Goal: Task Accomplishment & Management: Use online tool/utility

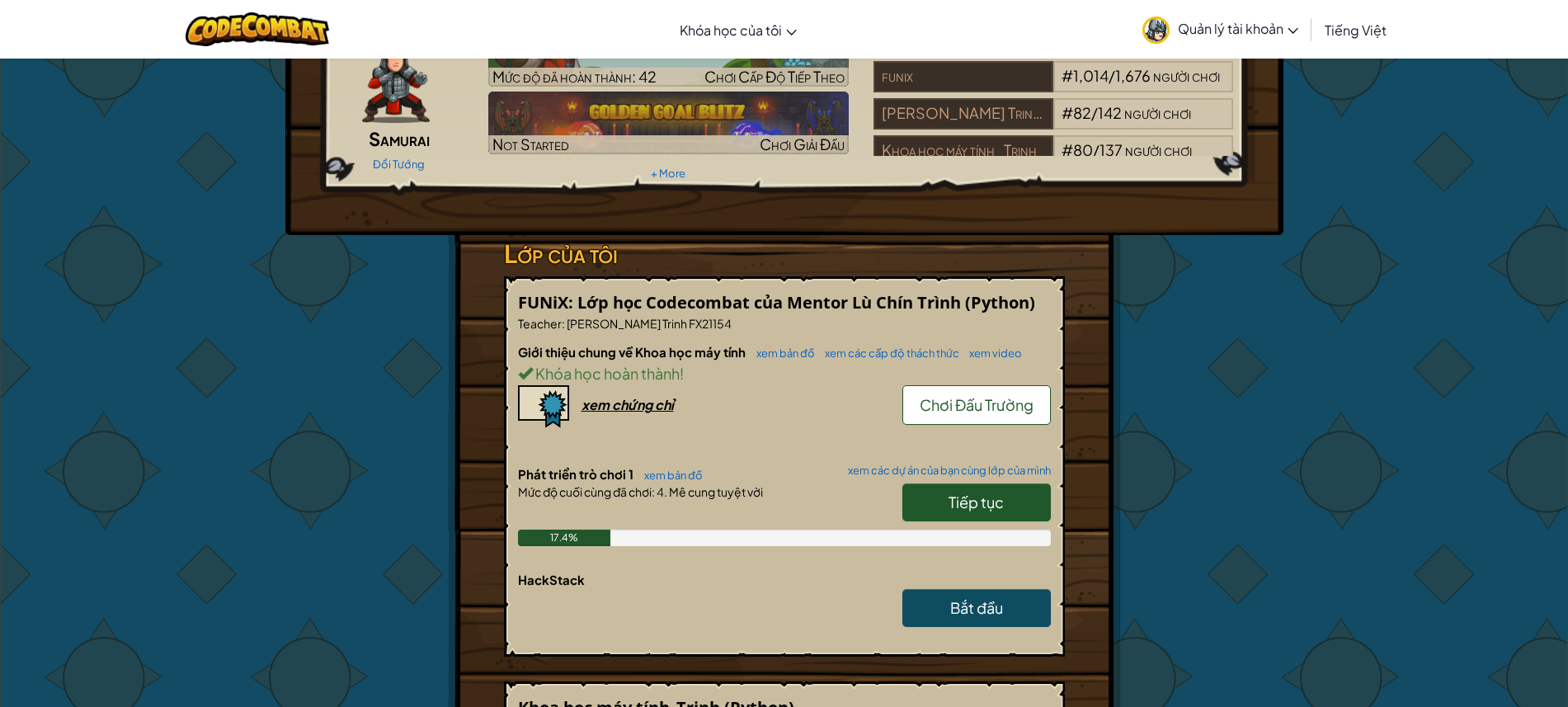
scroll to position [98, 0]
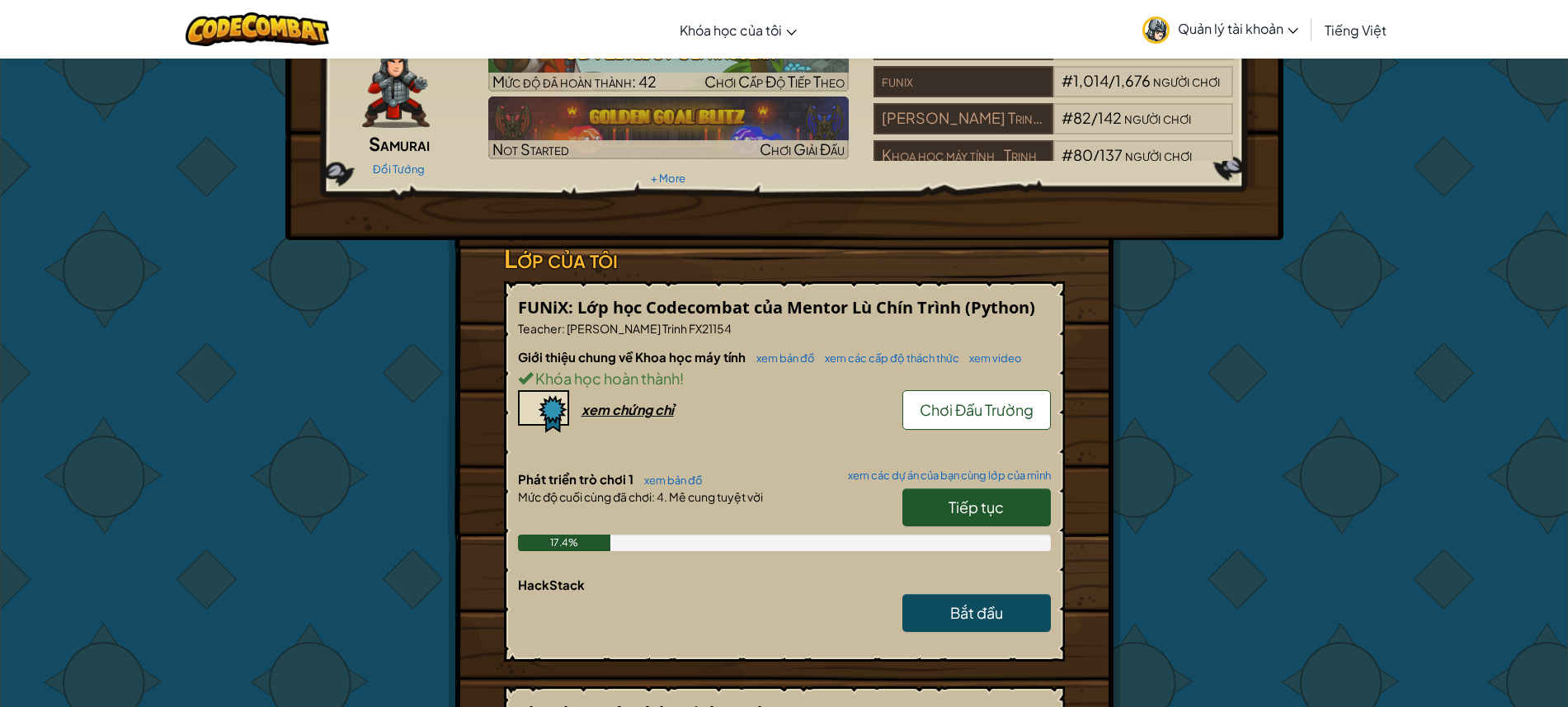
click at [975, 501] on span "Tiếp tục" at bounding box center [975, 506] width 55 height 19
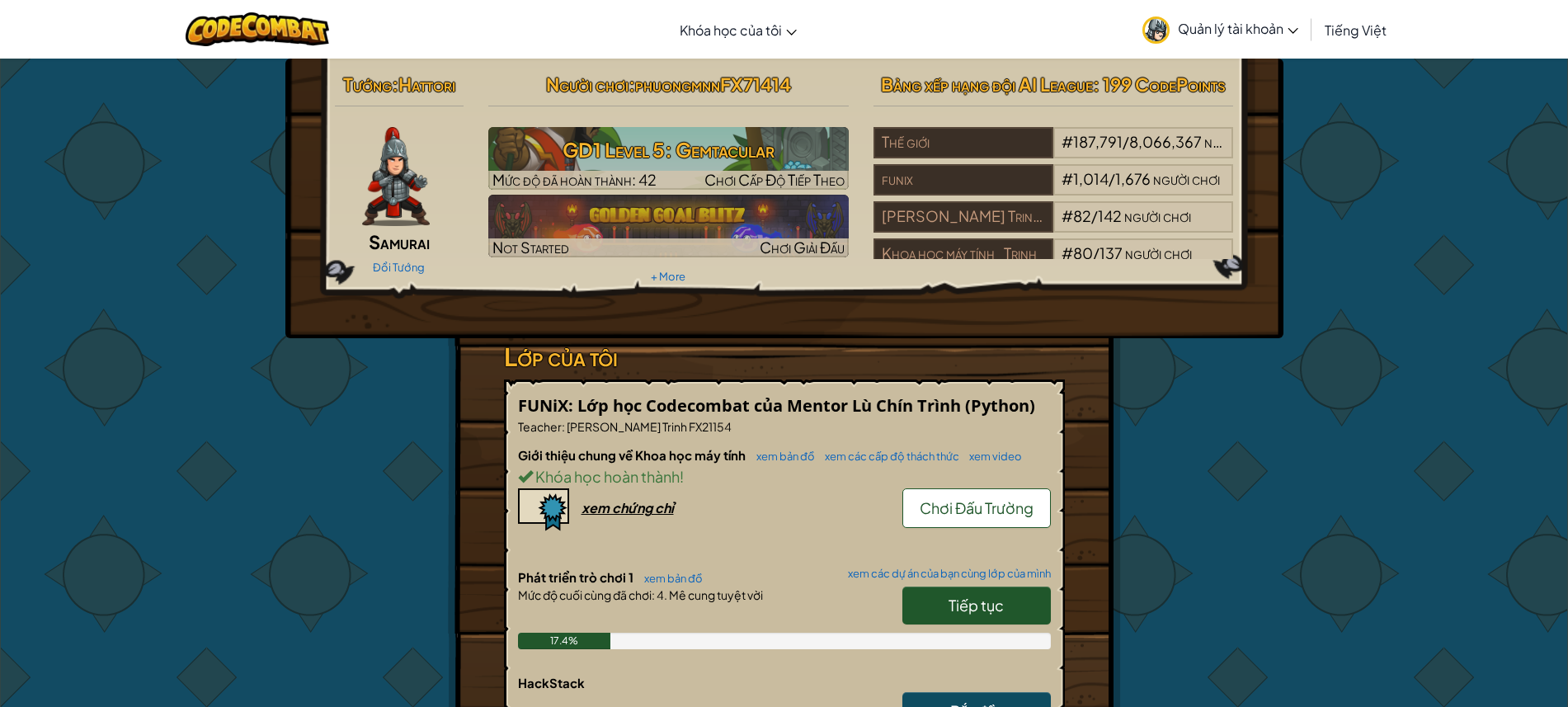
select select "vi"
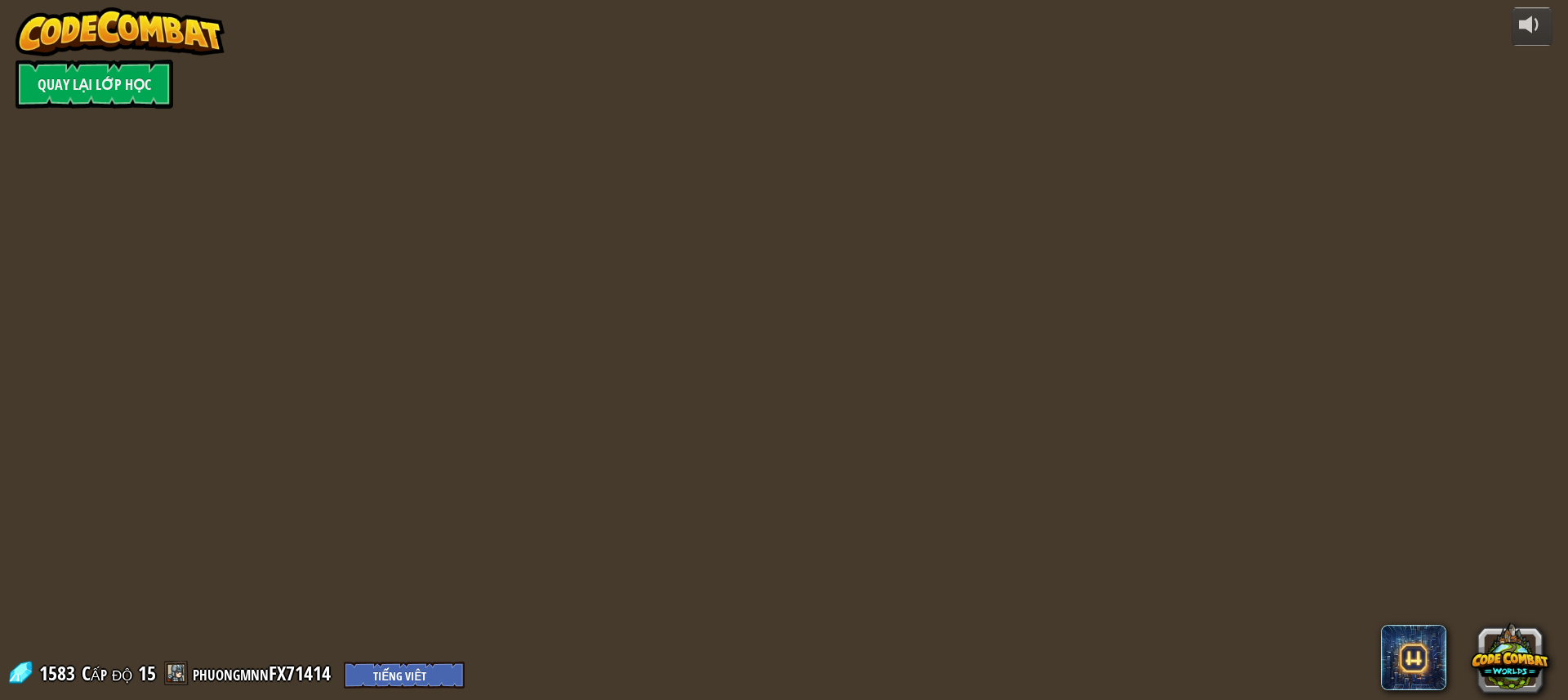
select select "vi"
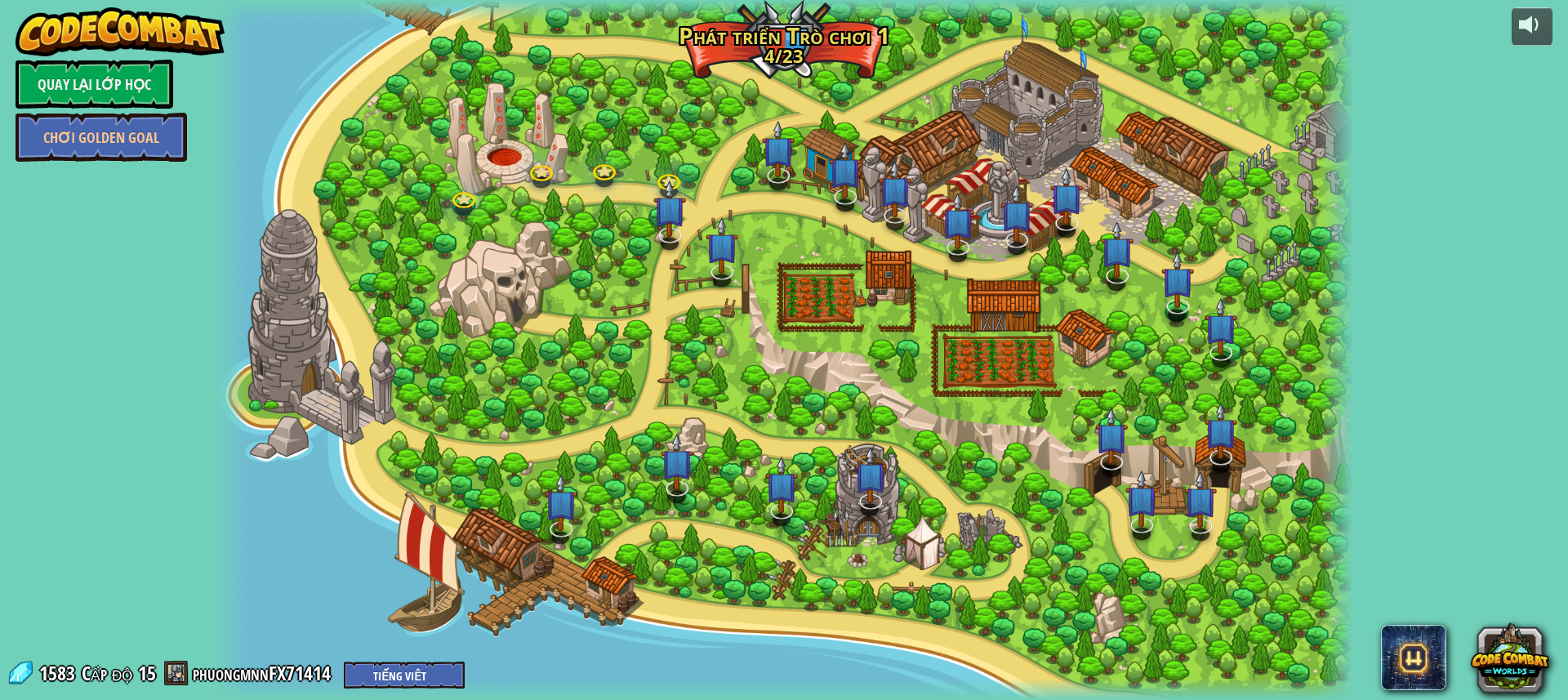
select select "vi"
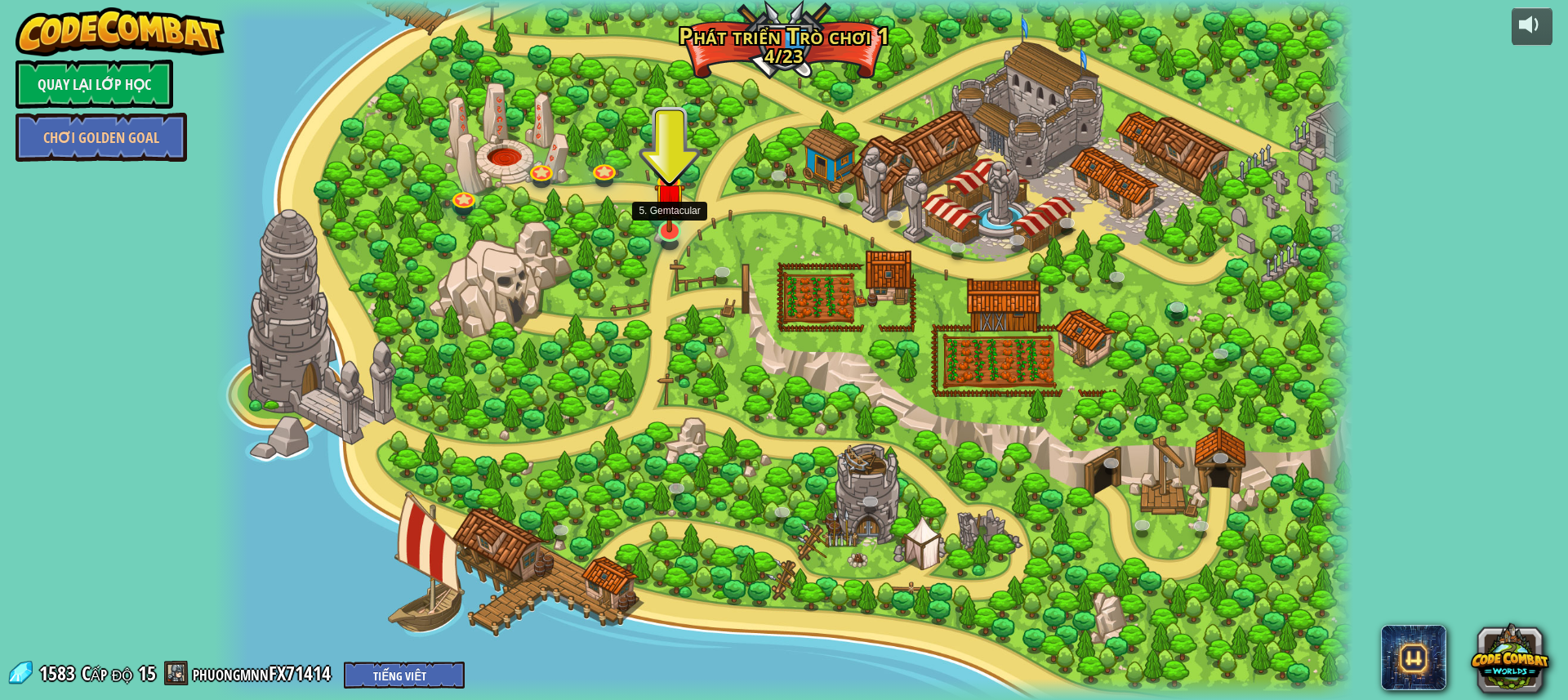
click at [668, 218] on img at bounding box center [669, 198] width 30 height 69
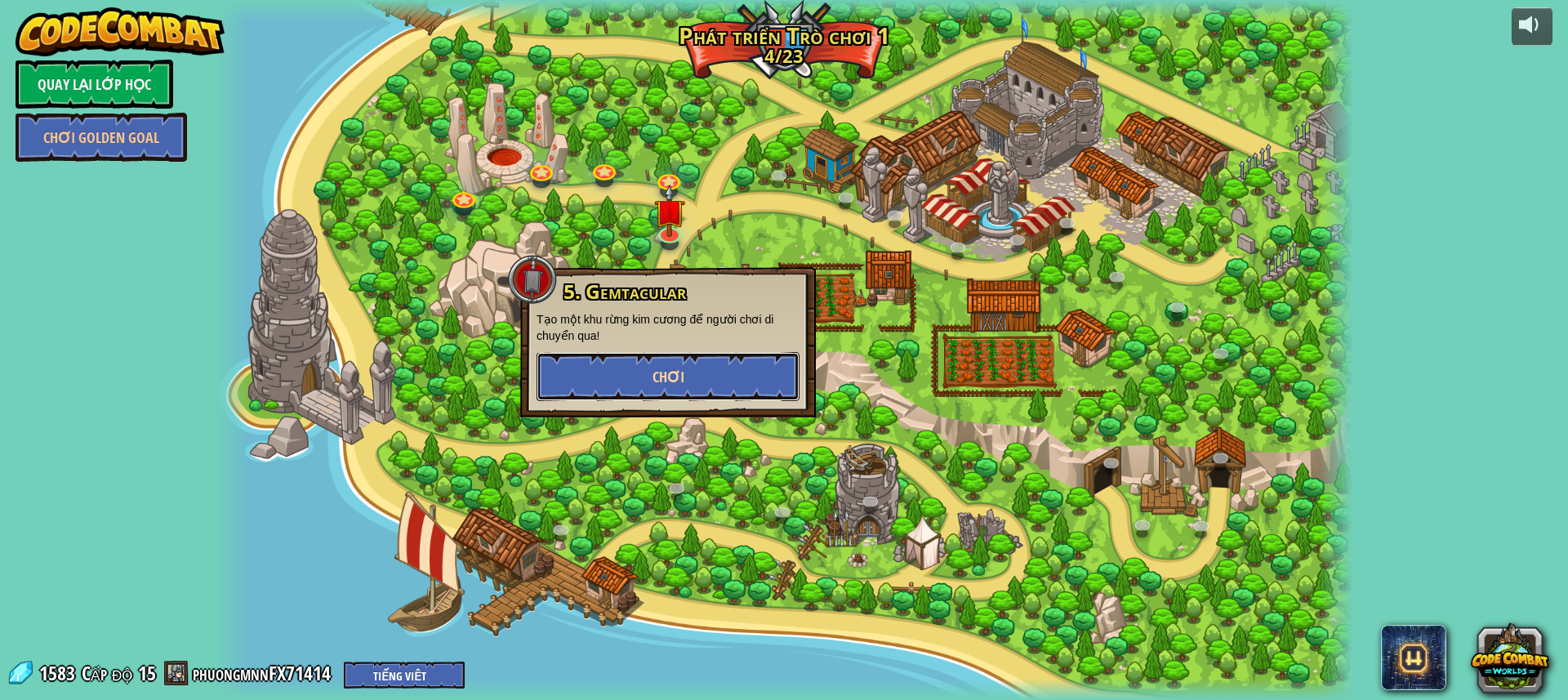
click at [667, 367] on span "Chơi" at bounding box center [668, 377] width 32 height 20
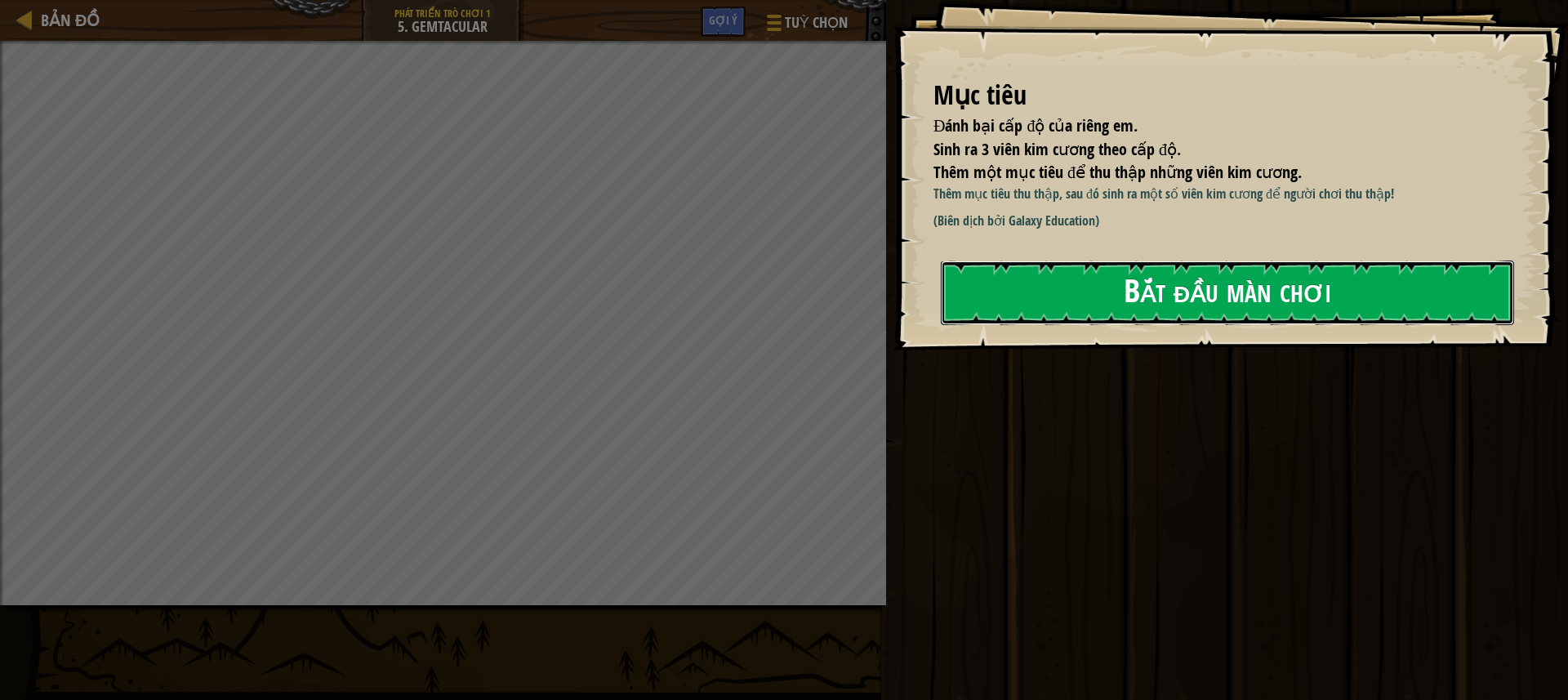
click at [1040, 287] on button "Bắt đầu màn chơi" at bounding box center [1227, 293] width 573 height 64
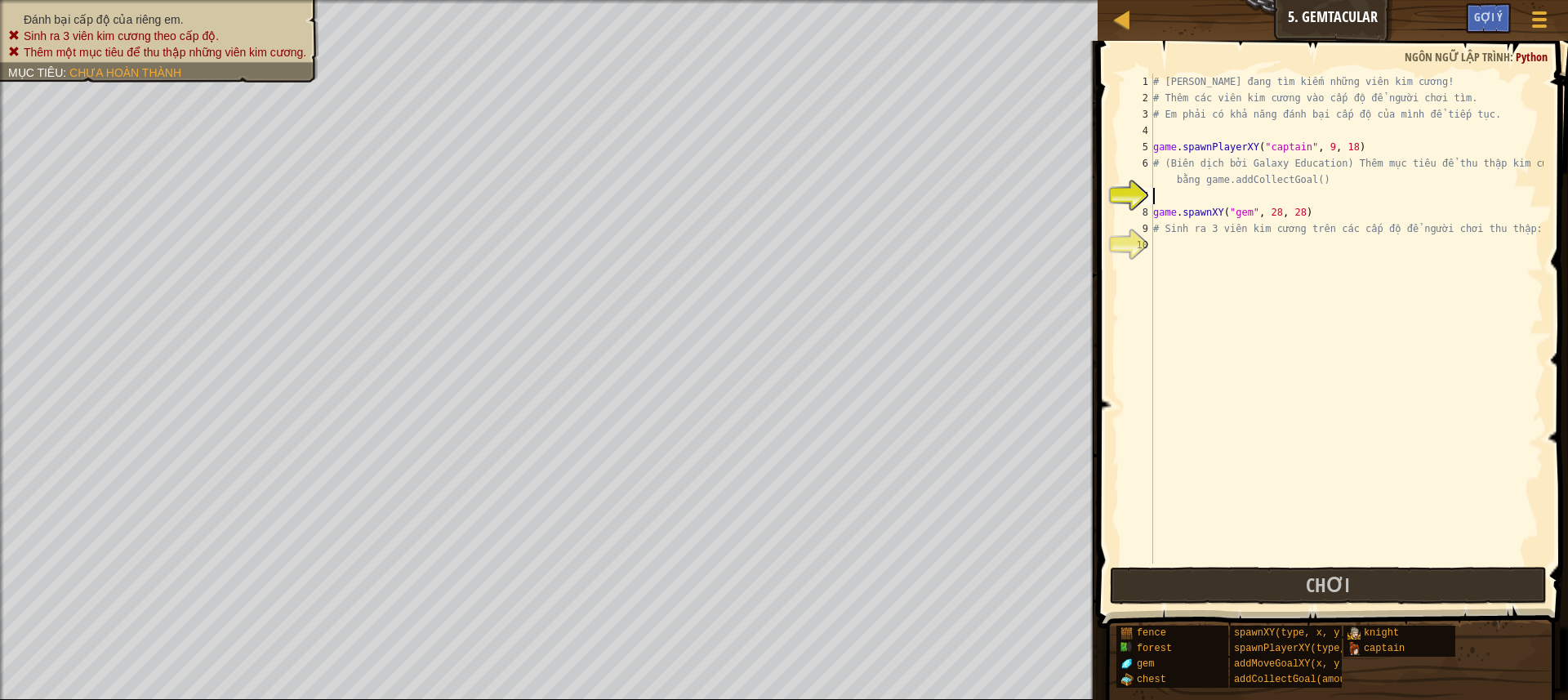
click at [1176, 189] on div "# [PERSON_NAME] đang tìm kiếm những viên kim cương! # Thêm các viên kim cương v…" at bounding box center [1346, 335] width 394 height 522
click at [1166, 250] on div "# [PERSON_NAME] đang tìm kiếm những viên kim cương! # Thêm các viên kim cương v…" at bounding box center [1346, 335] width 394 height 522
click at [1168, 196] on div "# [PERSON_NAME] đang tìm kiếm những viên kim cương! # Thêm các viên kim cương v…" at bounding box center [1346, 335] width 394 height 522
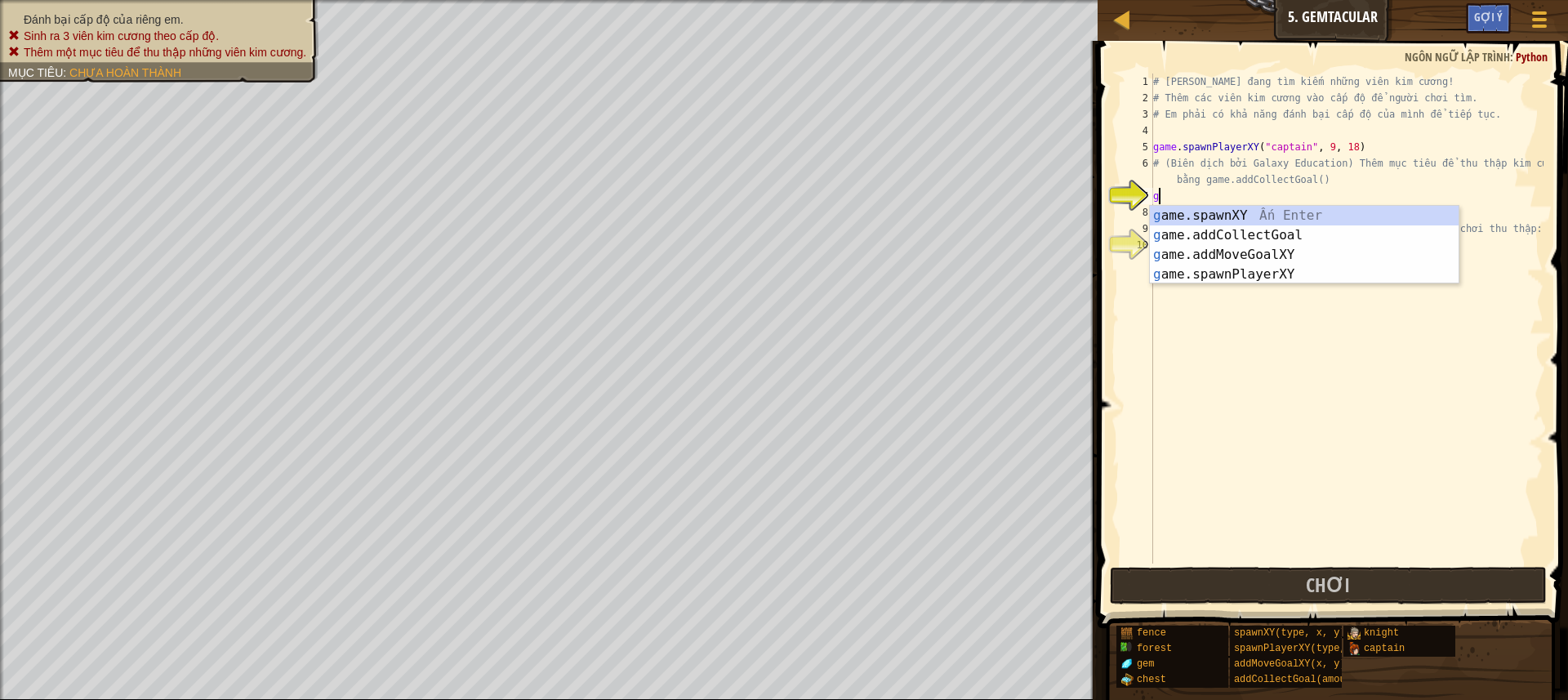
scroll to position [7, 0]
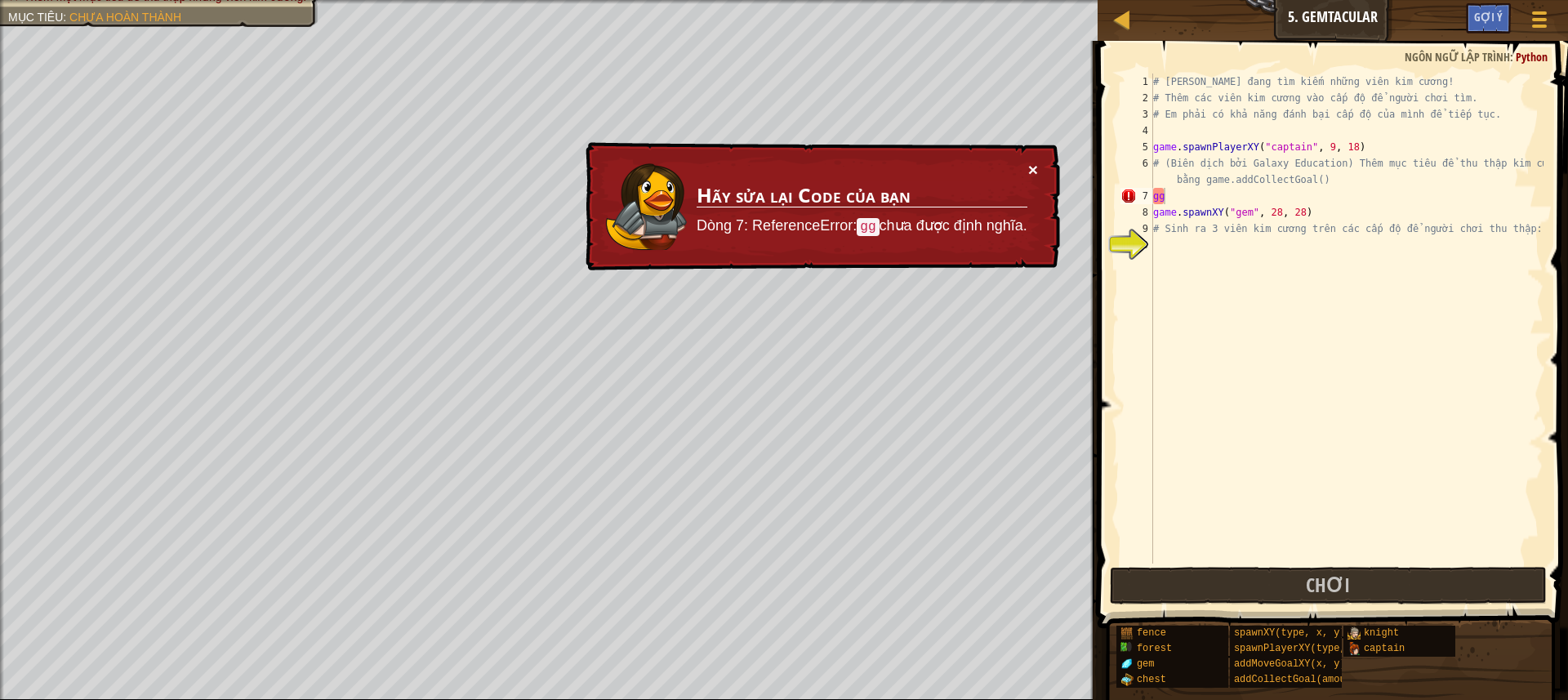
click at [1036, 162] on button "×" at bounding box center [1033, 169] width 10 height 17
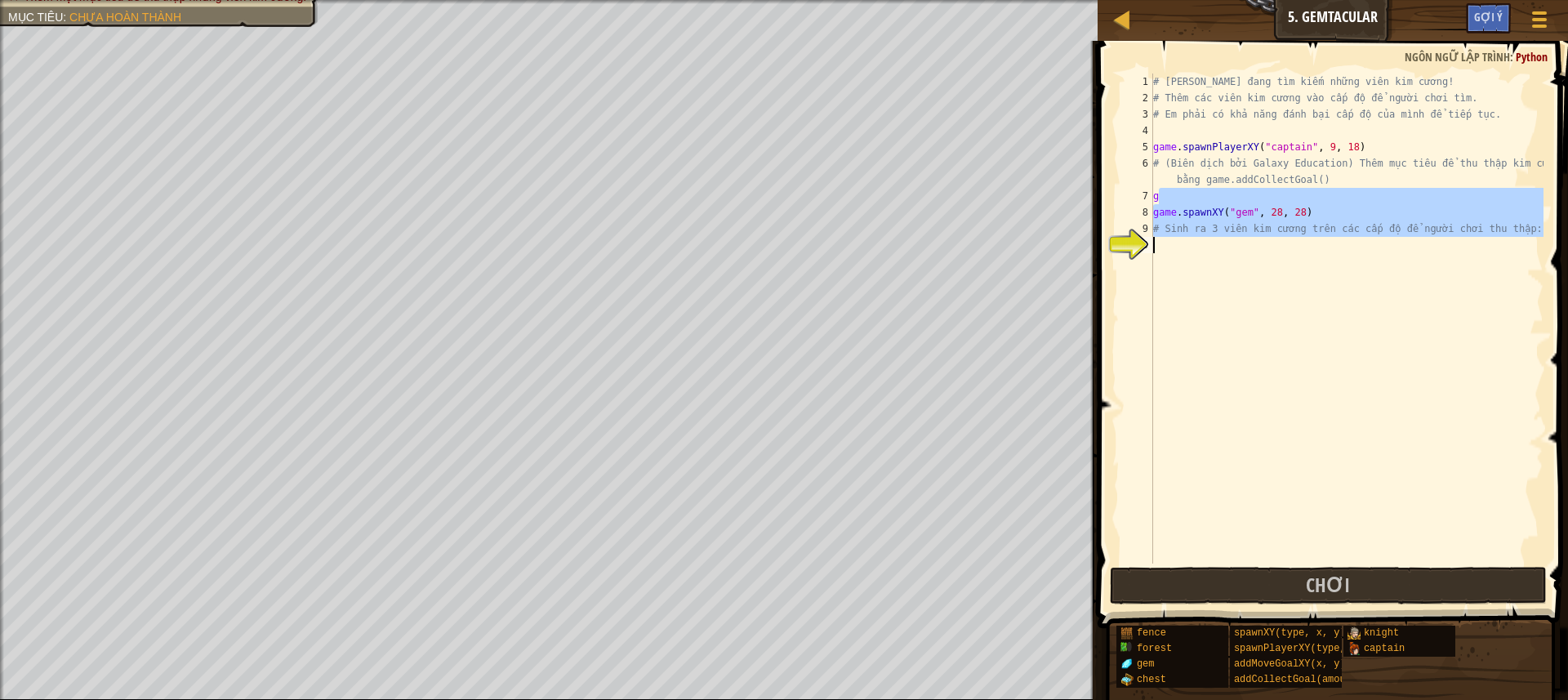
drag, startPoint x: 1188, startPoint y: 191, endPoint x: 1265, endPoint y: 268, distance: 108.9
click at [1265, 268] on div "# [PERSON_NAME] đang tìm kiếm những viên kim cương! # Thêm các viên kim cương v…" at bounding box center [1346, 335] width 394 height 522
type textarea "# Sinh ra 3 viên kim cương trên các cấp độ để người chơi thu thập:"
click at [1265, 268] on div "# [PERSON_NAME] đang tìm kiếm những viên kim cương! # Thêm các viên kim cương v…" at bounding box center [1346, 318] width 394 height 490
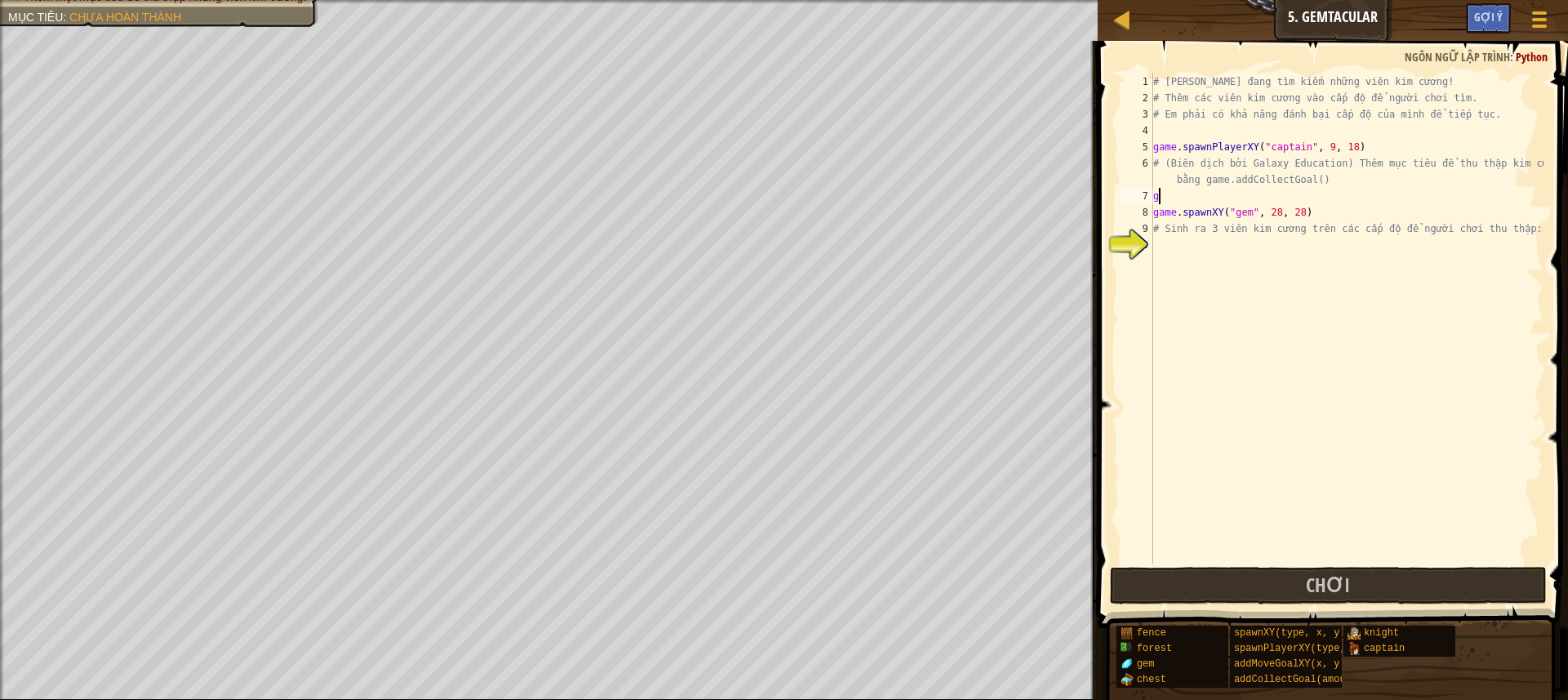
click at [1177, 200] on div "# [PERSON_NAME] đang tìm kiếm những viên kim cương! # Thêm các viên kim cương v…" at bounding box center [1346, 335] width 394 height 522
type textarea "g"
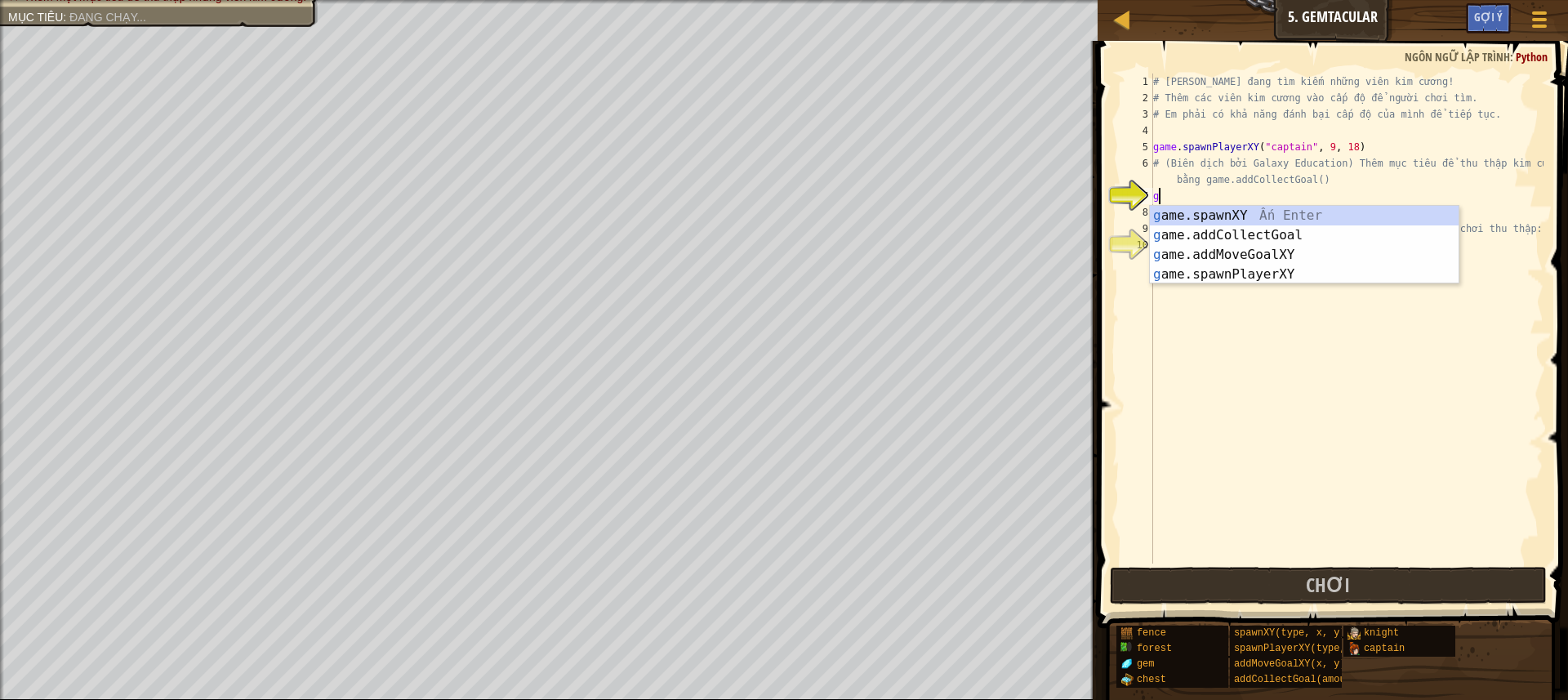
type textarea "g"
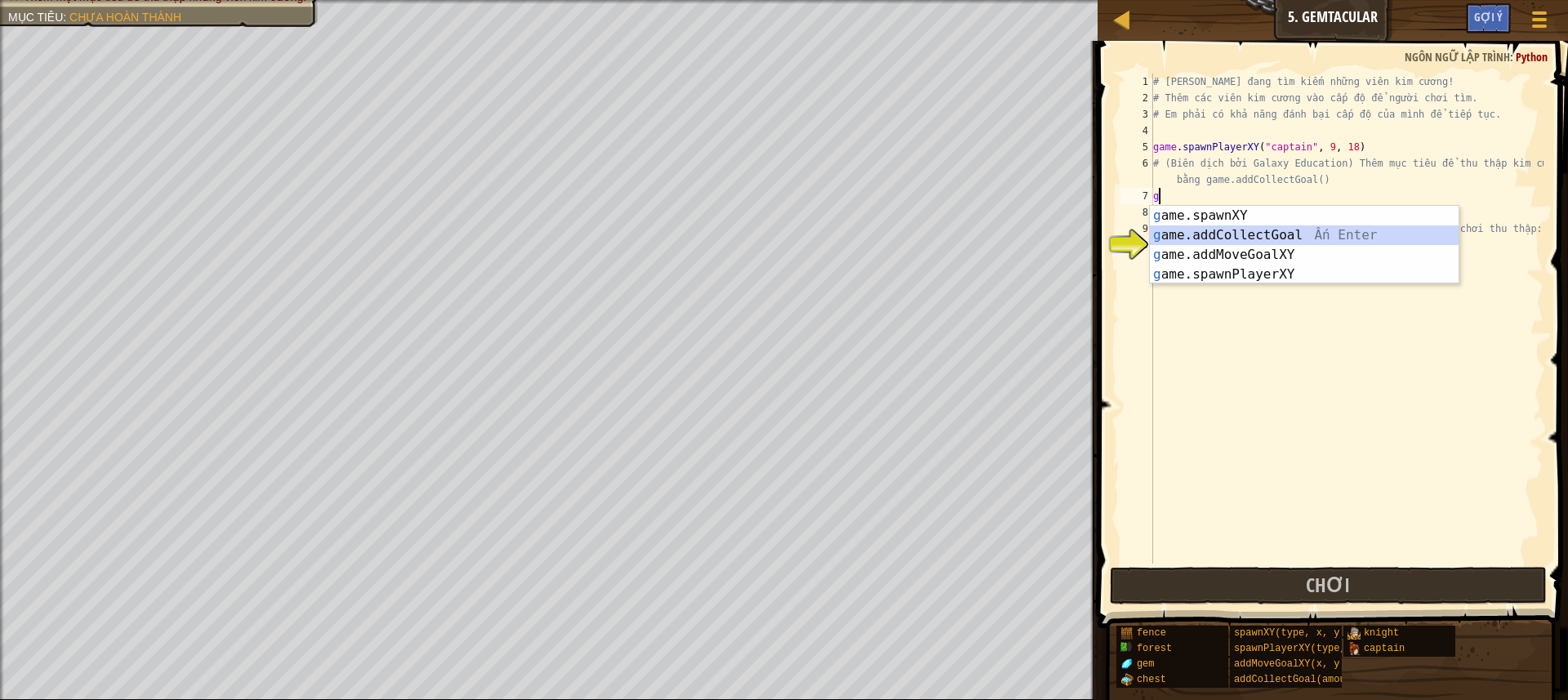
click at [1254, 232] on div "g ame.spawnXY Ấn Enter g ame.addCollectGoal Ấn Enter g ame.addMoveGoalXY Ấn Ent…" at bounding box center [1304, 265] width 309 height 118
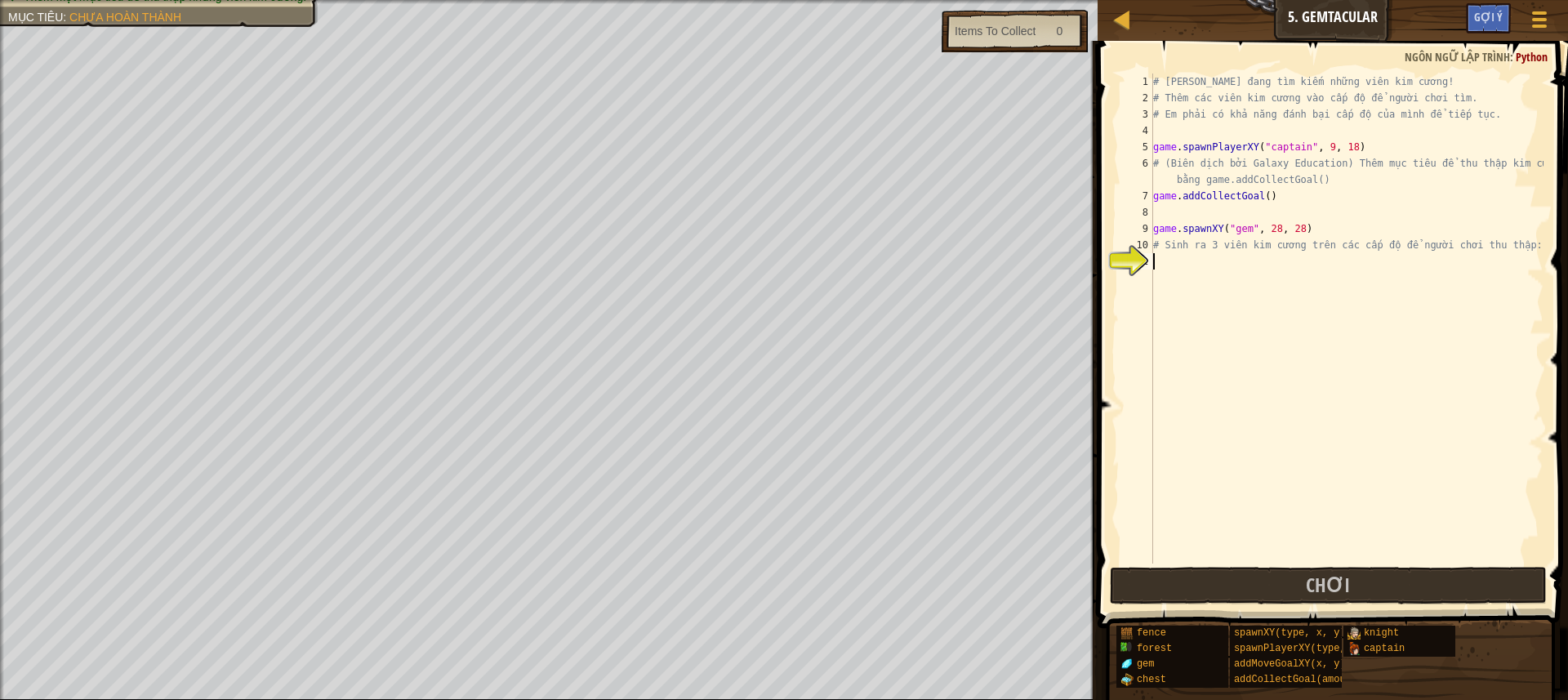
click at [1159, 259] on div "# [PERSON_NAME] đang tìm kiếm những viên kim cương! # Thêm các viên kim cương v…" at bounding box center [1346, 335] width 394 height 522
drag, startPoint x: 1176, startPoint y: 214, endPoint x: 1260, endPoint y: 196, distance: 85.9
click at [1260, 196] on div "# [PERSON_NAME] đang tìm kiếm những viên kim cương! # Thêm các viên kim cương v…" at bounding box center [1346, 335] width 394 height 522
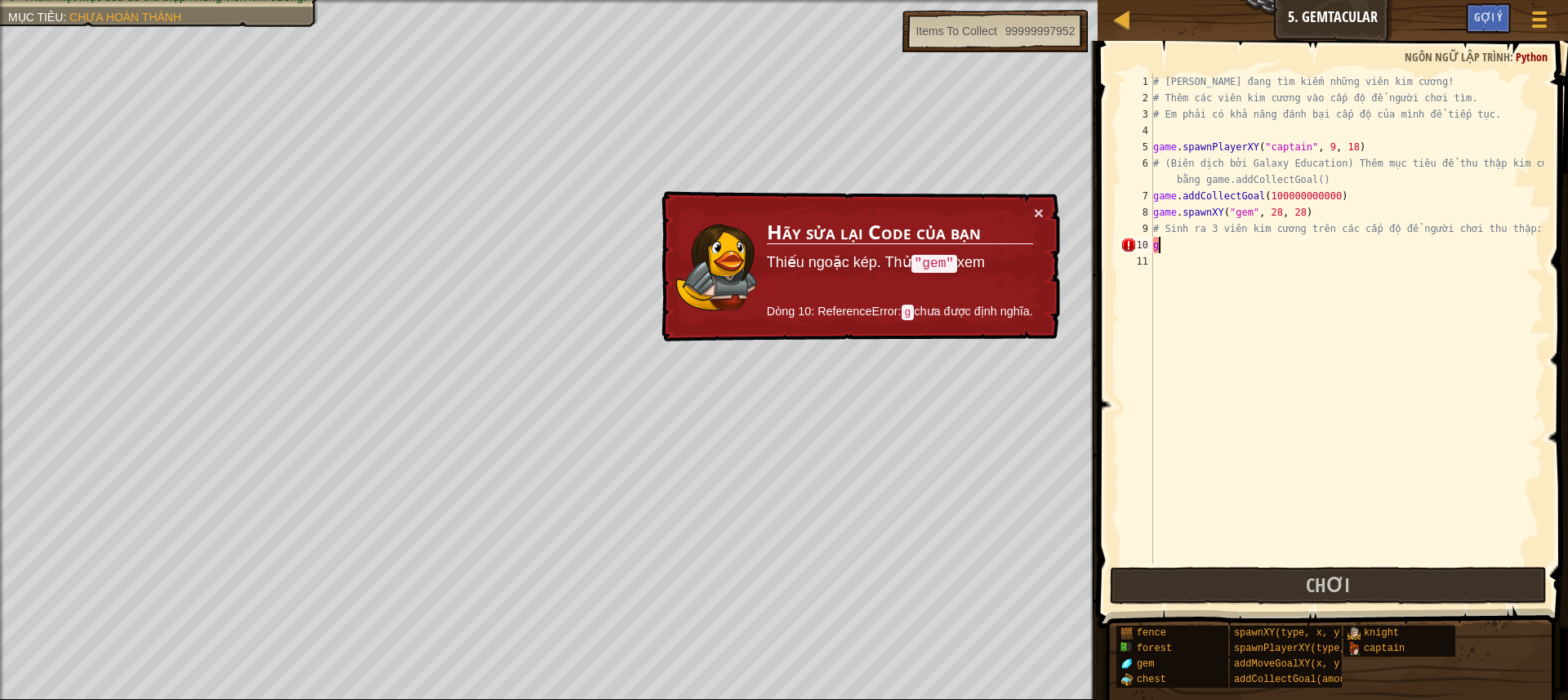
click at [1230, 239] on div "# [PERSON_NAME] đang tìm kiếm những viên kim cương! # Thêm các viên kim cương v…" at bounding box center [1346, 335] width 394 height 522
type textarea "g"
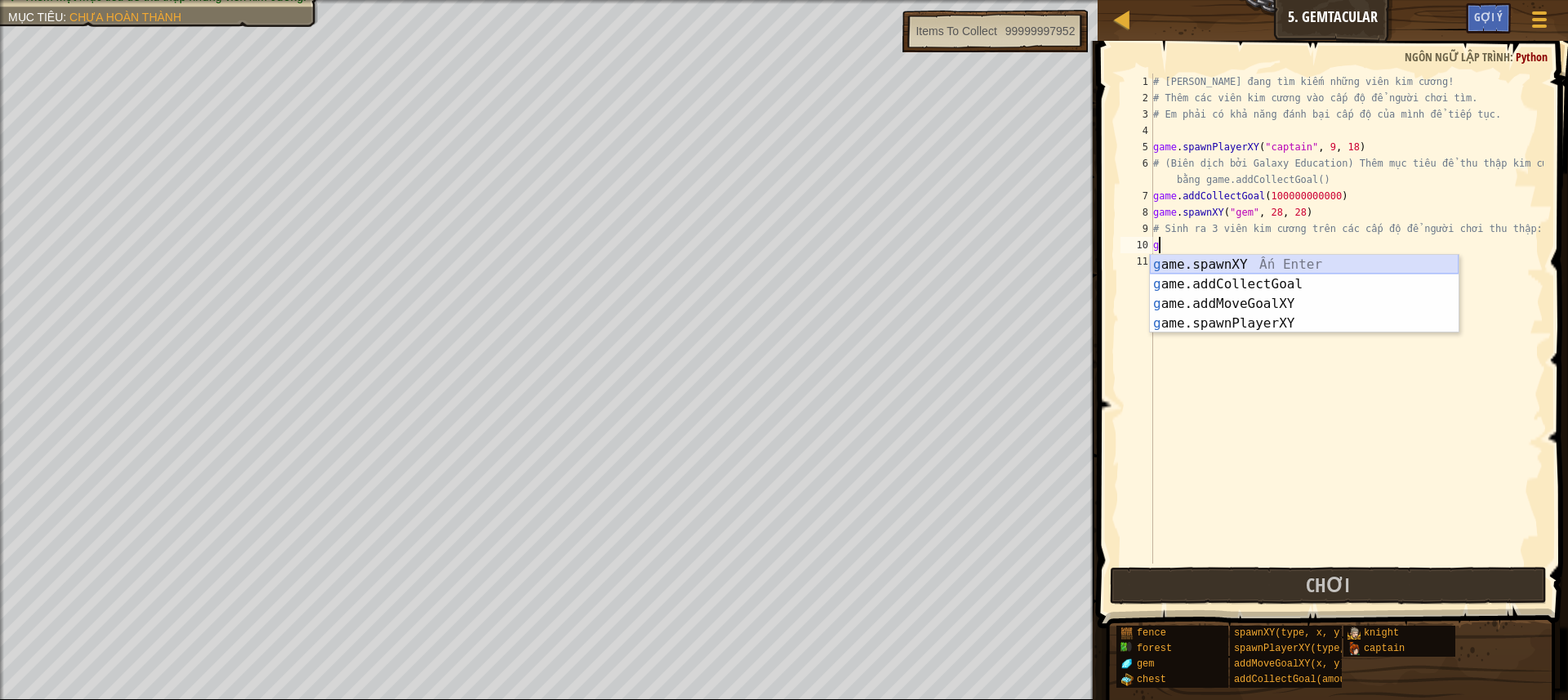
click at [1198, 258] on div "g ame.spawnXY Ấn Enter g ame.addCollectGoal Ấn Enter g ame.addMoveGoalXY Ấn Ent…" at bounding box center [1304, 314] width 309 height 118
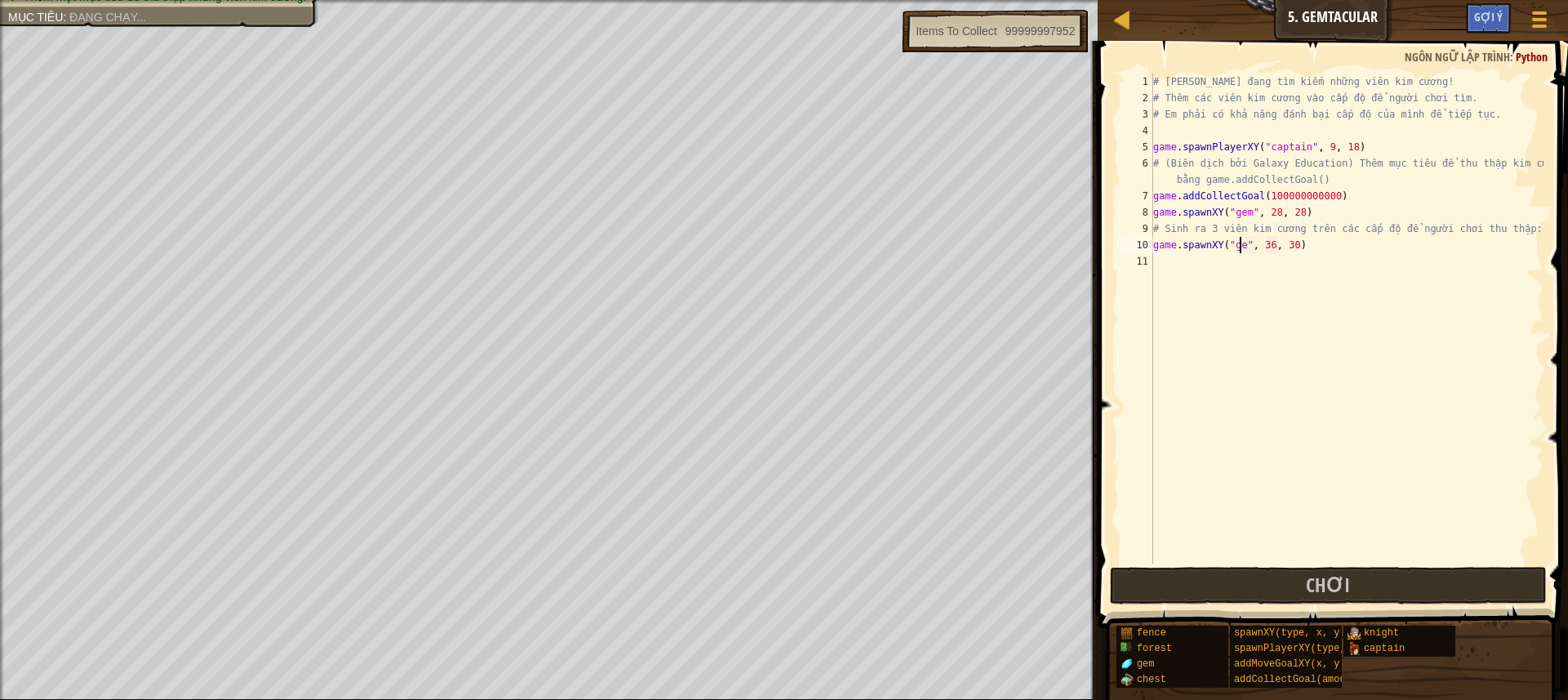
type textarea "game.spawnXY("gem", 36, 30)"
click at [1185, 268] on div "# [PERSON_NAME] đang tìm kiếm những viên kim cương! # Thêm các viên kim cương v…" at bounding box center [1346, 335] width 394 height 522
click at [1269, 244] on div "# [PERSON_NAME] đang tìm kiếm những viên kim cương! # Thêm các viên kim cương v…" at bounding box center [1346, 335] width 394 height 522
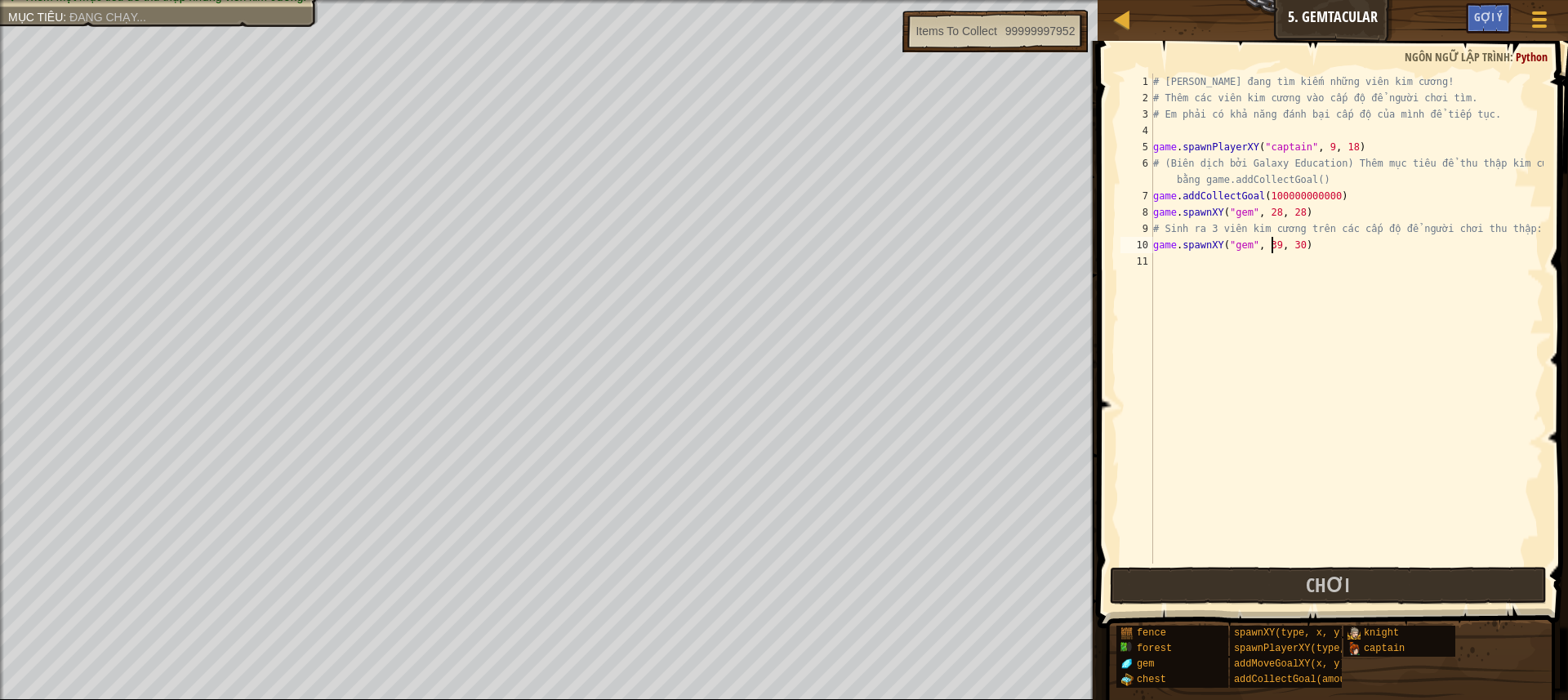
scroll to position [7, 10]
click at [1263, 246] on div "# [PERSON_NAME] đang tìm kiếm những viên kim cương! # Thêm các viên kim cương v…" at bounding box center [1346, 335] width 394 height 522
click at [1264, 246] on div "# [PERSON_NAME] đang tìm kiếm những viên kim cương! # Thêm các viên kim cương v…" at bounding box center [1346, 335] width 394 height 522
click at [1294, 244] on div "# [PERSON_NAME] đang tìm kiếm những viên kim cương! # Thêm các viên kim cương v…" at bounding box center [1346, 335] width 394 height 522
type textarea "game.spawnXY("gem", 49, 38)"
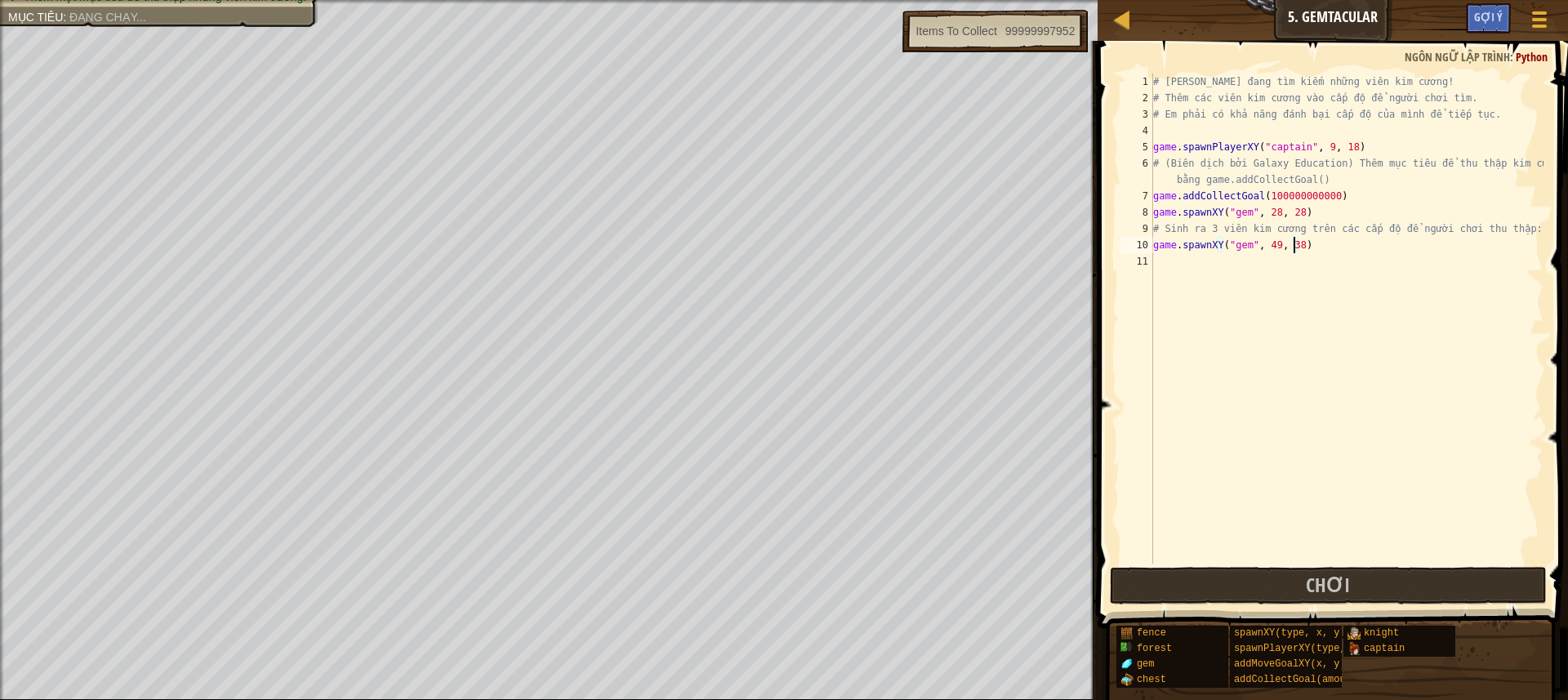
scroll to position [7, 11]
click at [1161, 262] on div "# [PERSON_NAME] đang tìm kiếm những viên kim cương! # Thêm các viên kim cương v…" at bounding box center [1346, 335] width 394 height 522
click at [1286, 241] on div "# [PERSON_NAME] đang tìm kiếm những viên kim cương! # Thêm các viên kim cương v…" at bounding box center [1346, 335] width 394 height 522
type textarea "game.spawnXY("gem", 49, 28)"
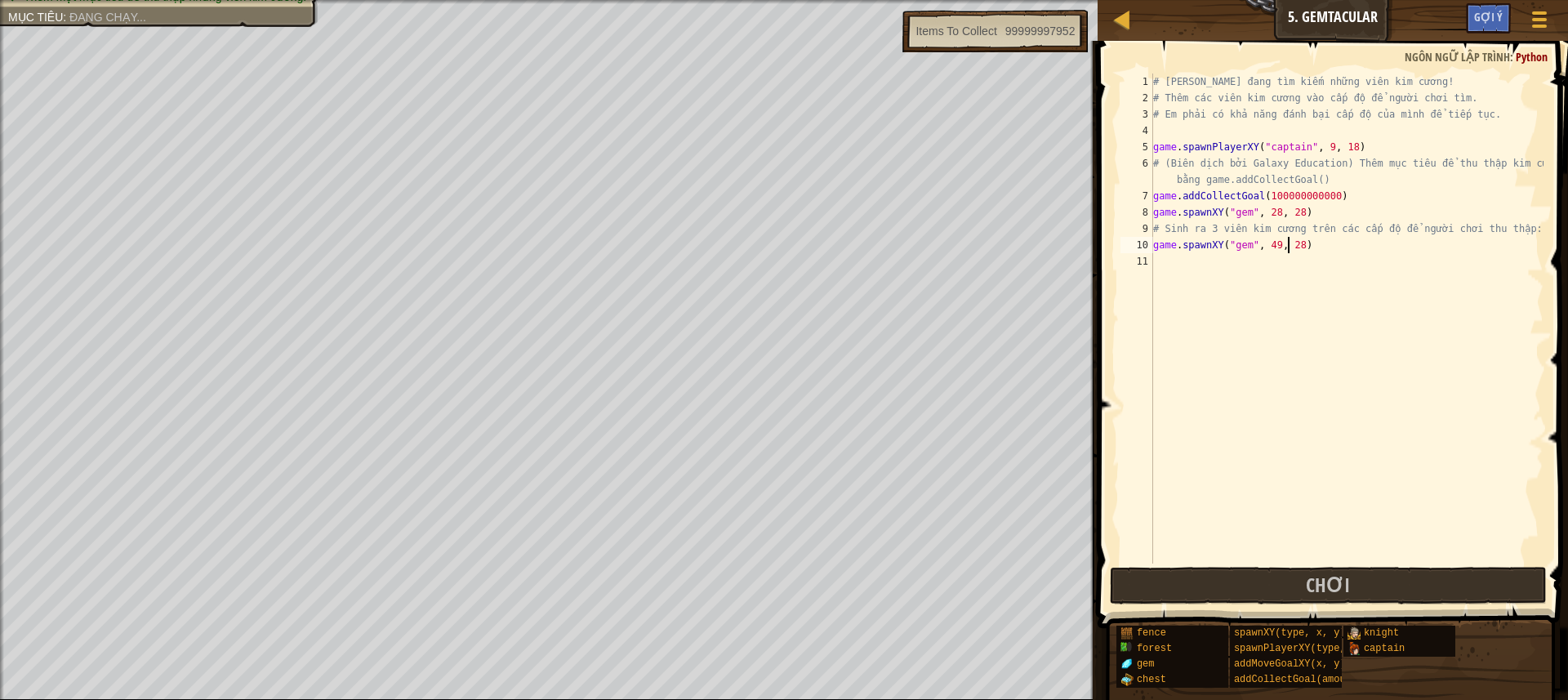
scroll to position [7, 11]
click at [1173, 268] on div "# [PERSON_NAME] đang tìm kiếm những viên kim cương! # Thêm các viên kim cương v…" at bounding box center [1346, 335] width 394 height 522
click at [1267, 257] on div "# [PERSON_NAME] đang tìm kiếm những viên kim cương! # Thêm các viên kim cương v…" at bounding box center [1346, 335] width 394 height 522
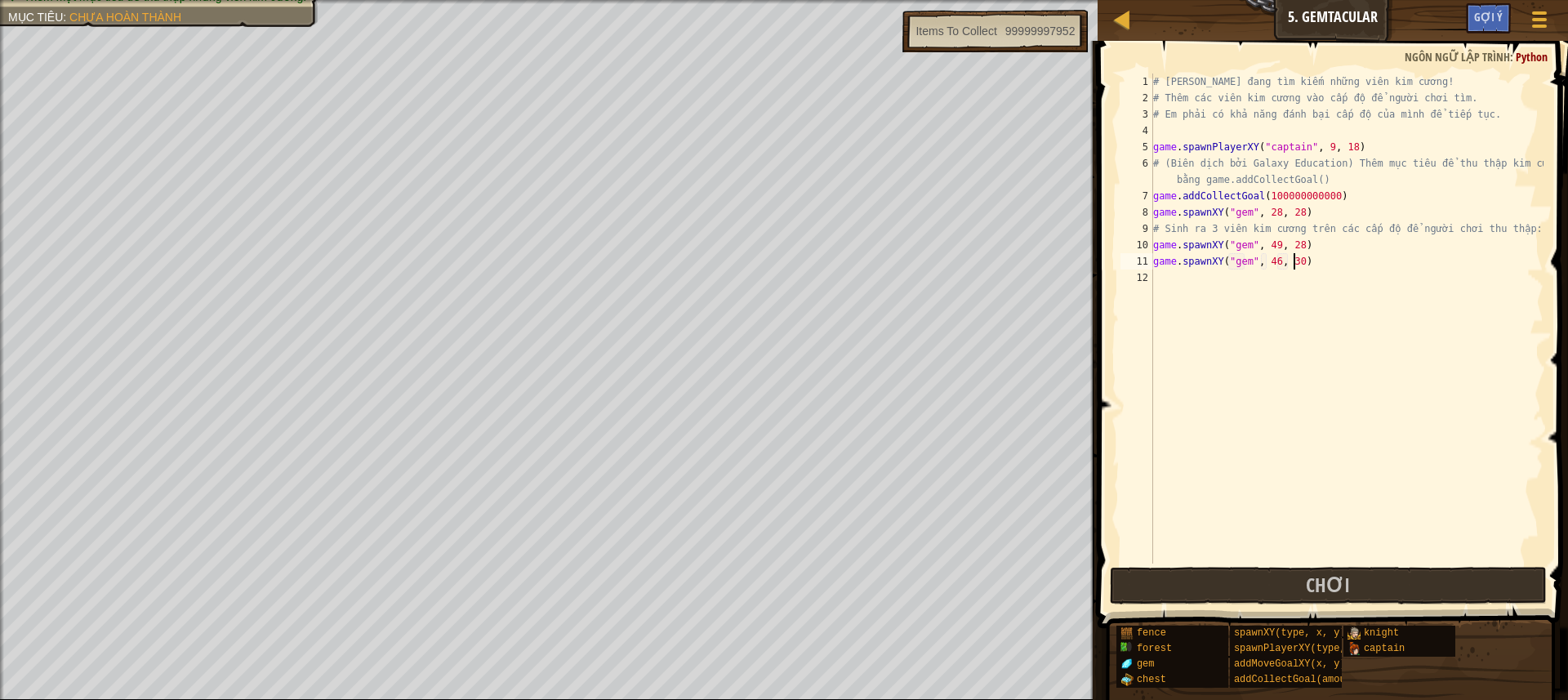
click at [1291, 259] on div "# [PERSON_NAME] đang tìm kiếm những viên kim cương! # Thêm các viên kim cương v…" at bounding box center [1346, 335] width 394 height 522
type textarea "game.spawnXY("gem", 46, 47)"
click at [1164, 279] on div "# [PERSON_NAME] đang tìm kiếm những viên kim cương! # Thêm các viên kim cương v…" at bounding box center [1346, 335] width 394 height 522
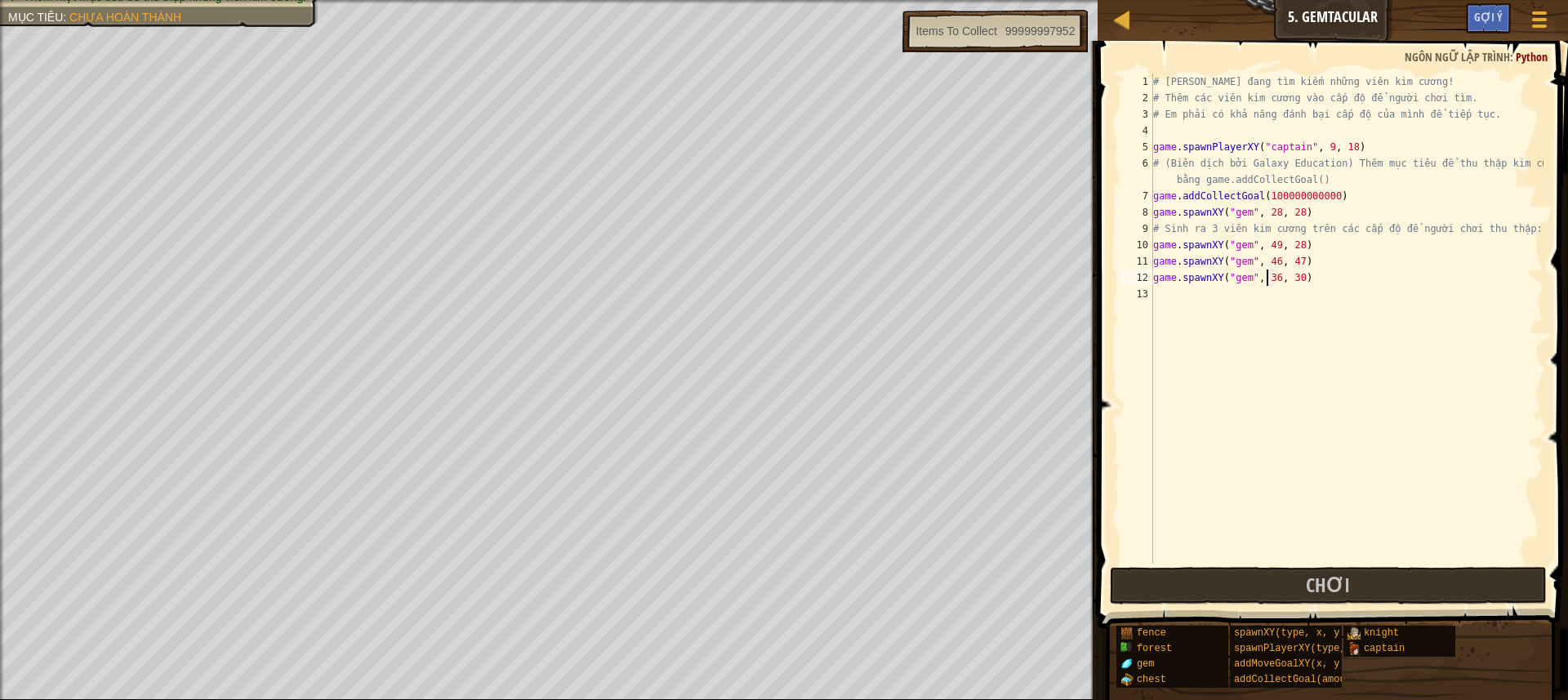
click at [1269, 273] on div "# [PERSON_NAME] đang tìm kiếm những viên kim cương! # Thêm các viên kim cương v…" at bounding box center [1346, 335] width 394 height 522
click at [1270, 273] on div "# [PERSON_NAME] đang tìm kiếm những viên kim cương! # Thêm các viên kim cương v…" at bounding box center [1346, 335] width 394 height 522
click at [1295, 277] on div "# [PERSON_NAME] đang tìm kiếm những viên kim cương! # Thêm các viên kim cương v…" at bounding box center [1346, 335] width 394 height 522
type textarea "game.spawnXY("gem", 27, 47)"
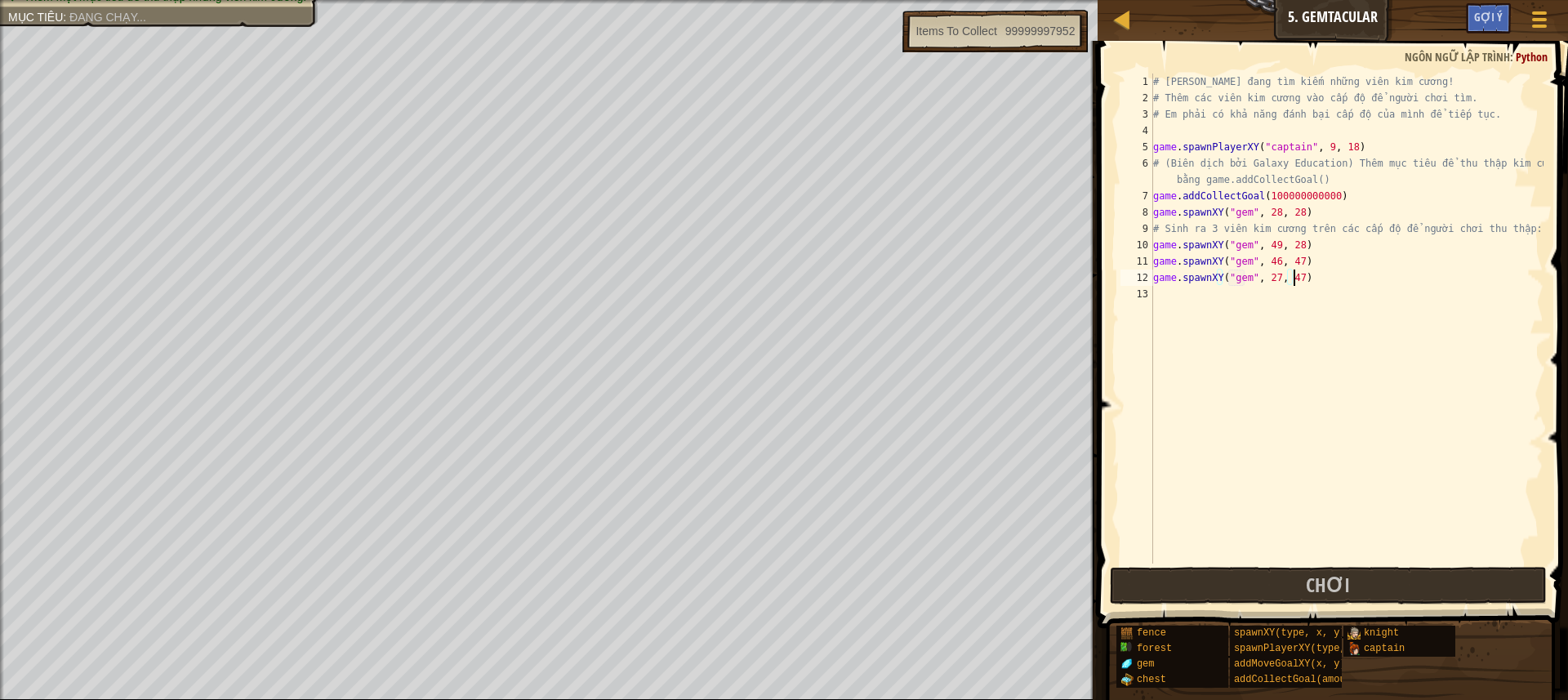
scroll to position [7, 11]
click at [1188, 303] on div "# [PERSON_NAME] đang tìm kiếm những viên kim cương! # Thêm các viên kim cương v…" at bounding box center [1346, 335] width 394 height 522
click at [1271, 293] on div "# [PERSON_NAME] đang tìm kiếm những viên kim cương! # Thêm các viên kim cương v…" at bounding box center [1346, 335] width 394 height 522
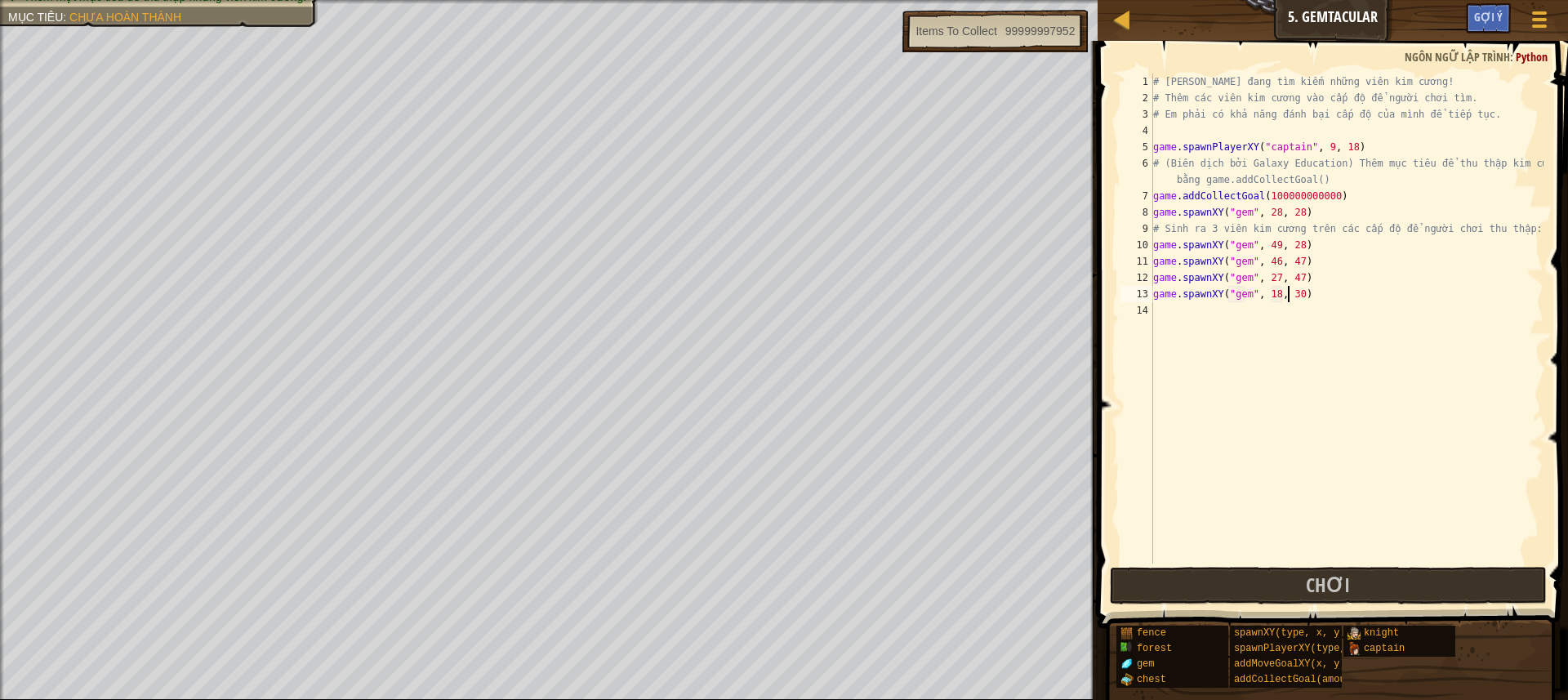
click at [1289, 290] on div "# [PERSON_NAME] đang tìm kiếm những viên kim cương! # Thêm các viên kim cương v…" at bounding box center [1346, 335] width 394 height 522
click at [1293, 290] on div "# [PERSON_NAME] đang tìm kiếm những viên kim cương! # Thêm các viên kim cương v…" at bounding box center [1346, 335] width 394 height 522
type textarea "game.spawnXY("gem", 18, 9)"
click at [1171, 308] on div "# [PERSON_NAME] đang tìm kiếm những viên kim cương! # Thêm các viên kim cương v…" at bounding box center [1346, 335] width 394 height 522
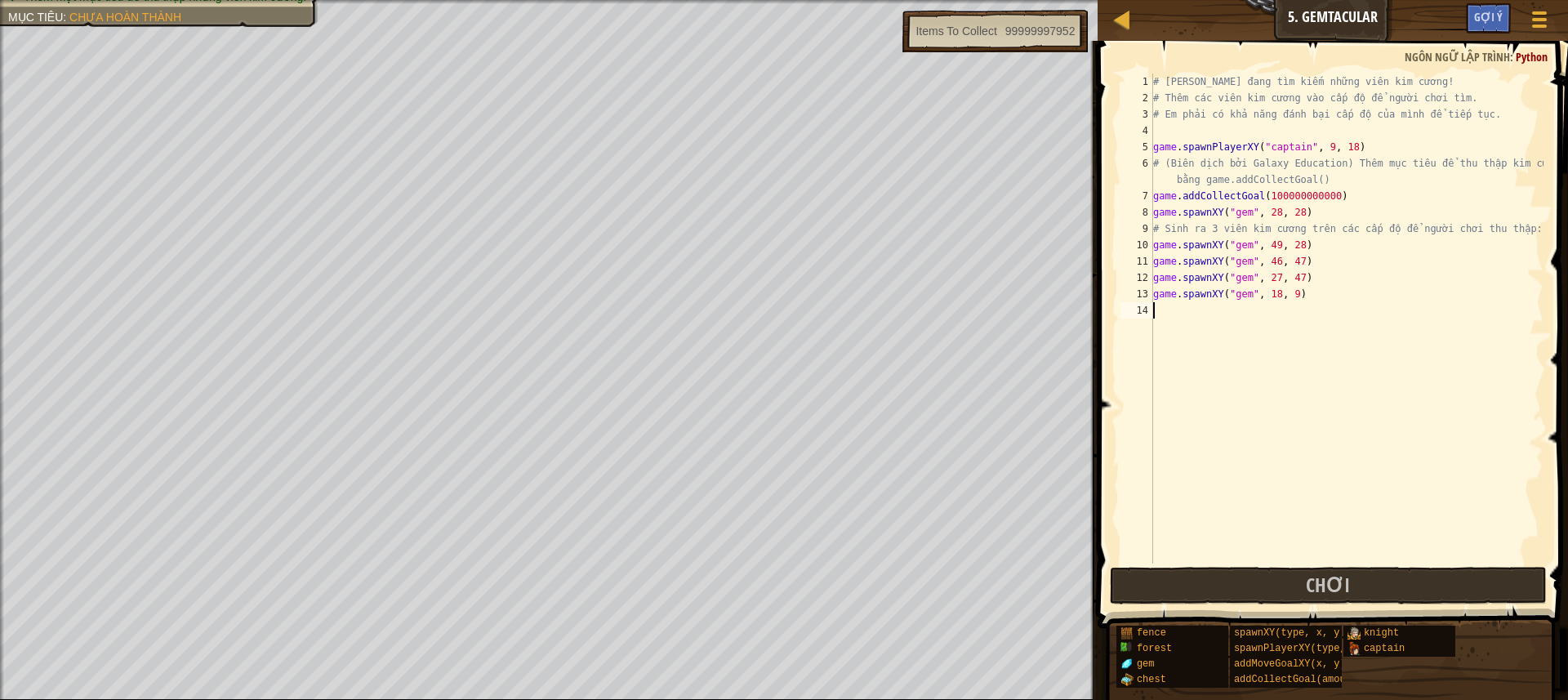
scroll to position [7, 0]
click at [1241, 316] on div "# [PERSON_NAME] đang tìm kiếm những viên kim cương! # Thêm các viên kim cương v…" at bounding box center [1346, 335] width 394 height 522
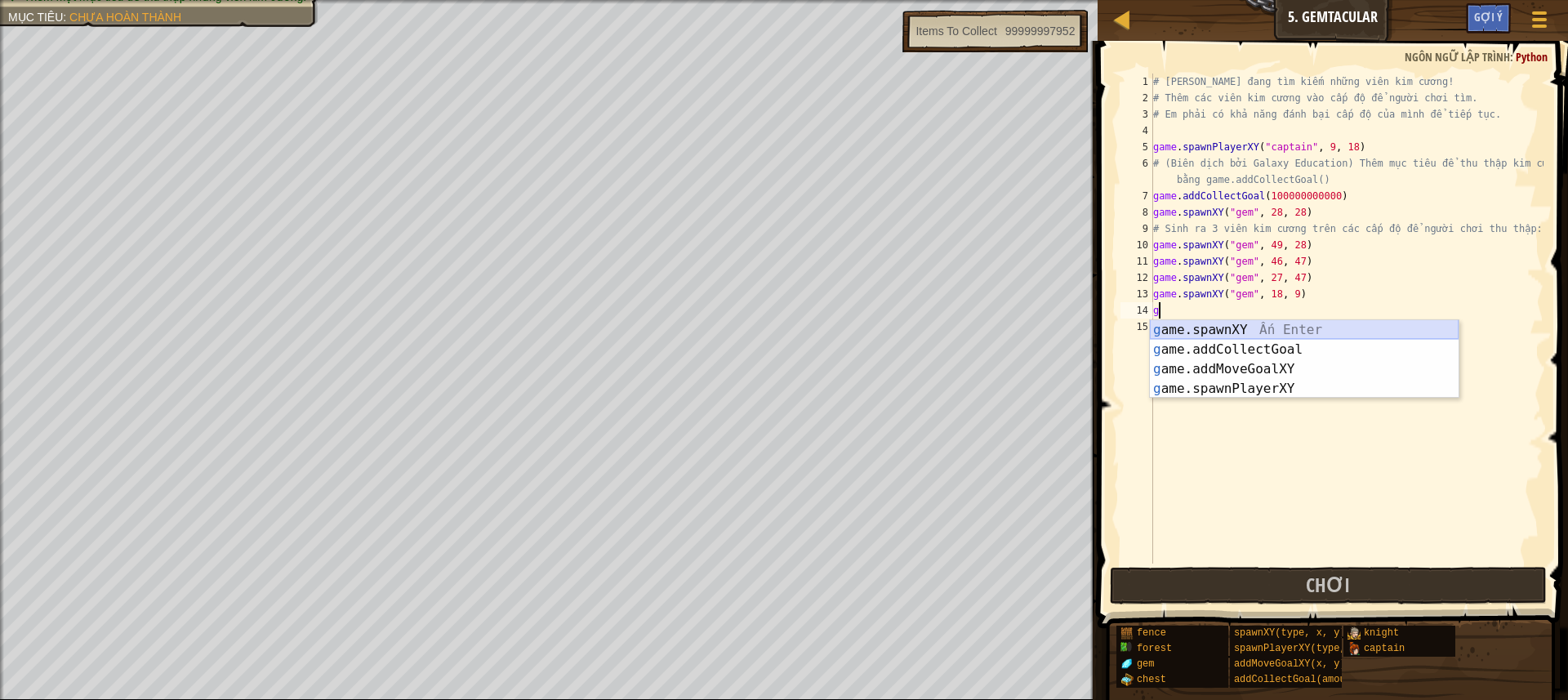
click at [1286, 329] on div "g ame.spawnXY Ấn Enter g ame.addCollectGoal Ấn Enter g ame.addMoveGoalXY Ấn Ent…" at bounding box center [1304, 379] width 309 height 118
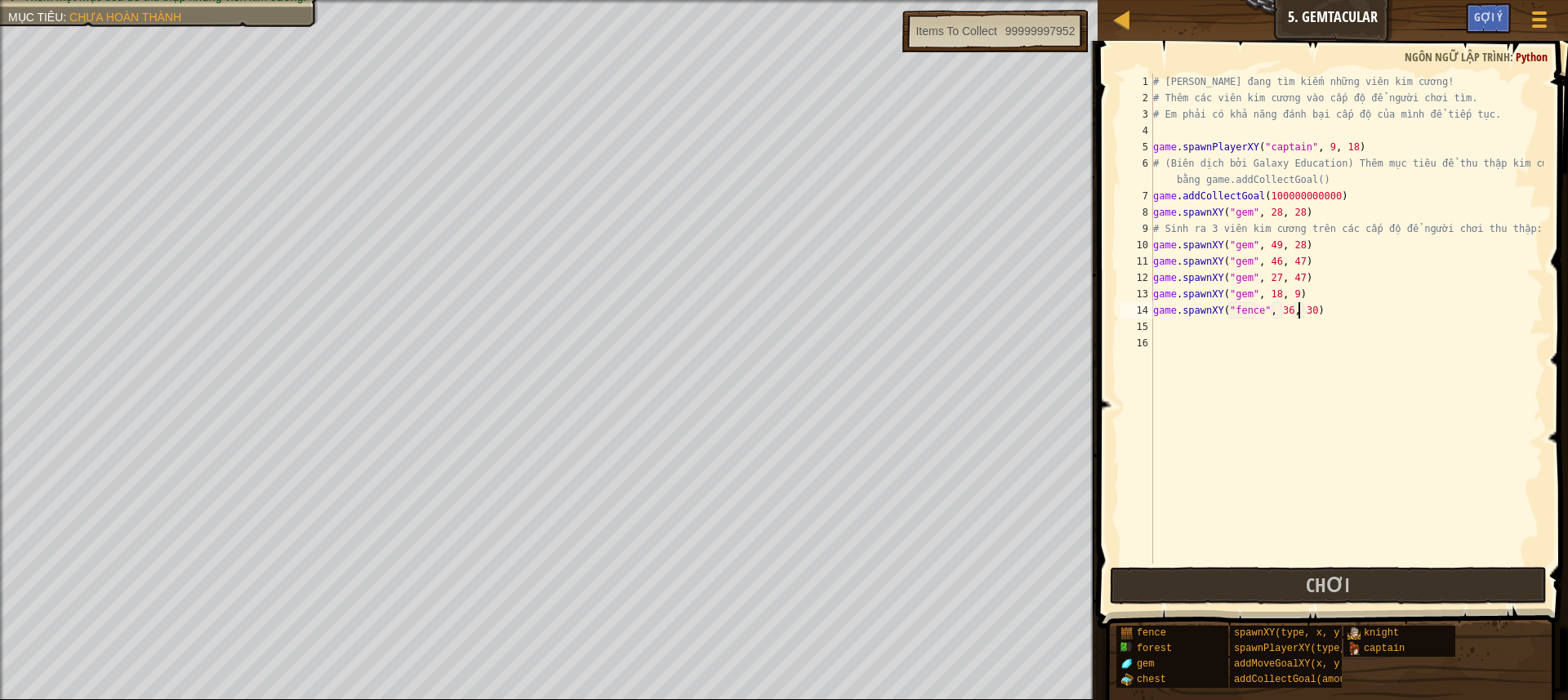
click at [1300, 308] on div "# [PERSON_NAME] đang tìm kiếm những viên kim cương! # Thêm các viên kim cương v…" at bounding box center [1346, 335] width 394 height 522
click at [1303, 308] on div "# [PERSON_NAME] đang tìm kiếm những viên kim cương! # Thêm các viên kim cương v…" at bounding box center [1346, 335] width 394 height 522
click at [1253, 309] on div "# [PERSON_NAME] đang tìm kiếm những viên kim cương! # Thêm các viên kim cương v…" at bounding box center [1346, 335] width 394 height 522
type textarea "game.spawnXY("gem", 36, 9)"
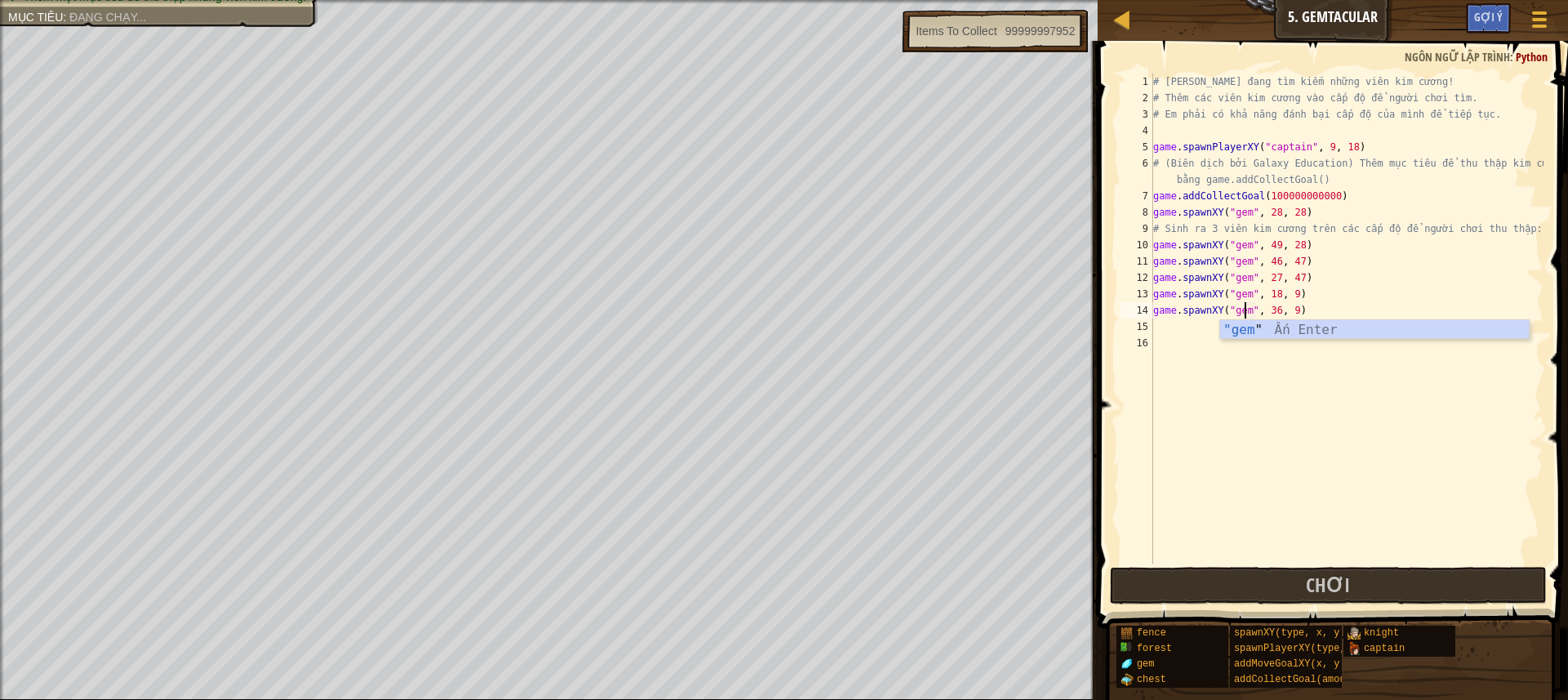
scroll to position [7, 8]
click at [1171, 322] on div "# [PERSON_NAME] đang tìm kiếm những viên kim cương! # Thêm các viên kim cương v…" at bounding box center [1346, 335] width 394 height 522
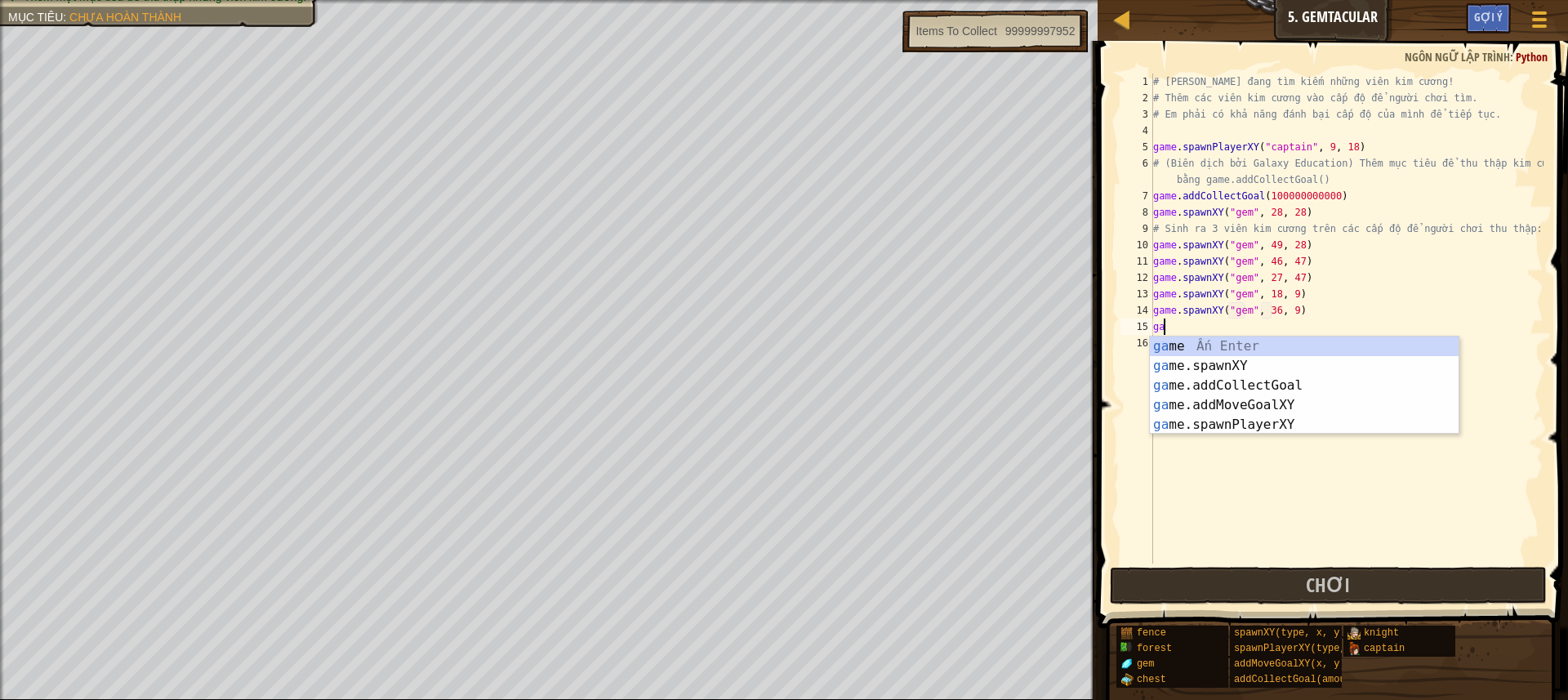
type textarea "g"
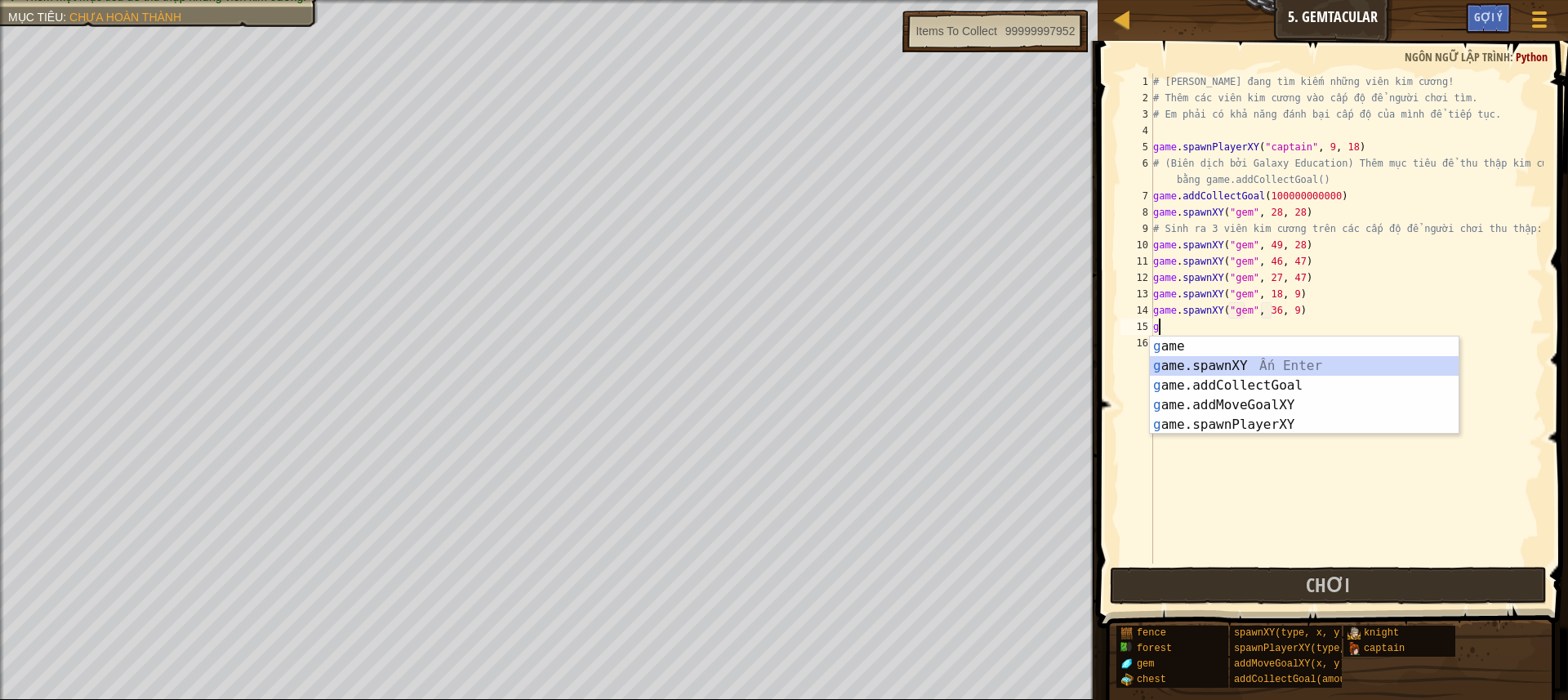
click at [1194, 360] on div "g ame Ấn Enter g ame.spawnXY Ấn Enter g ame.addCollectGoal Ấn Enter g ame.addMo…" at bounding box center [1304, 405] width 309 height 137
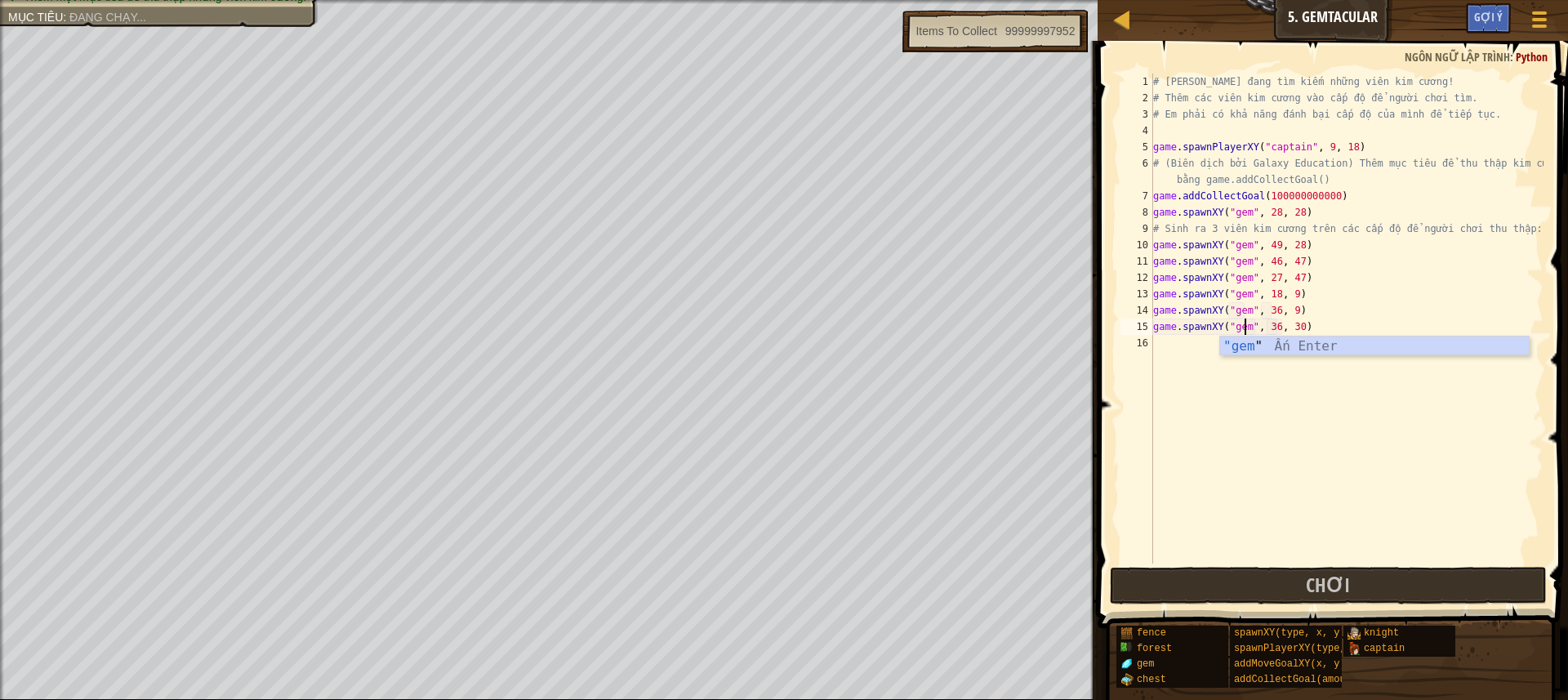
scroll to position [7, 8]
click at [1270, 327] on div "# [PERSON_NAME] đang tìm kiếm những viên kim cương! # Thêm các viên kim cương v…" at bounding box center [1346, 335] width 394 height 522
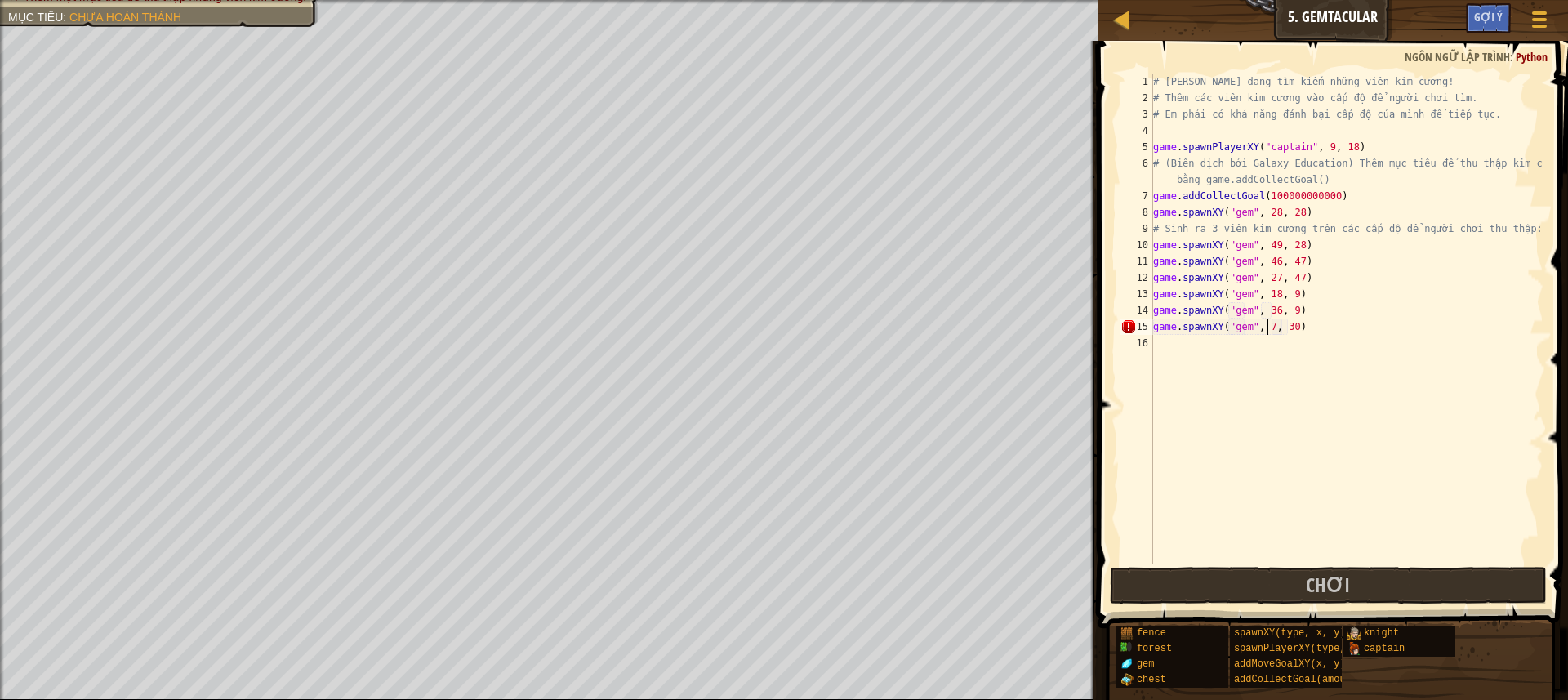
scroll to position [7, 10]
click at [1290, 327] on div "# [PERSON_NAME] đang tìm kiếm những viên kim cương! # Thêm các viên kim cương v…" at bounding box center [1346, 335] width 394 height 522
click at [1288, 327] on div "# [PERSON_NAME] đang tìm kiếm những viên kim cương! # Thêm các viên kim cương v…" at bounding box center [1346, 335] width 394 height 522
click at [1293, 325] on div "# [PERSON_NAME] đang tìm kiếm những viên kim cương! # Thêm các viên kim cương v…" at bounding box center [1346, 335] width 394 height 522
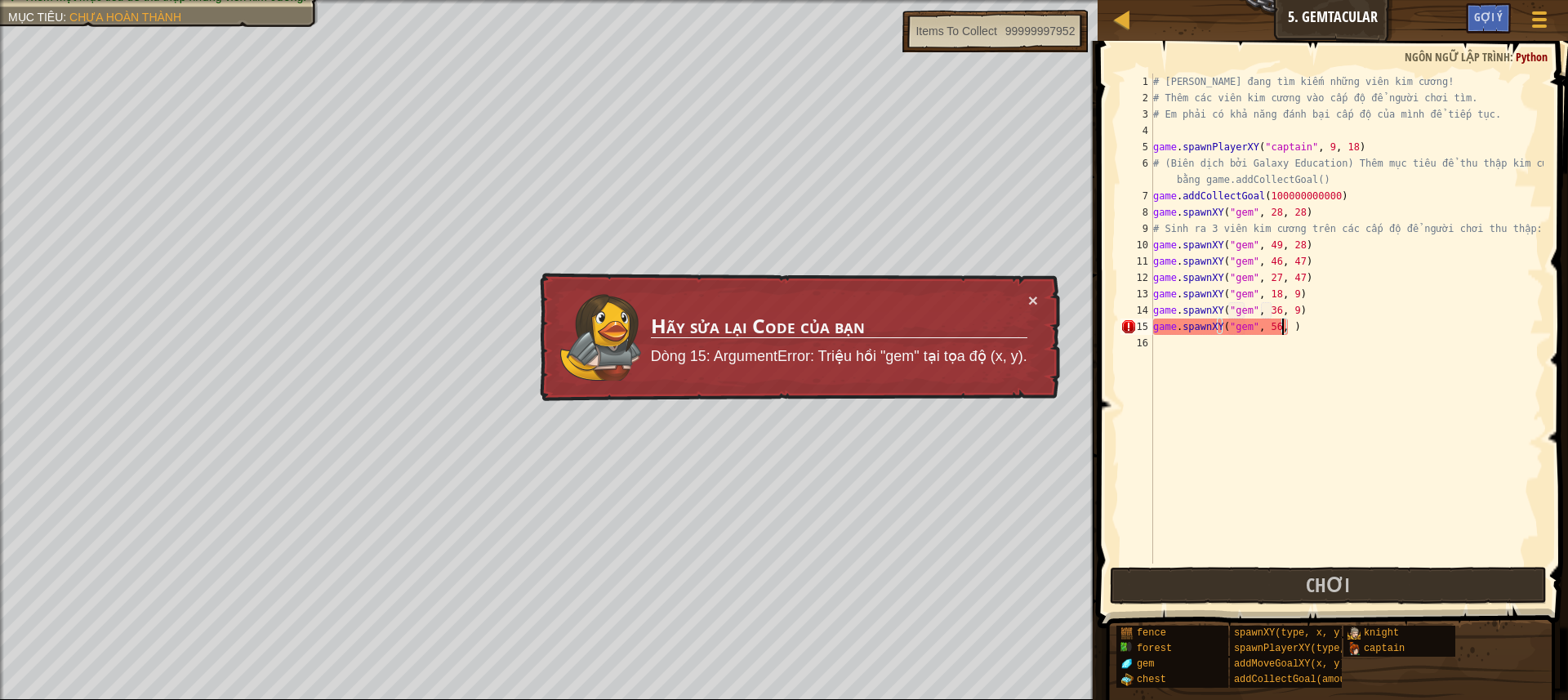
type textarea "game.spawnXY("gem", 56, 8)"
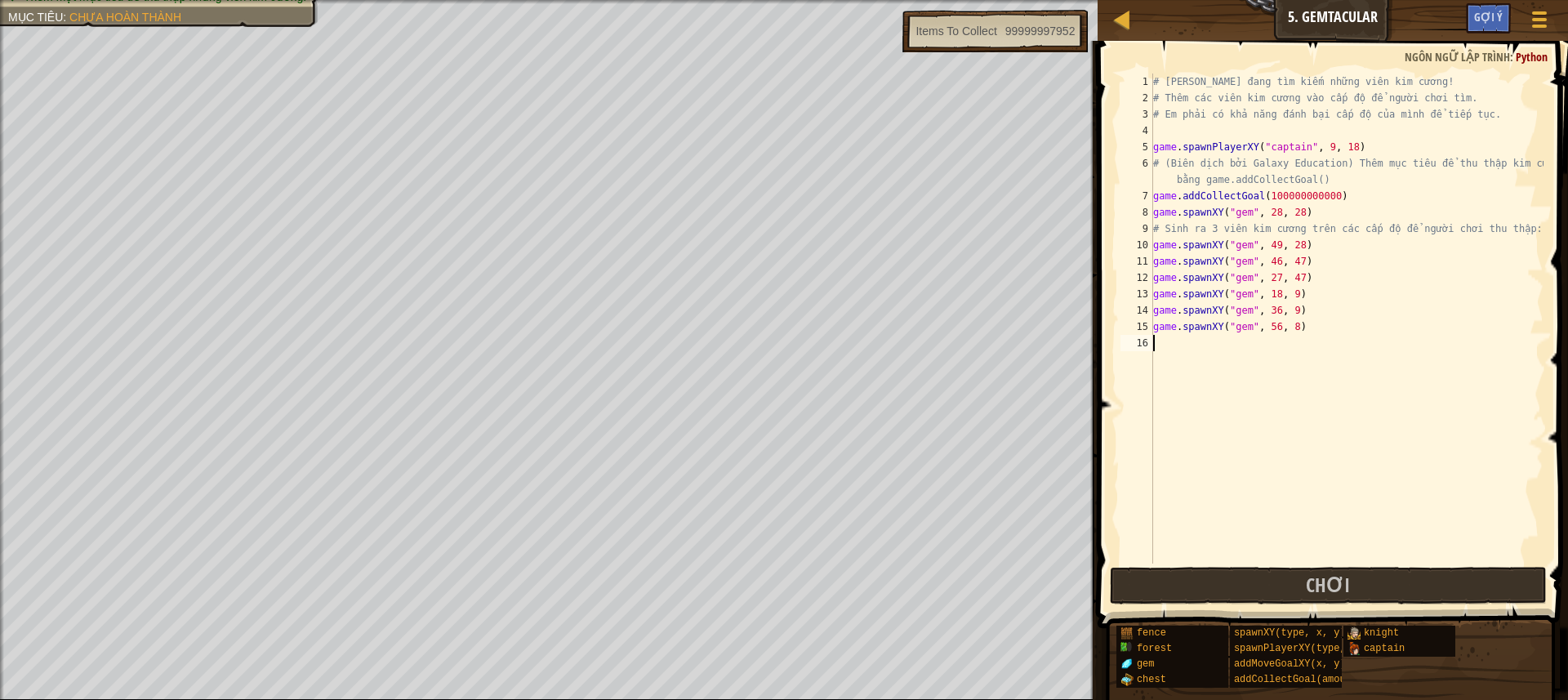
click at [1160, 346] on div "# [PERSON_NAME] đang tìm kiếm những viên kim cương! # Thêm các viên kim cương v…" at bounding box center [1346, 335] width 394 height 522
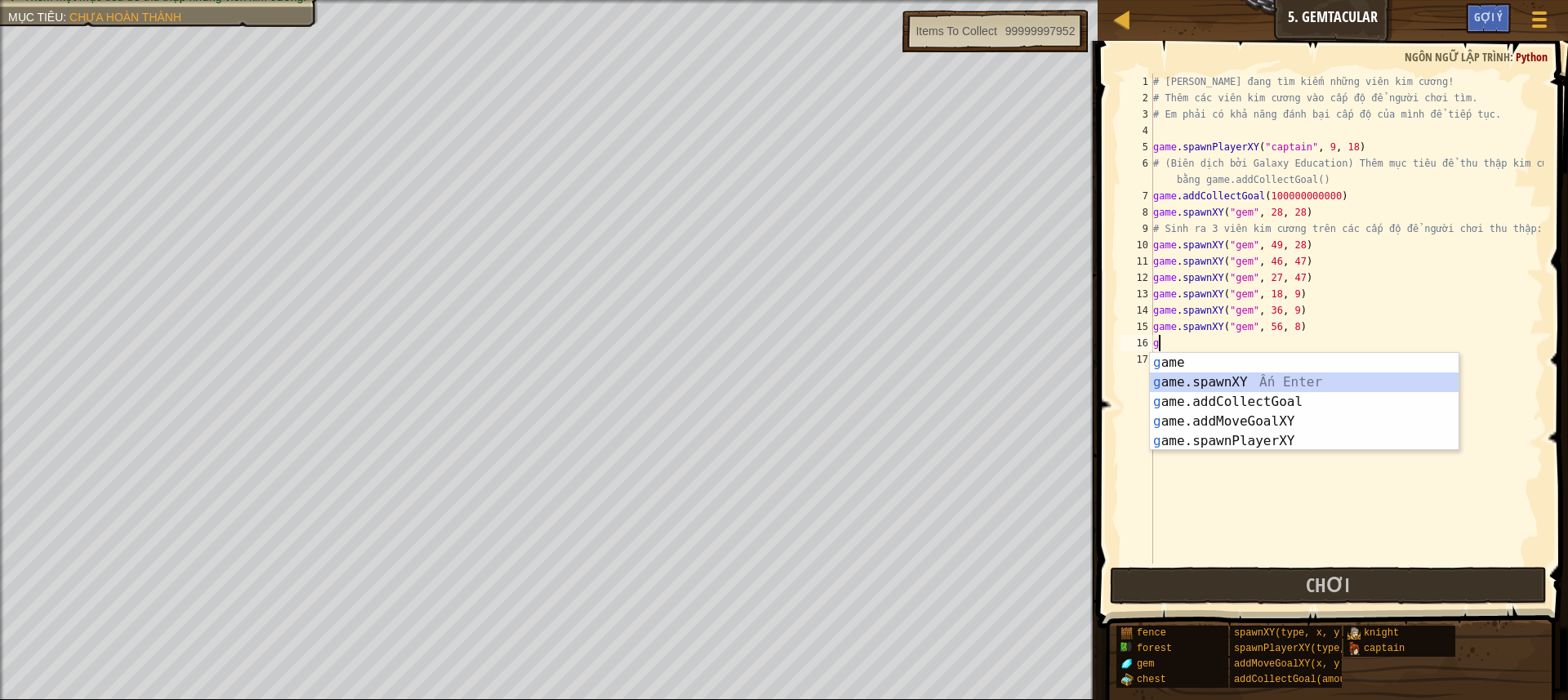
click at [1210, 375] on div "g ame Ấn Enter g ame.spawnXY Ấn Enter g ame.addCollectGoal Ấn Enter g ame.addMo…" at bounding box center [1304, 421] width 309 height 137
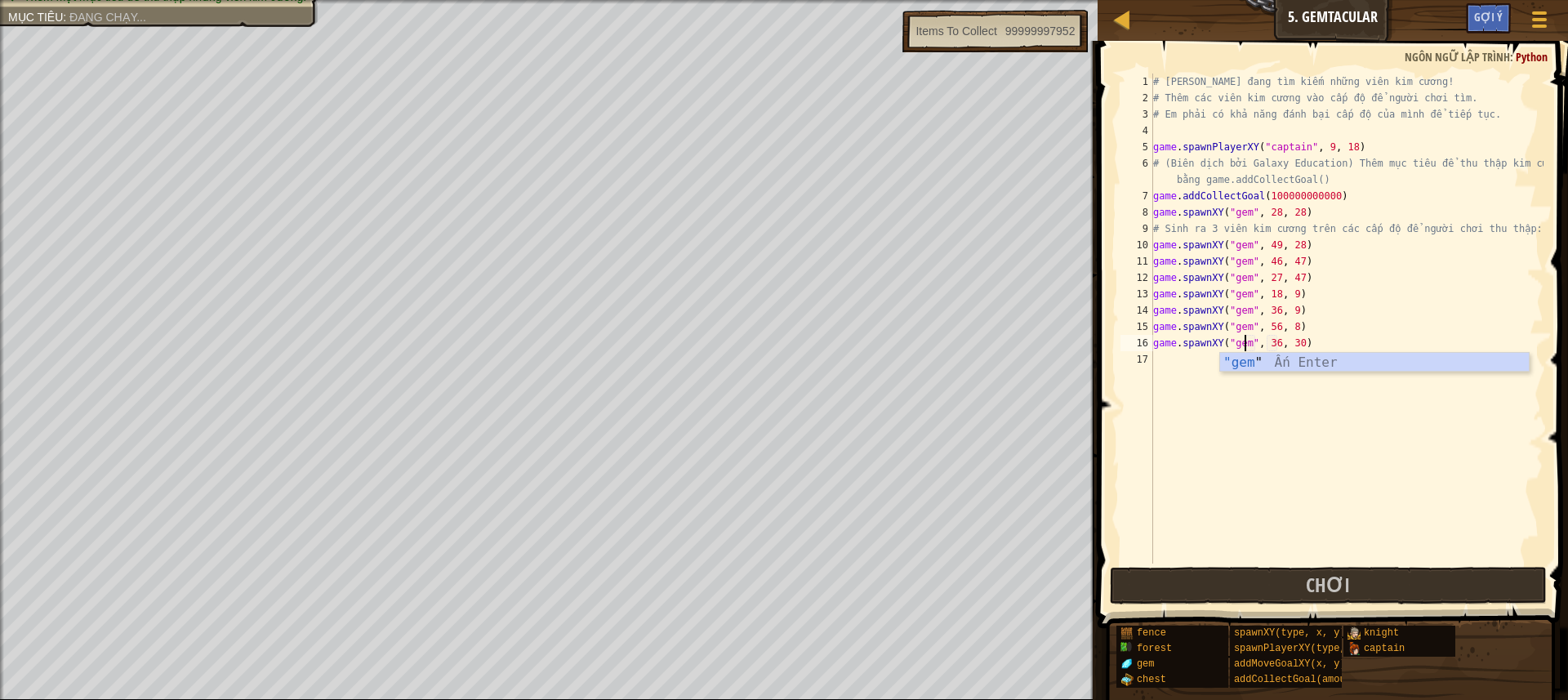
scroll to position [7, 8]
click at [1268, 343] on div "# [PERSON_NAME] đang tìm kiếm những viên kim cương! # Thêm các viên kim cương v…" at bounding box center [1346, 335] width 394 height 522
click at [1270, 342] on div "# [PERSON_NAME] đang tìm kiếm những viên kim cương! # Thêm các viên kim cương v…" at bounding box center [1346, 335] width 394 height 522
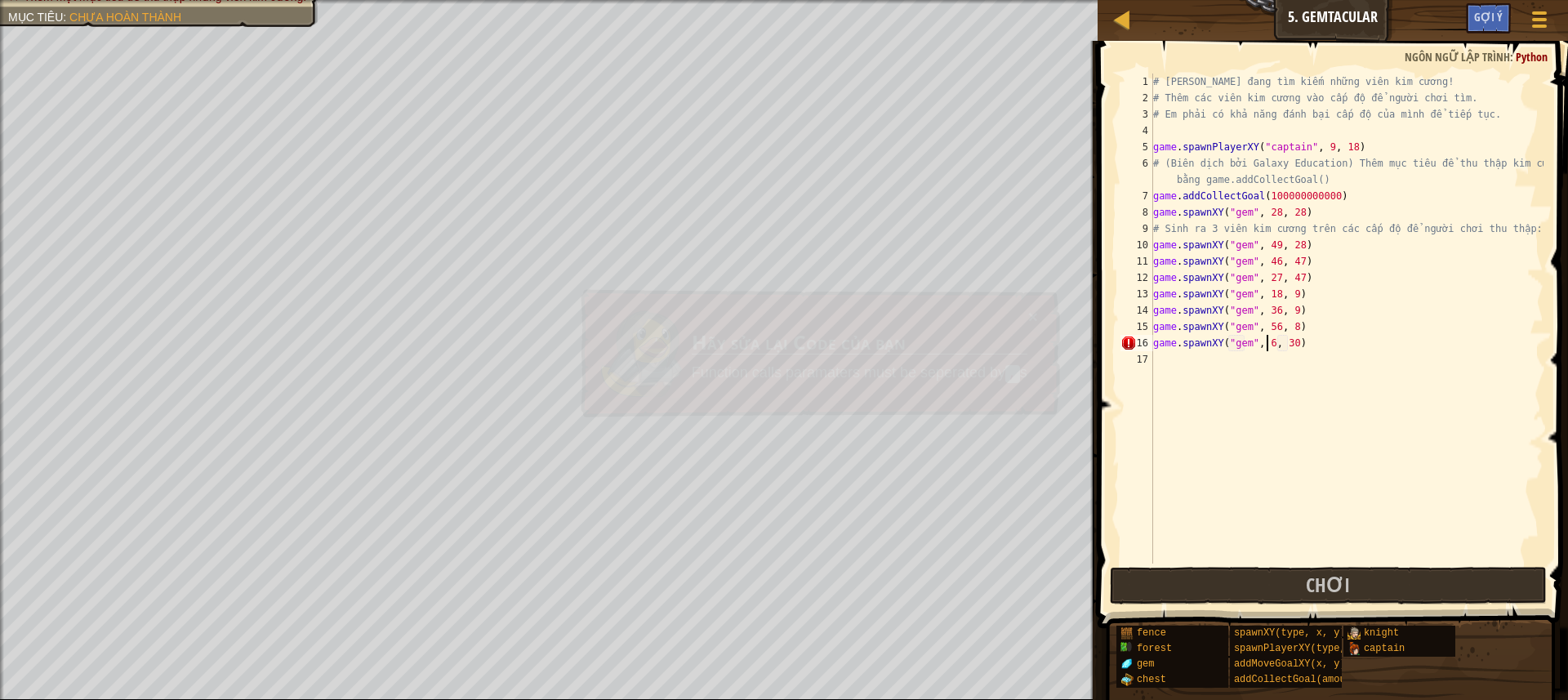
scroll to position [7, 10]
click at [1270, 342] on div "# [PERSON_NAME] đang tìm kiếm những viên kim cương! # Thêm các viên kim cương v…" at bounding box center [1346, 335] width 394 height 522
click at [1291, 339] on div "# [PERSON_NAME] đang tìm kiếm những viên kim cương! # Thêm các viên kim cương v…" at bounding box center [1346, 335] width 394 height 522
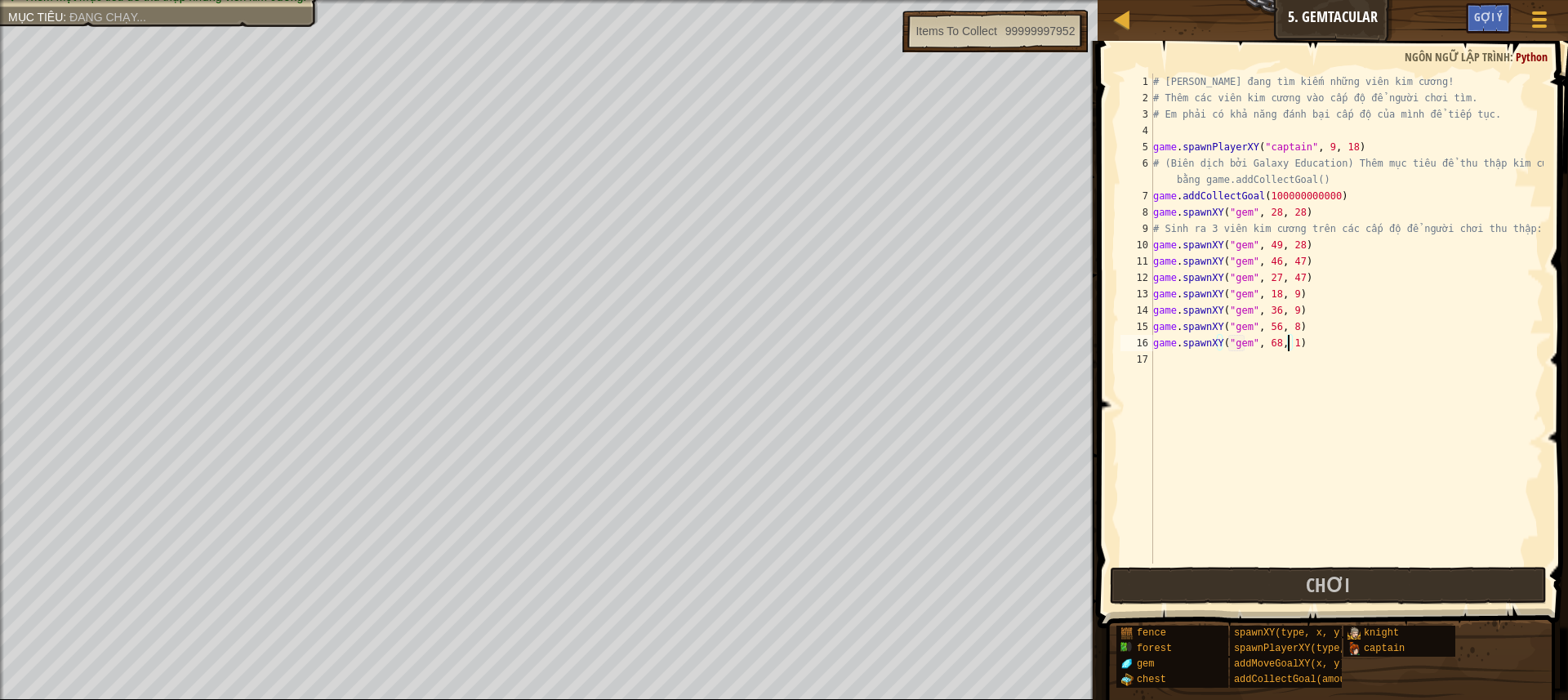
type textarea "game.spawnXY("gem", 68, 10)"
click at [1170, 368] on div "# [PERSON_NAME] đang tìm kiếm những viên kim cương! # Thêm các viên kim cương v…" at bounding box center [1346, 335] width 394 height 522
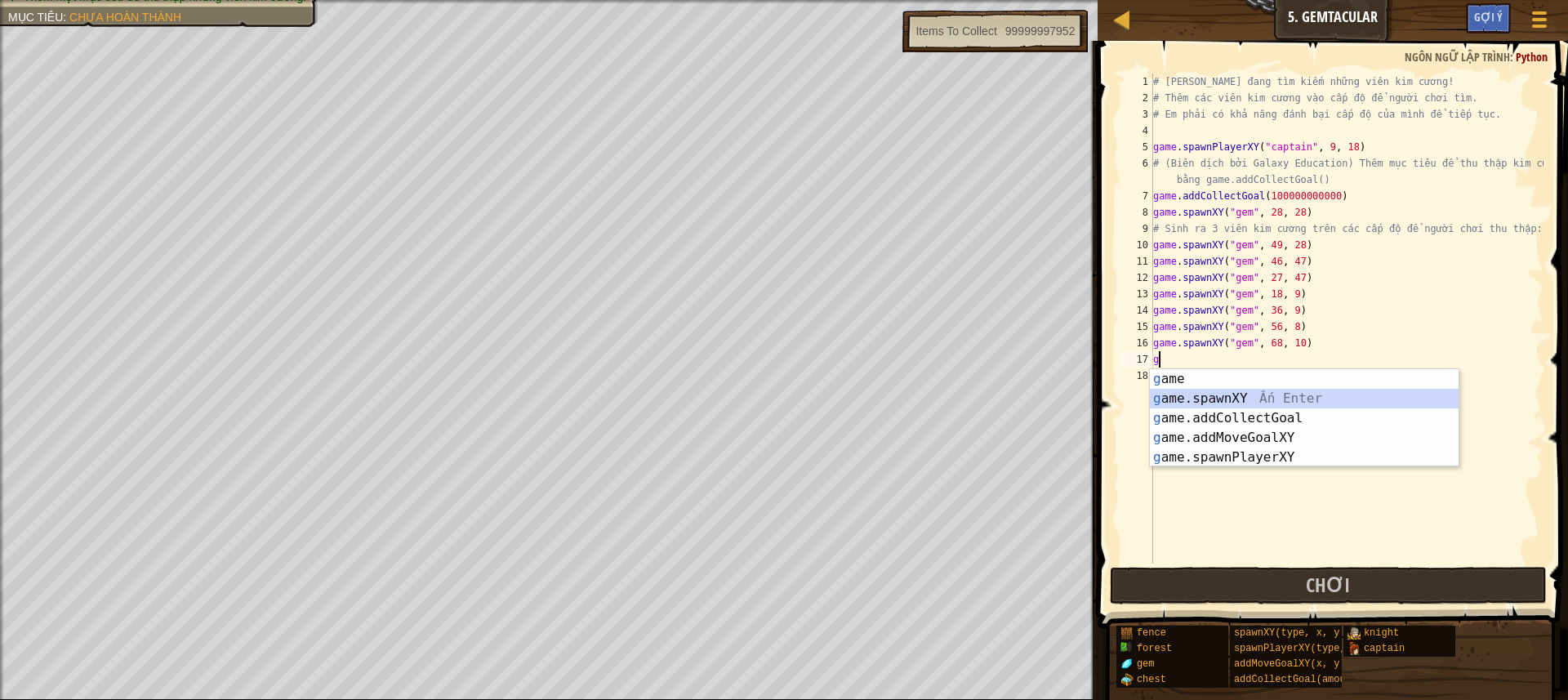
click at [1177, 395] on div "g ame Ấn Enter g ame.spawnXY Ấn Enter g ame.addCollectGoal Ấn Enter g ame.addMo…" at bounding box center [1304, 437] width 309 height 137
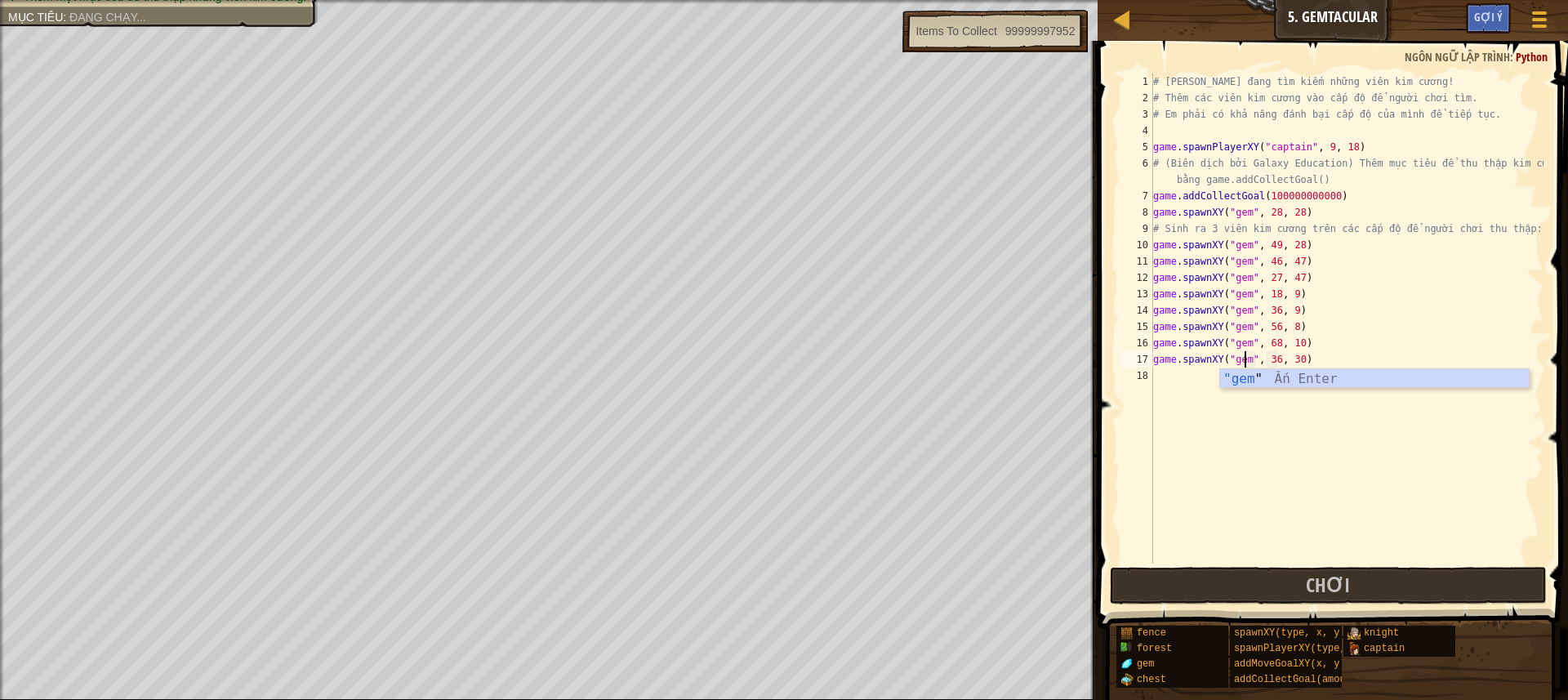
scroll to position [7, 8]
click at [1272, 357] on div "# [PERSON_NAME] đang tìm kiếm những viên kim cương! # Thêm các viên kim cương v…" at bounding box center [1346, 335] width 394 height 522
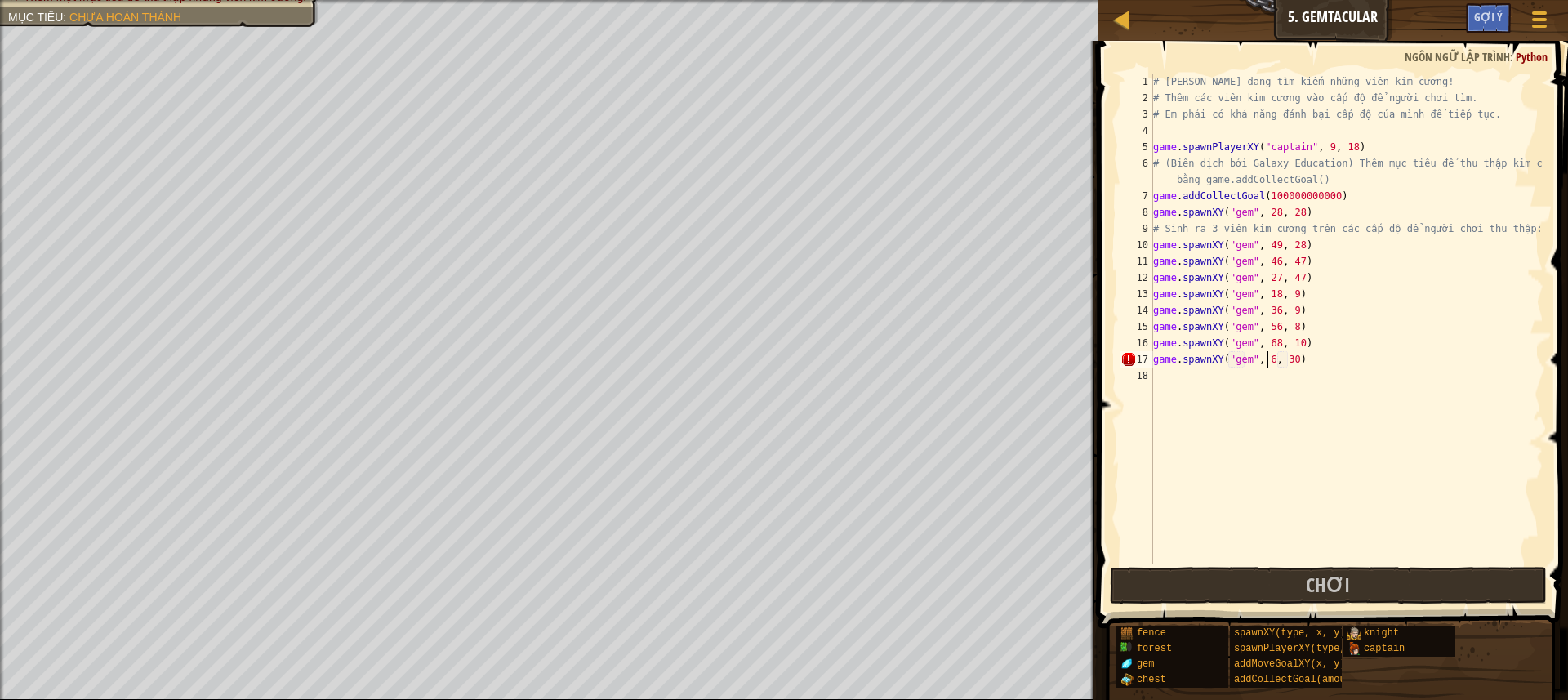
scroll to position [7, 10]
click at [1291, 361] on div "# [PERSON_NAME] đang tìm kiếm những viên kim cương! # Thêm các viên kim cương v…" at bounding box center [1346, 335] width 394 height 522
type textarea "game.spawnXY("gem", 62, 37)"
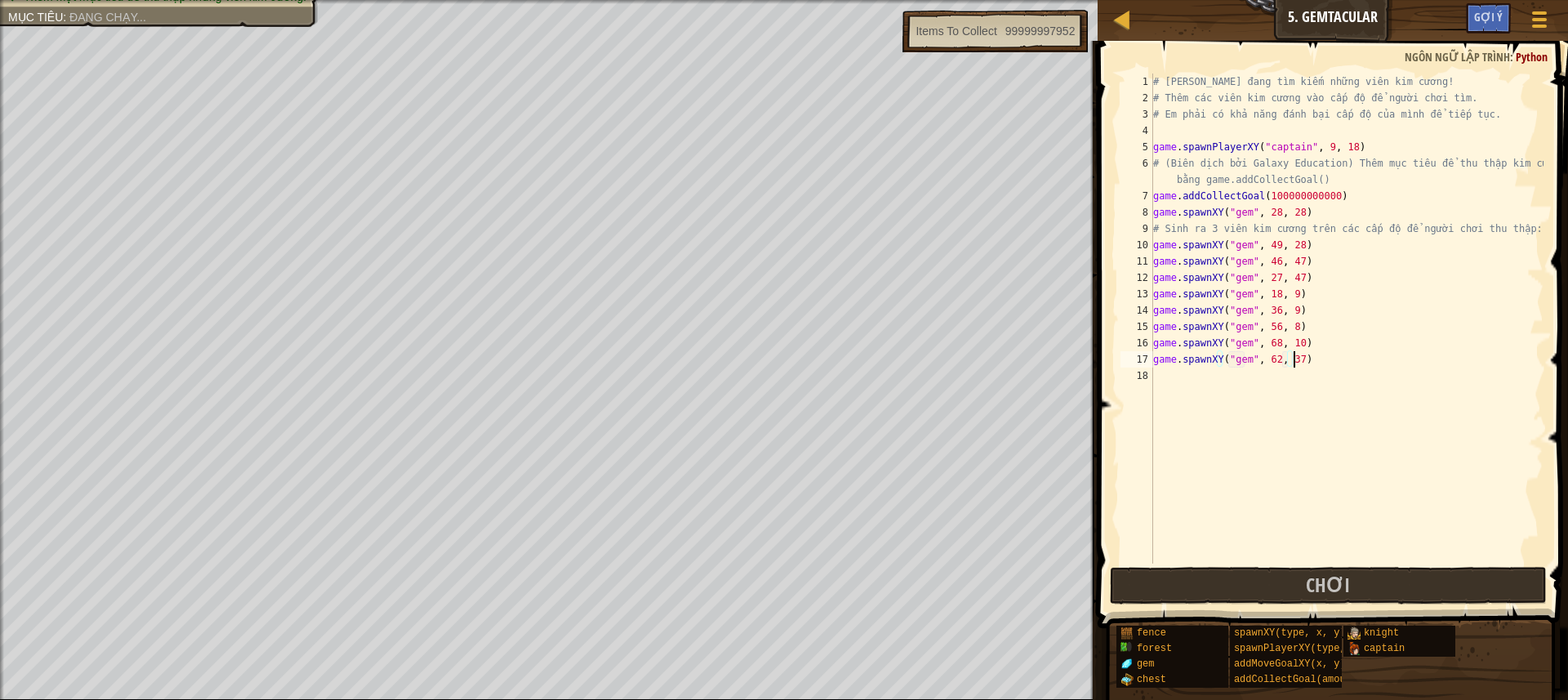
scroll to position [7, 11]
click at [1173, 377] on div "# [PERSON_NAME] đang tìm kiếm những viên kim cương! # Thêm các viên kim cương v…" at bounding box center [1346, 335] width 394 height 522
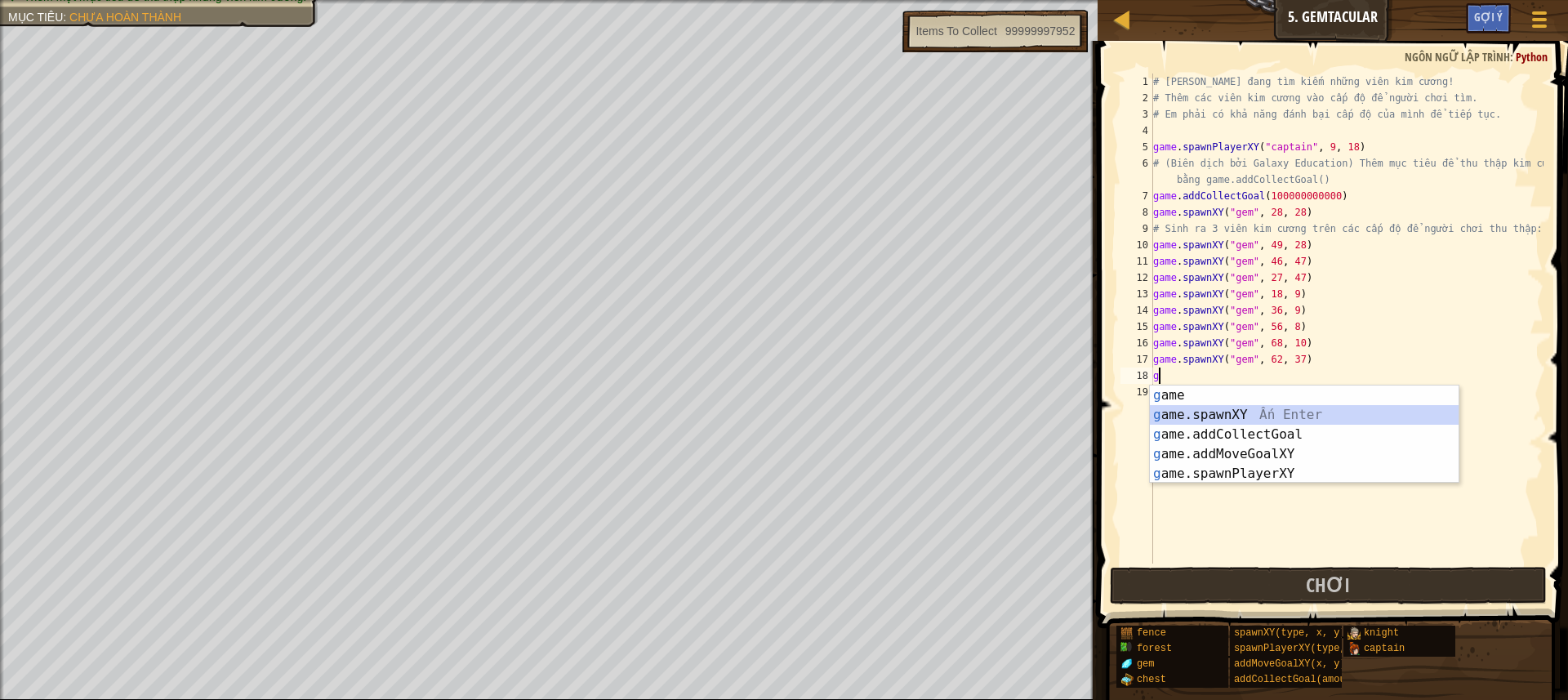
click at [1208, 416] on div "g ame Ấn Enter g ame.spawnXY Ấn Enter g ame.addCollectGoal Ấn Enter g ame.addMo…" at bounding box center [1304, 453] width 309 height 137
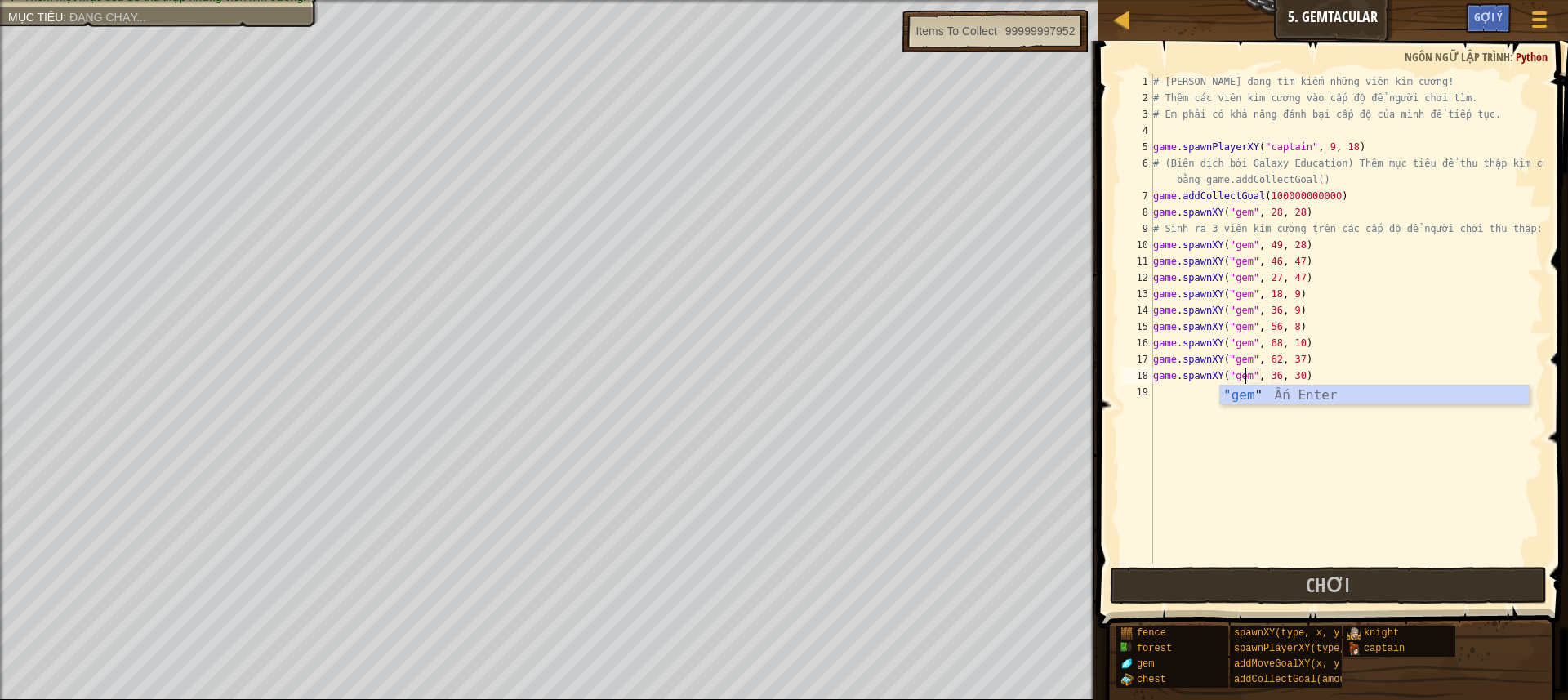
scroll to position [7, 8]
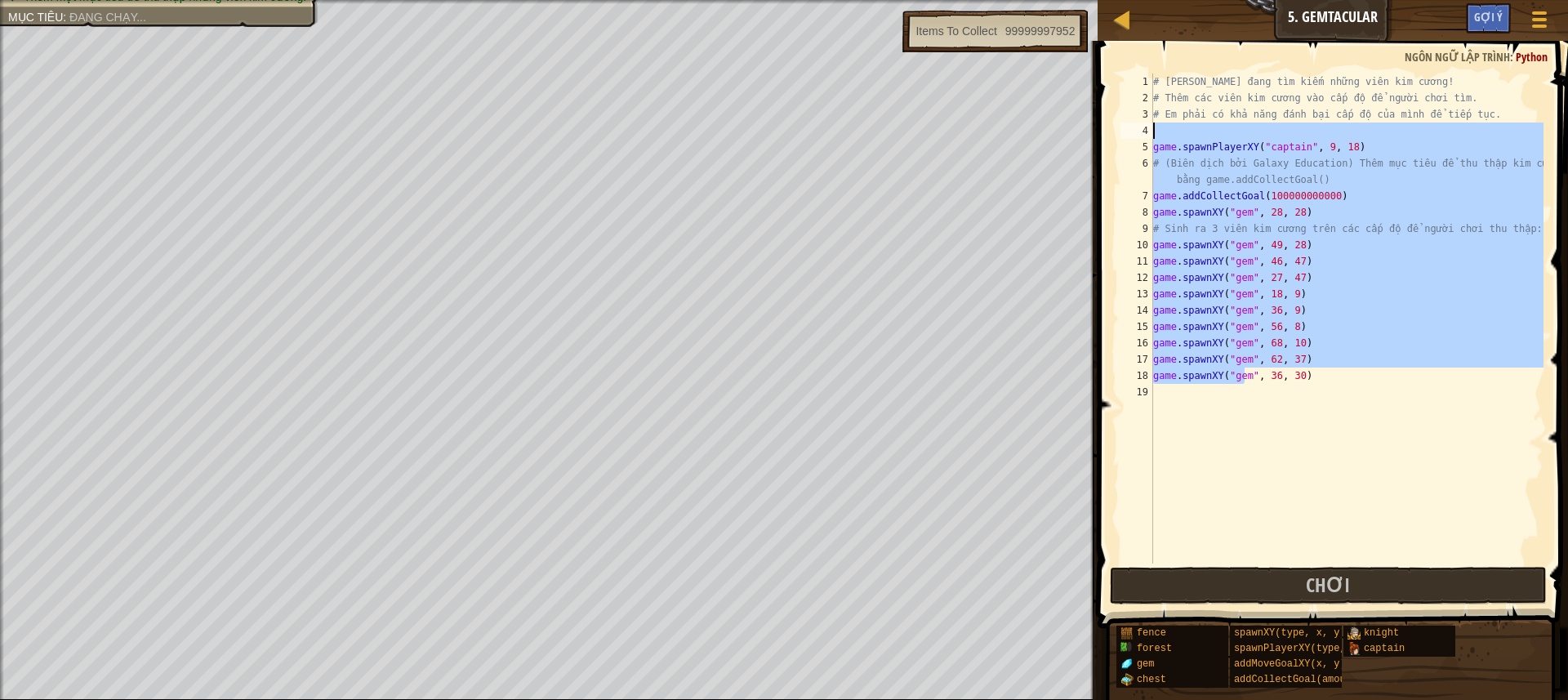
click at [777, 127] on div "Bản đồ Phát triển trò chơi 1 5. Gemtacular Tuỳ chọn Xong Gợi ý 1 הההההההההההההה…" at bounding box center [784, 350] width 1568 height 700
type textarea "game.spawnPlayerXY("captain", 9, 18)"
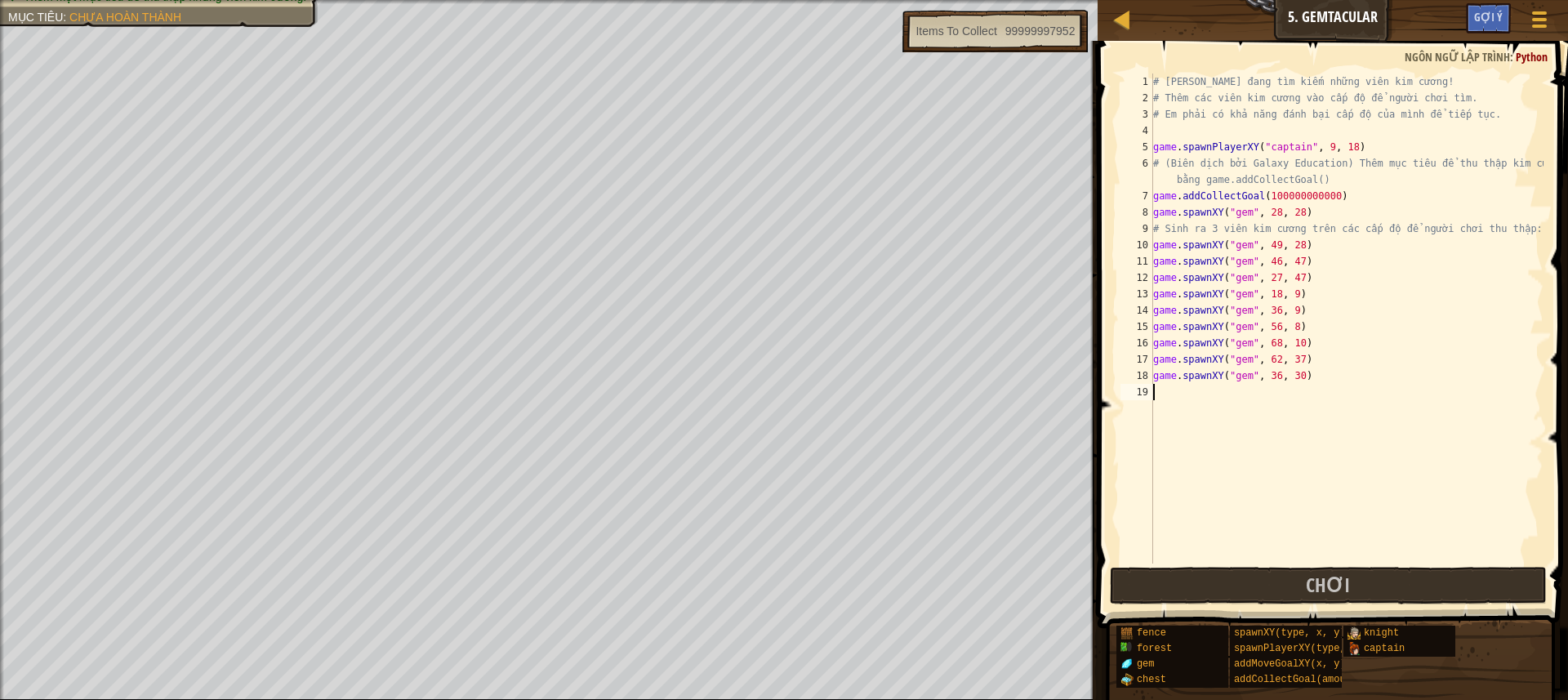
click at [1263, 428] on div "# [PERSON_NAME] đang tìm kiếm những viên kim cương! # Thêm các viên kim cương v…" at bounding box center [1346, 335] width 394 height 522
click at [1288, 371] on div "# [PERSON_NAME] đang tìm kiếm những viên kim cương! # Thêm các viên kim cương v…" at bounding box center [1346, 335] width 394 height 522
type textarea "game.spawnXY("gem", 36, 60)"
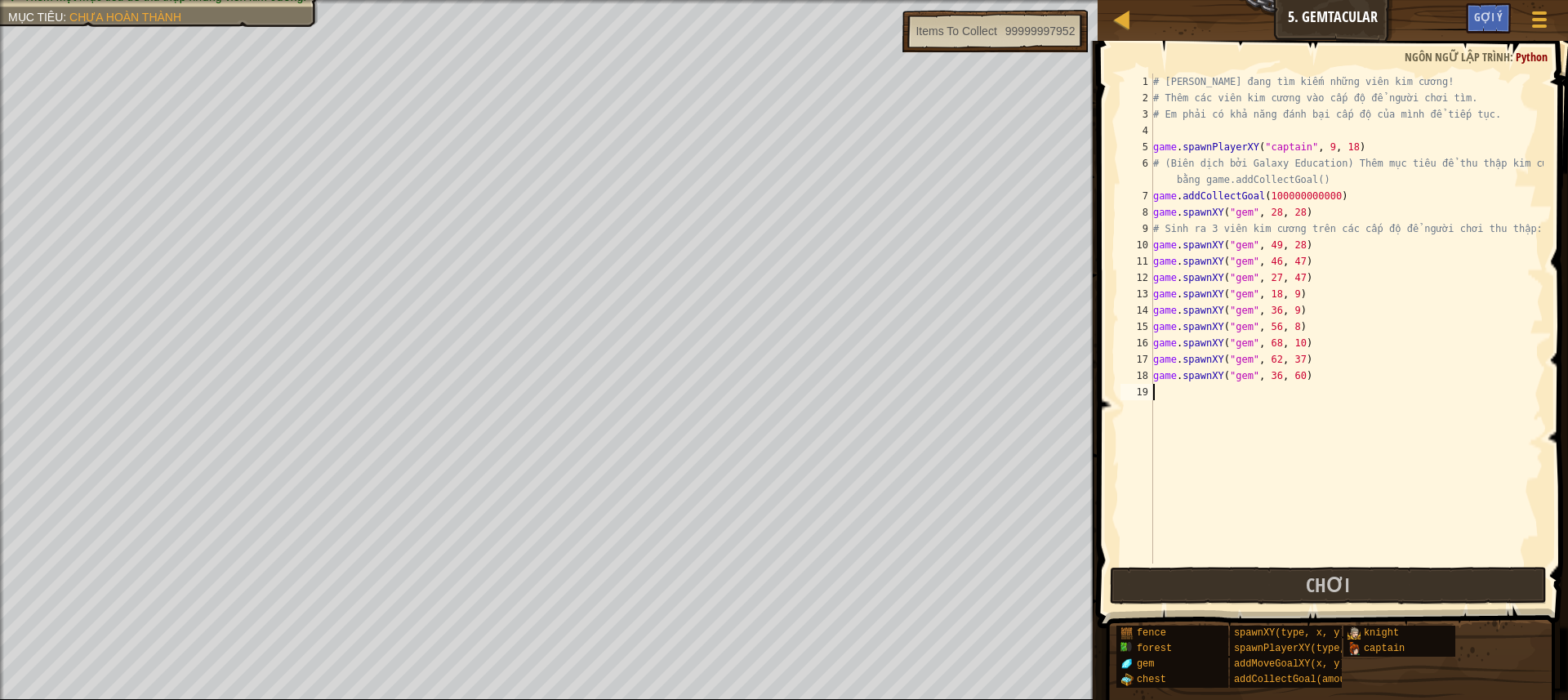
click at [1184, 401] on div "# [PERSON_NAME] đang tìm kiếm những viên kim cương! # Thêm các viên kim cương v…" at bounding box center [1346, 335] width 394 height 522
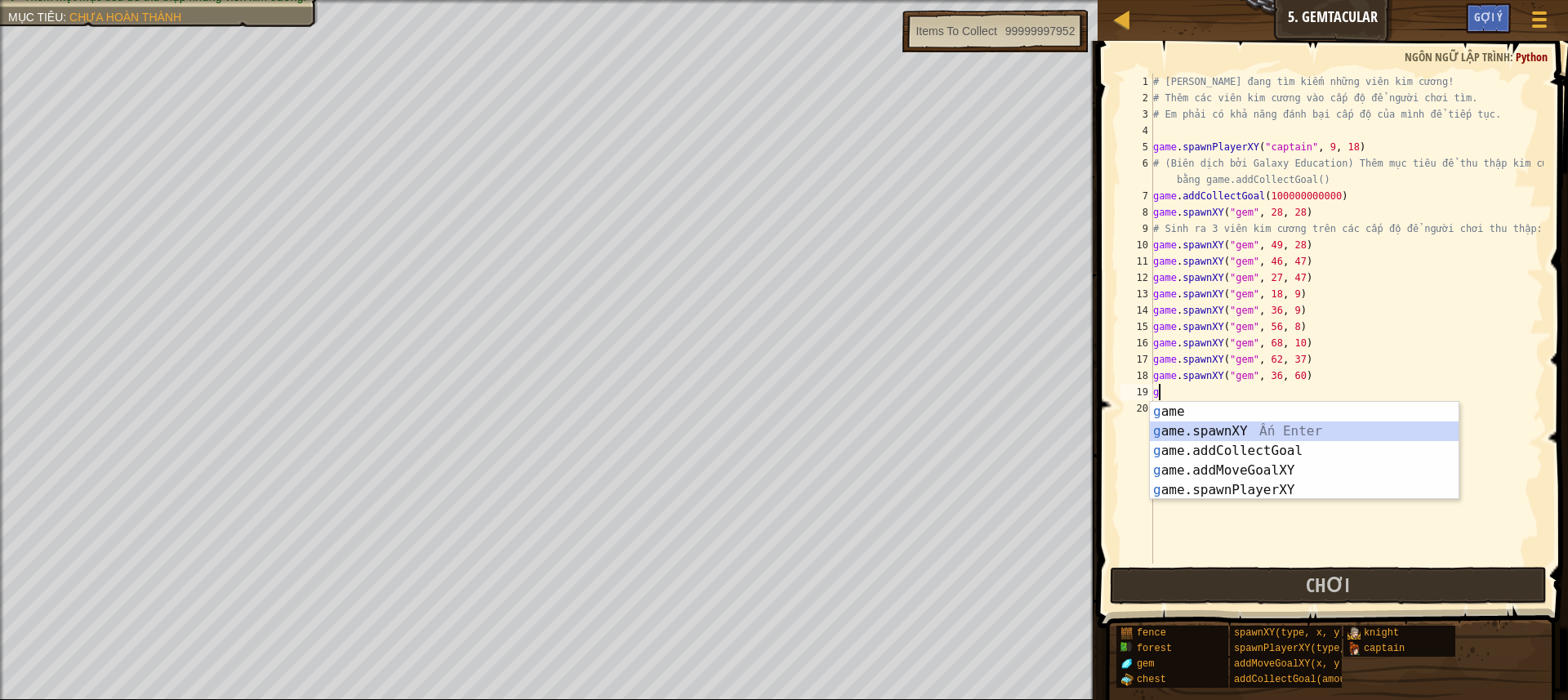
click at [1197, 433] on div "g ame Ấn Enter g ame.spawnXY Ấn Enter g ame.addCollectGoal Ấn Enter g ame.addMo…" at bounding box center [1304, 470] width 309 height 137
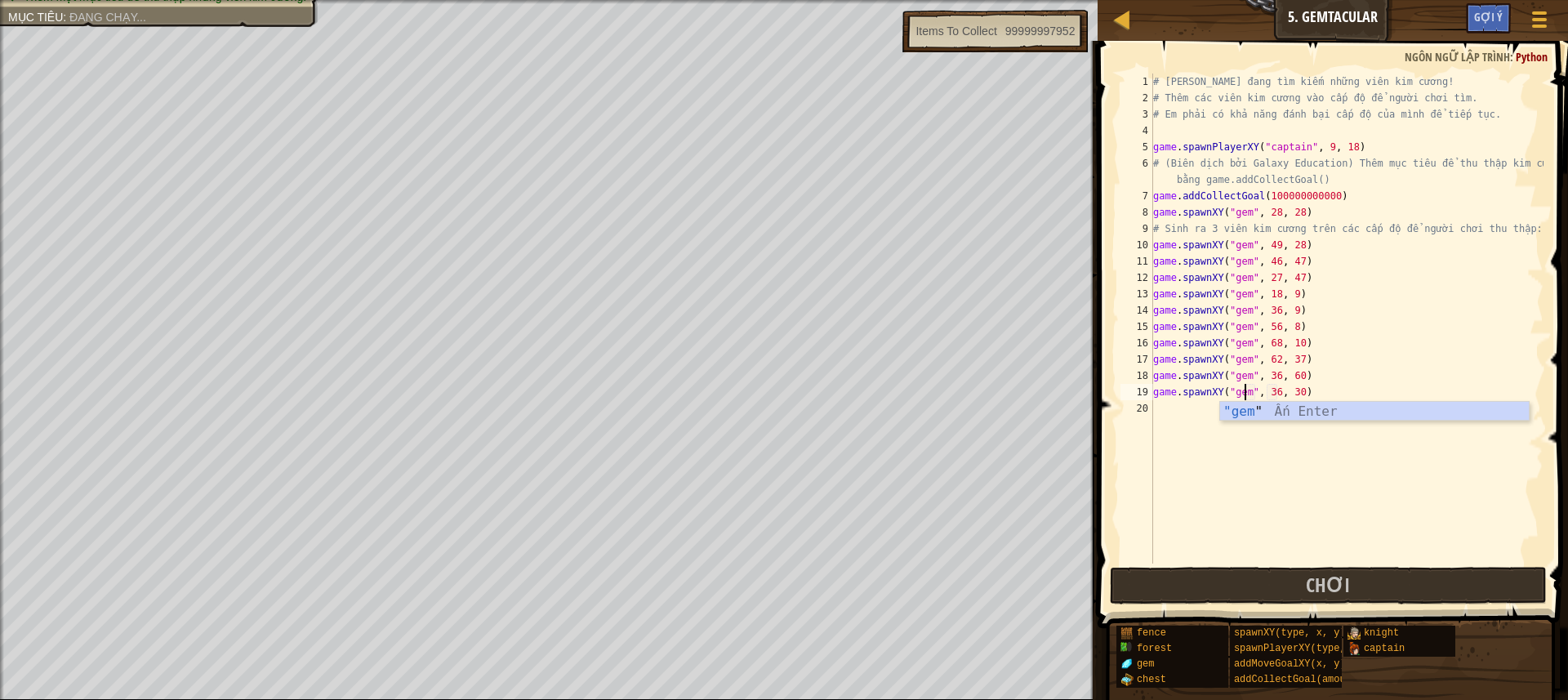
scroll to position [7, 8]
click at [1269, 394] on div "# [PERSON_NAME] đang tìm kiếm những viên kim cương! # Thêm các viên kim cương v…" at bounding box center [1346, 335] width 394 height 522
click at [1286, 390] on div "# [PERSON_NAME] đang tìm kiếm những viên kim cương! # Thêm các viên kim cương v…" at bounding box center [1346, 335] width 394 height 522
type textarea "game.spawnXY("gem", 9, 38)"
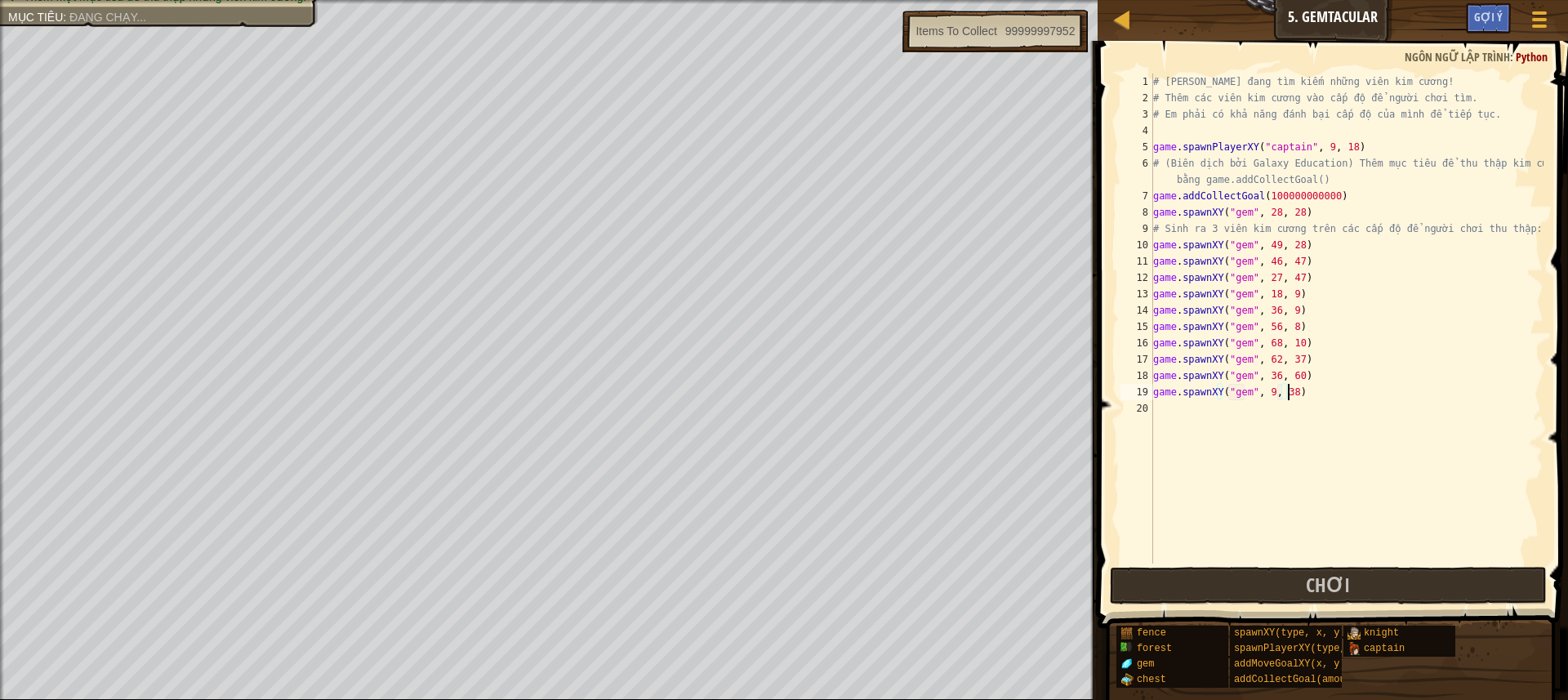
scroll to position [7, 11]
click at [1176, 409] on div "# [PERSON_NAME] đang tìm kiếm những viên kim cương! # Thêm các viên kim cương v…" at bounding box center [1346, 335] width 394 height 522
type textarea "h"
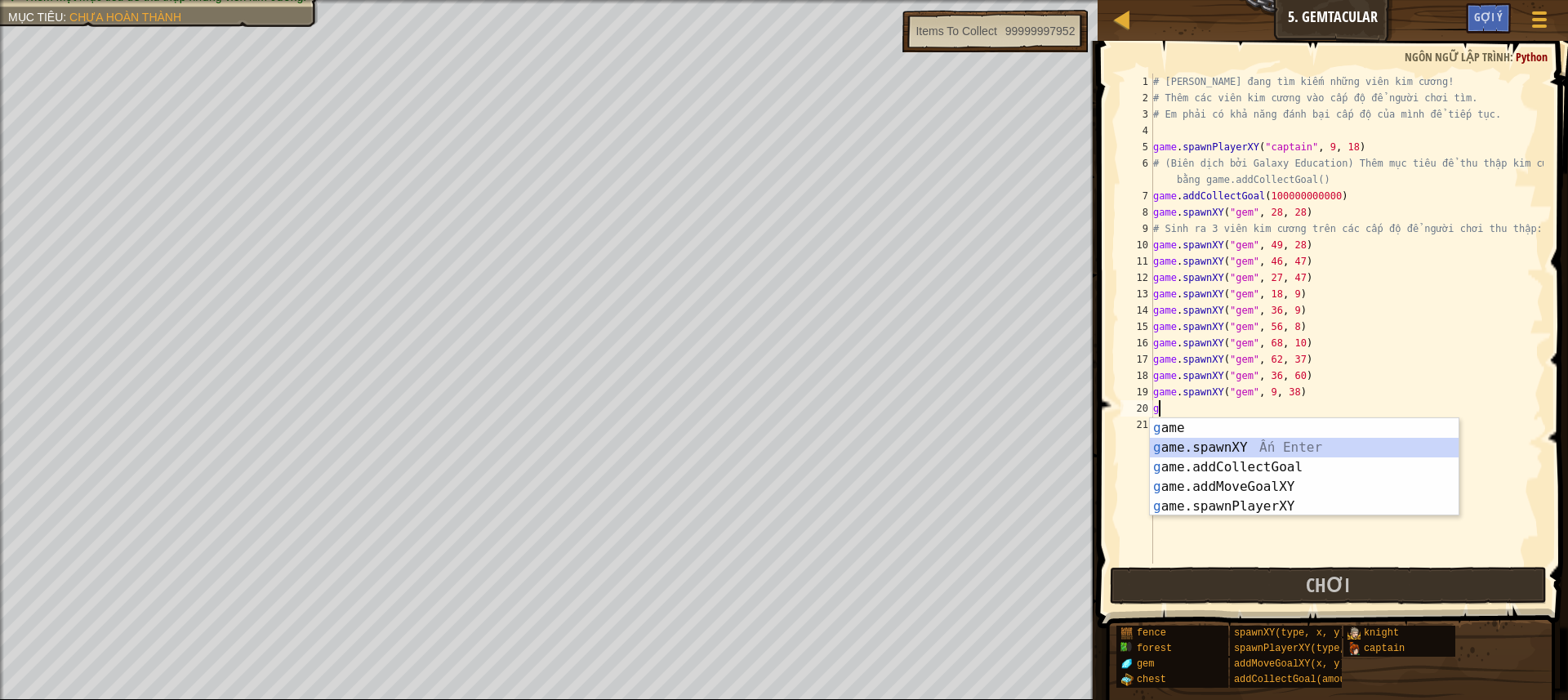
click at [1214, 447] on div "g ame Ấn Enter g ame.spawnXY Ấn Enter g ame.addCollectGoal Ấn Enter g ame.addMo…" at bounding box center [1304, 487] width 309 height 137
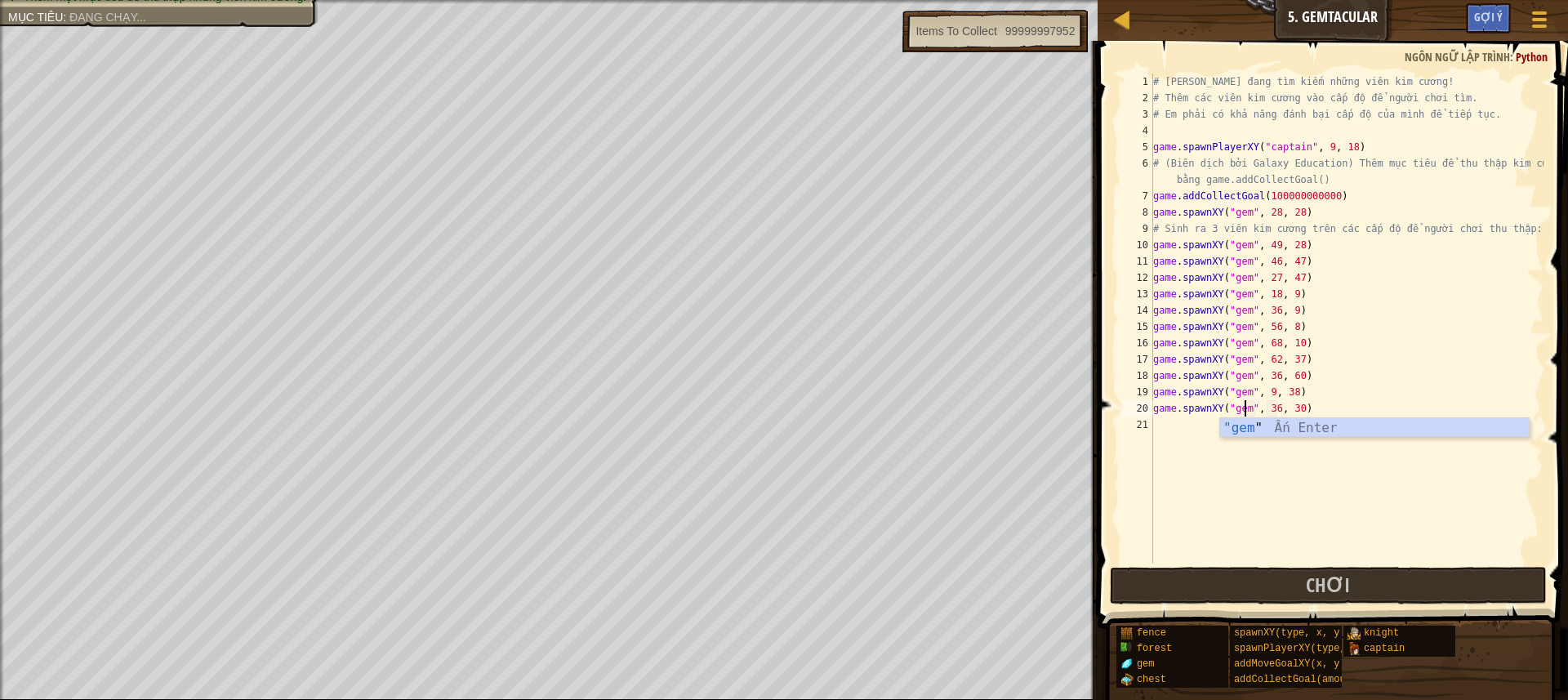
scroll to position [7, 8]
click at [1269, 408] on div "# [PERSON_NAME] đang tìm kiếm những viên kim cương! # Thêm các viên kim cương v…" at bounding box center [1346, 335] width 394 height 522
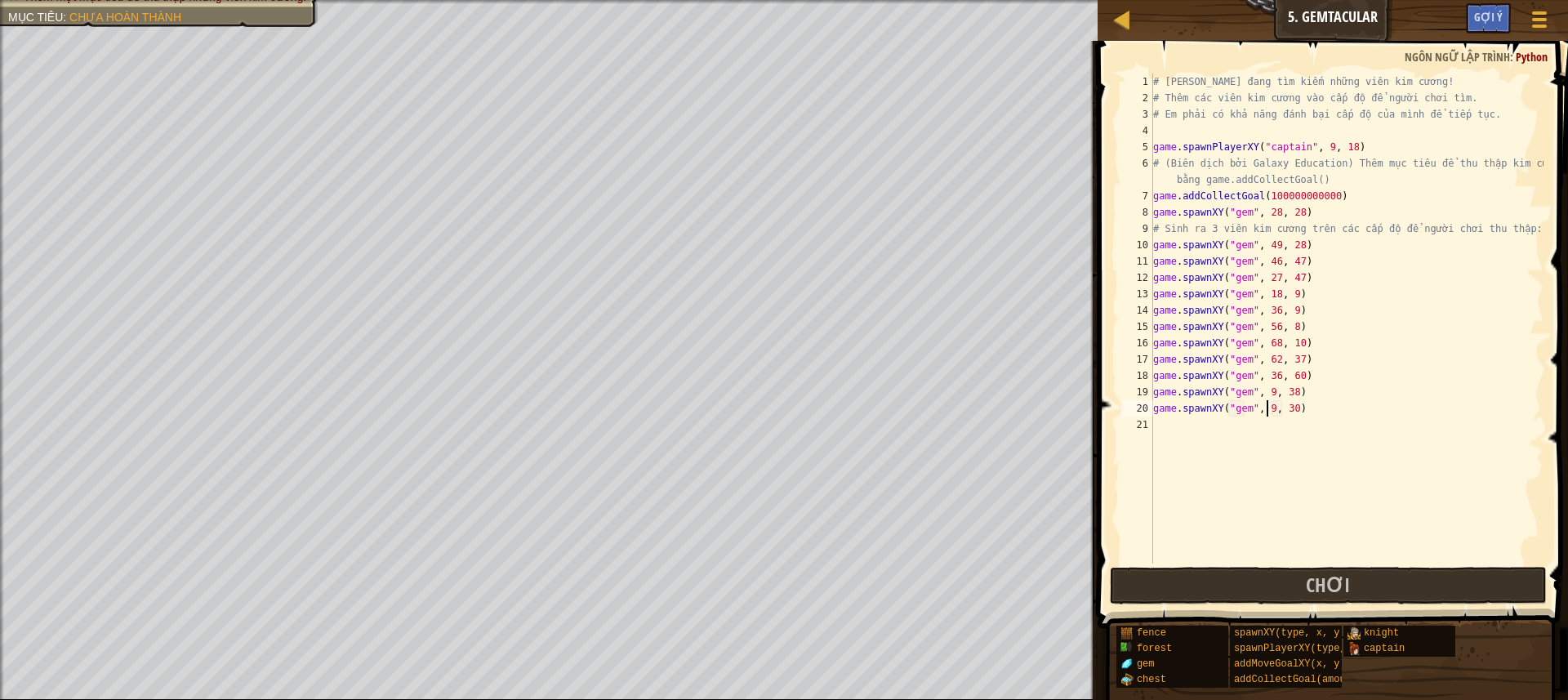
scroll to position [7, 10]
click at [1288, 411] on div "# [PERSON_NAME] đang tìm kiếm những viên kim cương! # Thêm các viên kim cương v…" at bounding box center [1346, 335] width 394 height 522
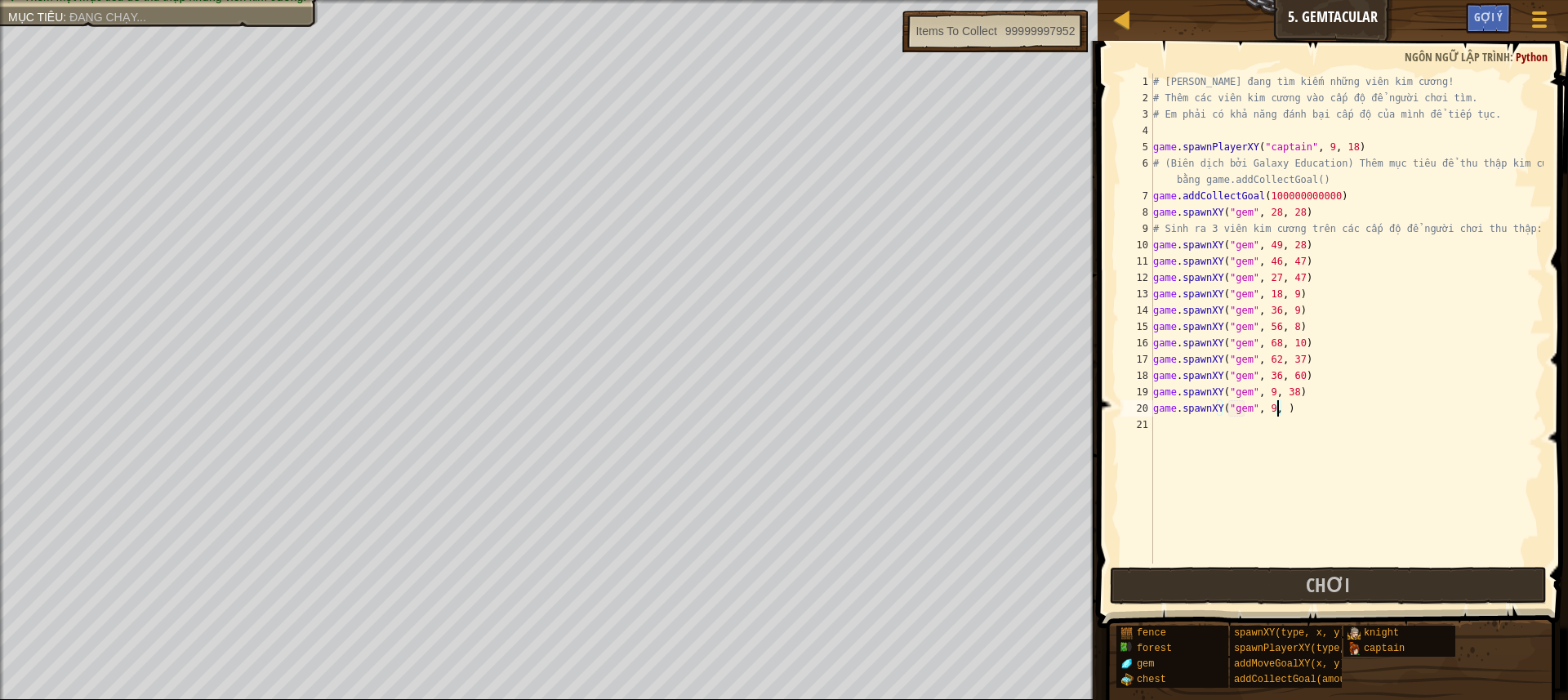
scroll to position [7, 11]
click at [1325, 193] on div "# [PERSON_NAME] đang tìm kiếm những viên kim cương! # Thêm các viên kim cương v…" at bounding box center [1346, 335] width 394 height 522
type textarea "game.addCollectGoal(12)"
click at [1346, 572] on span "Chơi" at bounding box center [1328, 584] width 44 height 26
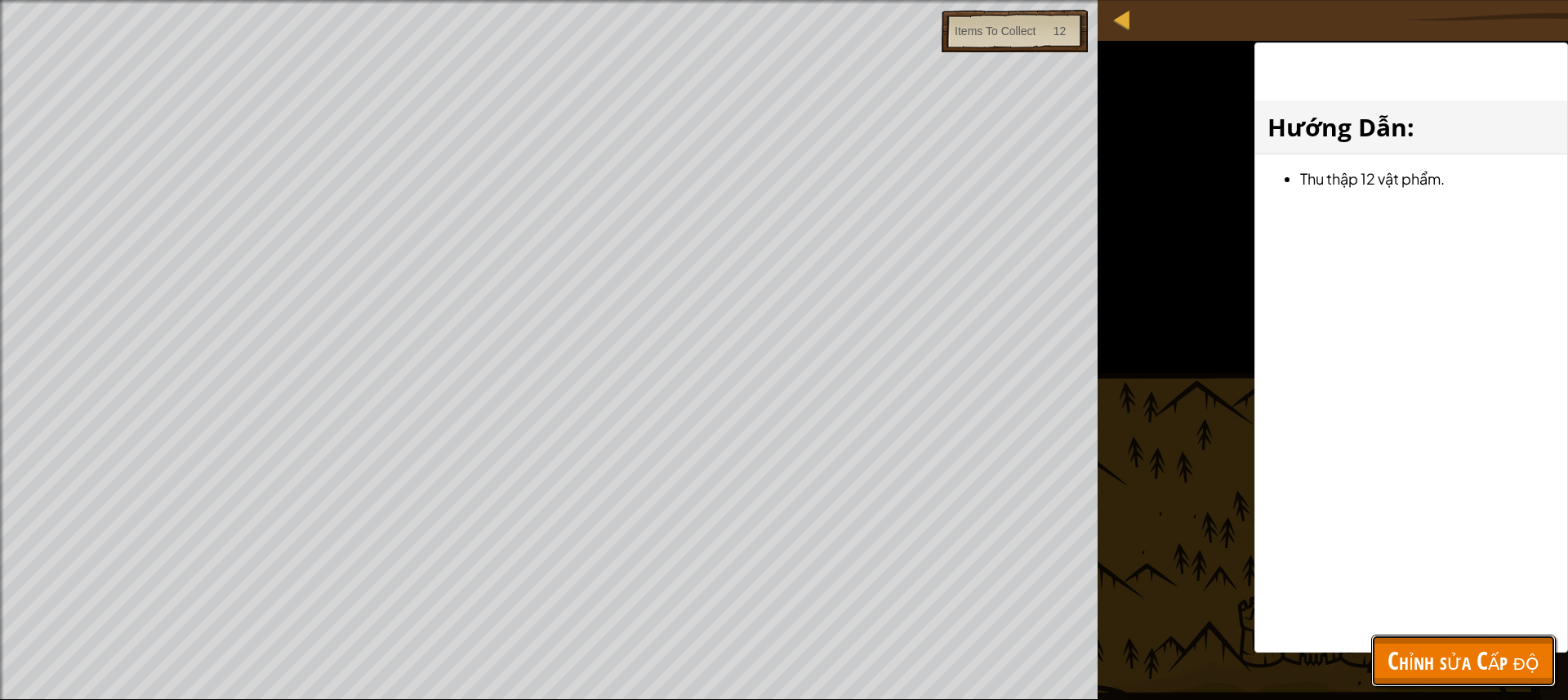
click at [1415, 659] on span "Chỉnh sửa Cấp độ" at bounding box center [1462, 660] width 152 height 33
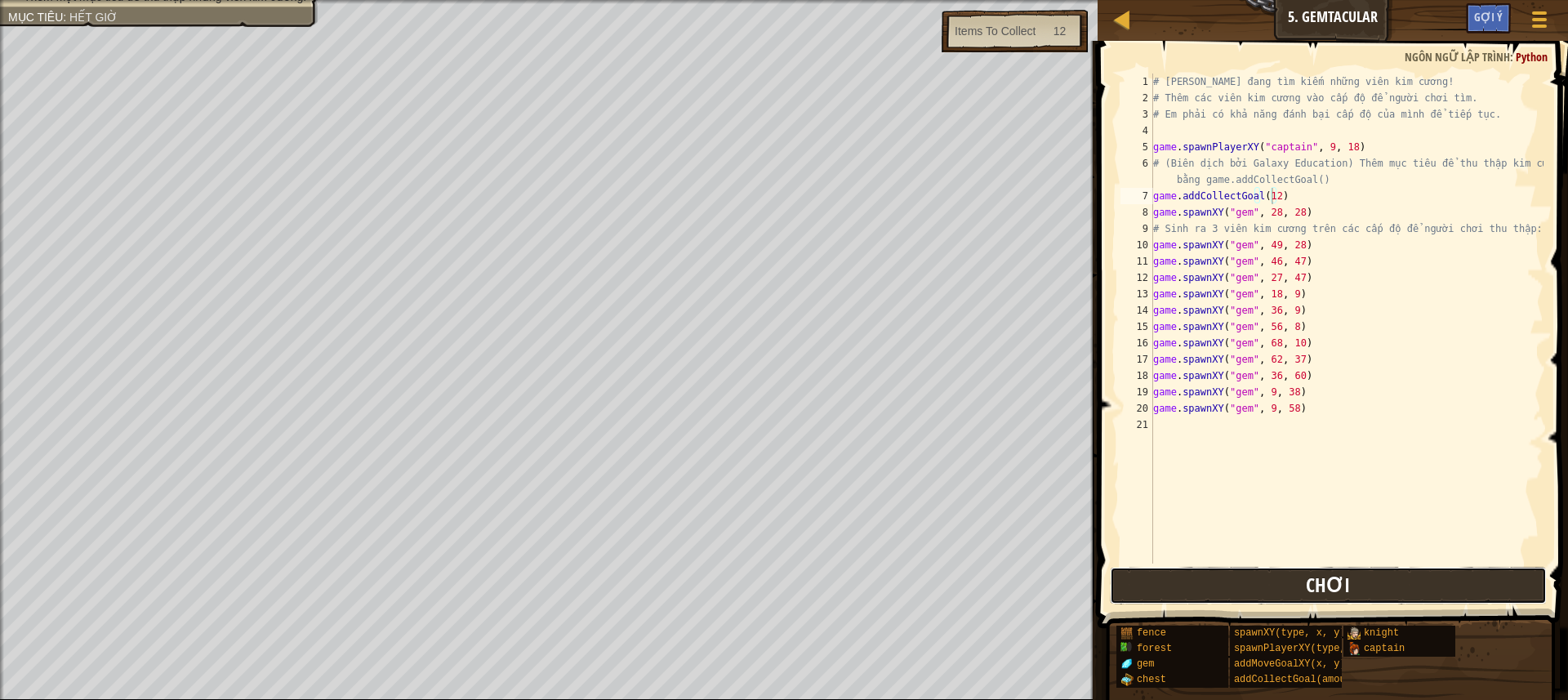
click at [1253, 591] on button "Chơi" at bounding box center [1327, 585] width 437 height 38
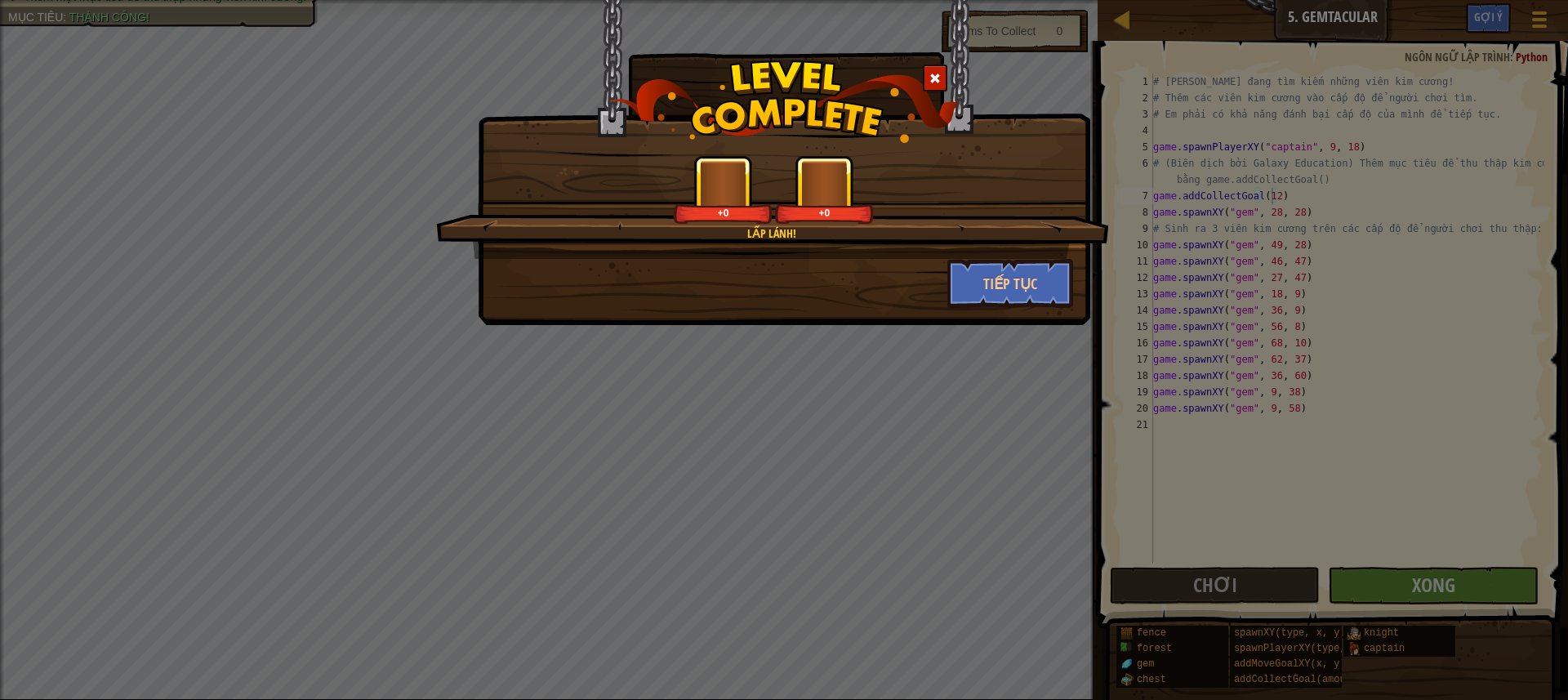
click at [1421, 586] on div "Lấp lánh! +0 +0 Tiếp tục" at bounding box center [784, 350] width 1568 height 700
click at [995, 287] on button "Tiếp tục" at bounding box center [1011, 282] width 127 height 49
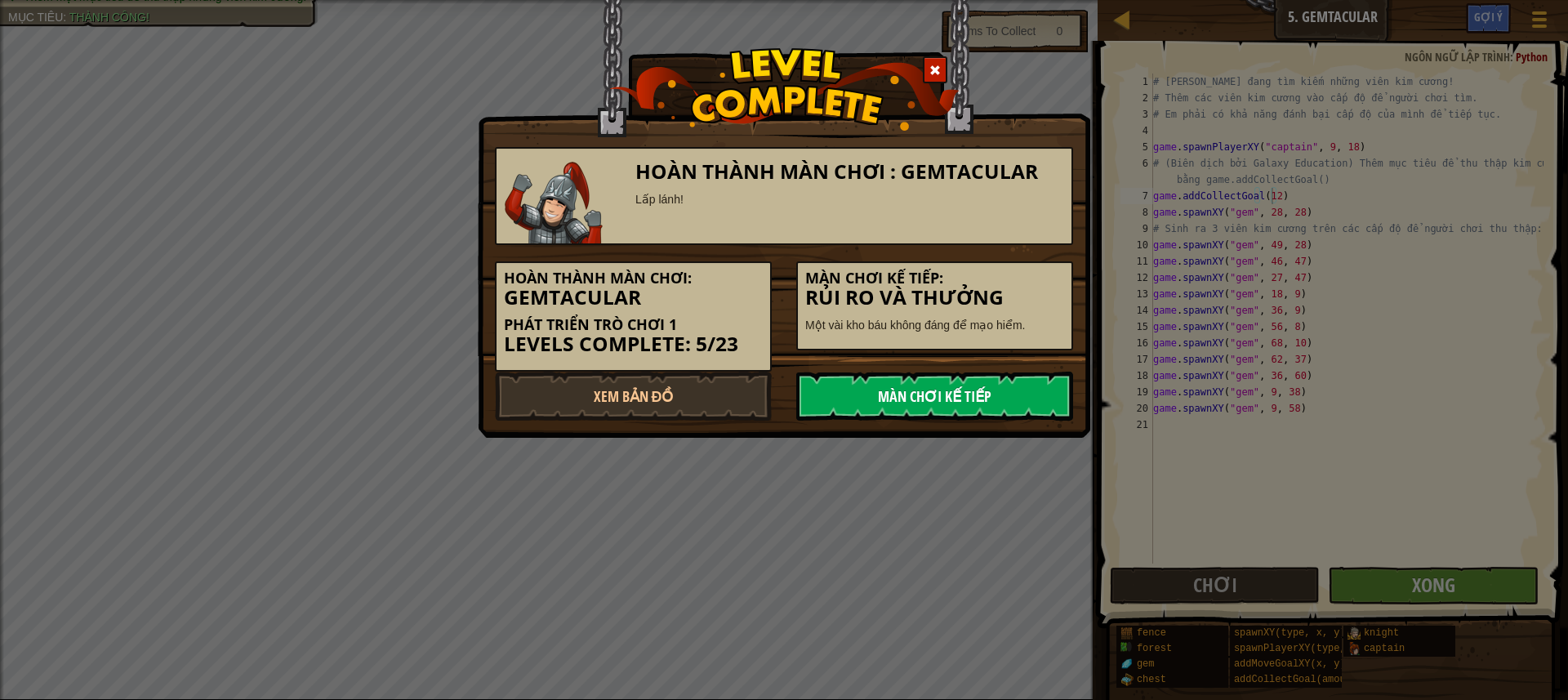
click at [958, 382] on link "Màn chơi kế tiếp" at bounding box center [934, 396] width 277 height 49
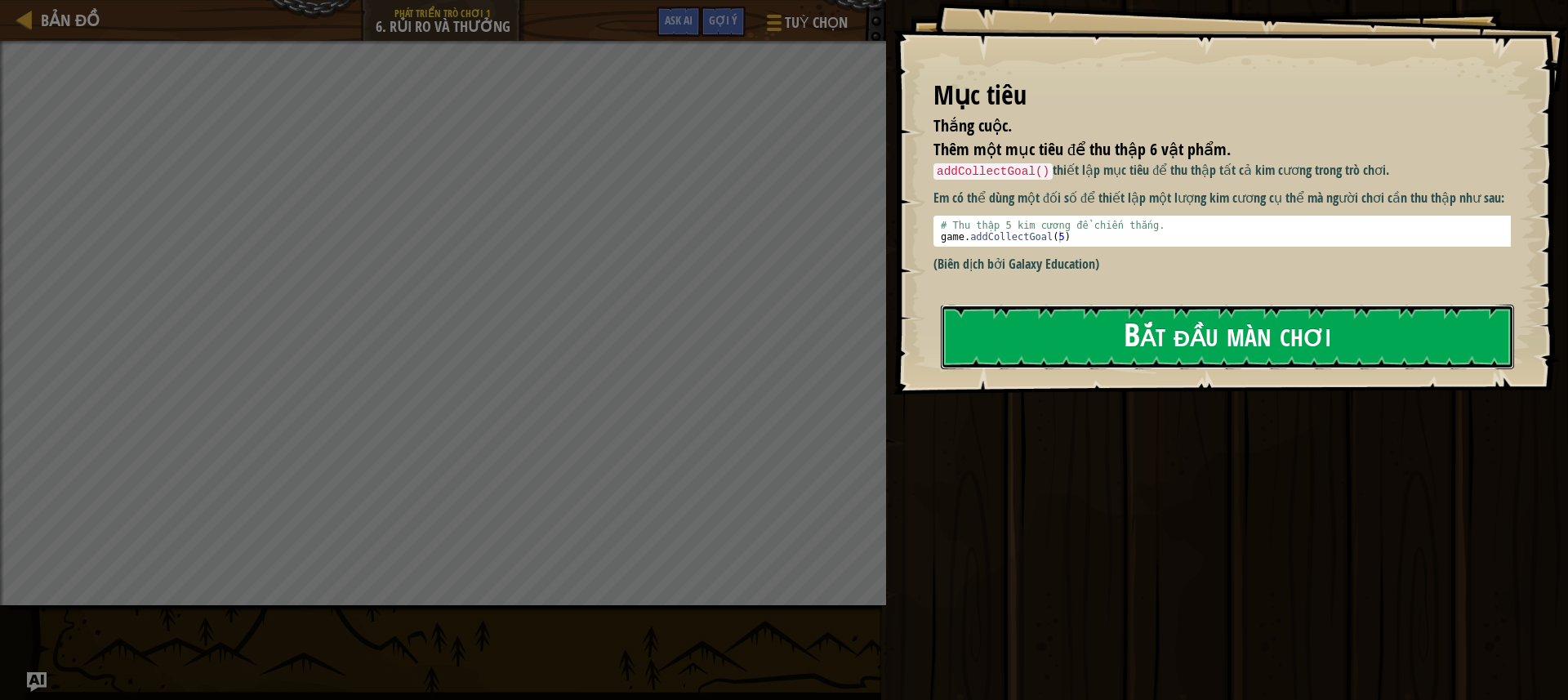
click at [1084, 321] on button "Bắt đầu màn chơi" at bounding box center [1227, 337] width 573 height 64
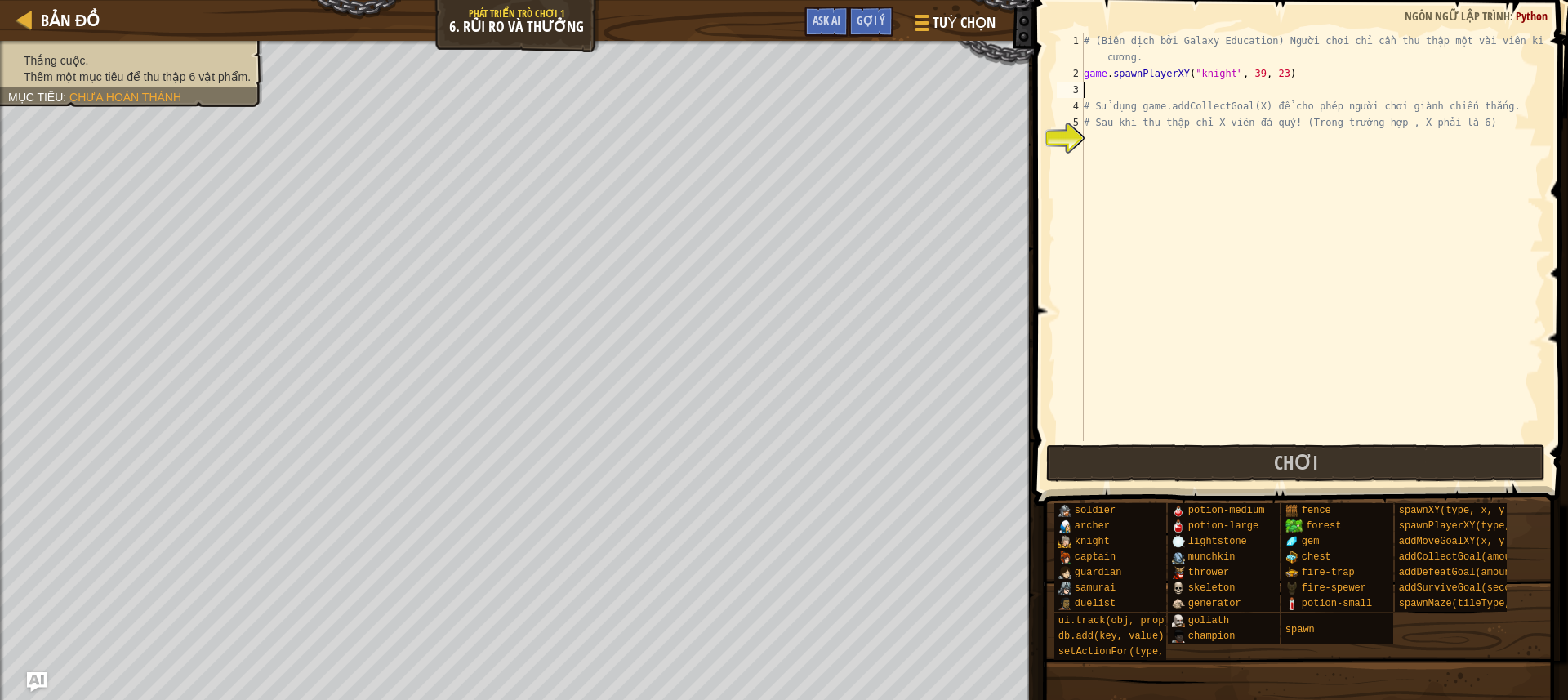
click at [1150, 90] on div "# (Biên dịch bởi Galaxy Education) Người chơi chỉ cần thu thập một vài viên kim…" at bounding box center [1311, 261] width 463 height 457
click at [1102, 143] on div "# (Biên dịch bởi Galaxy Education) Người chơi chỉ cần thu thập một vài viên kim…" at bounding box center [1311, 261] width 463 height 457
type textarea "g"
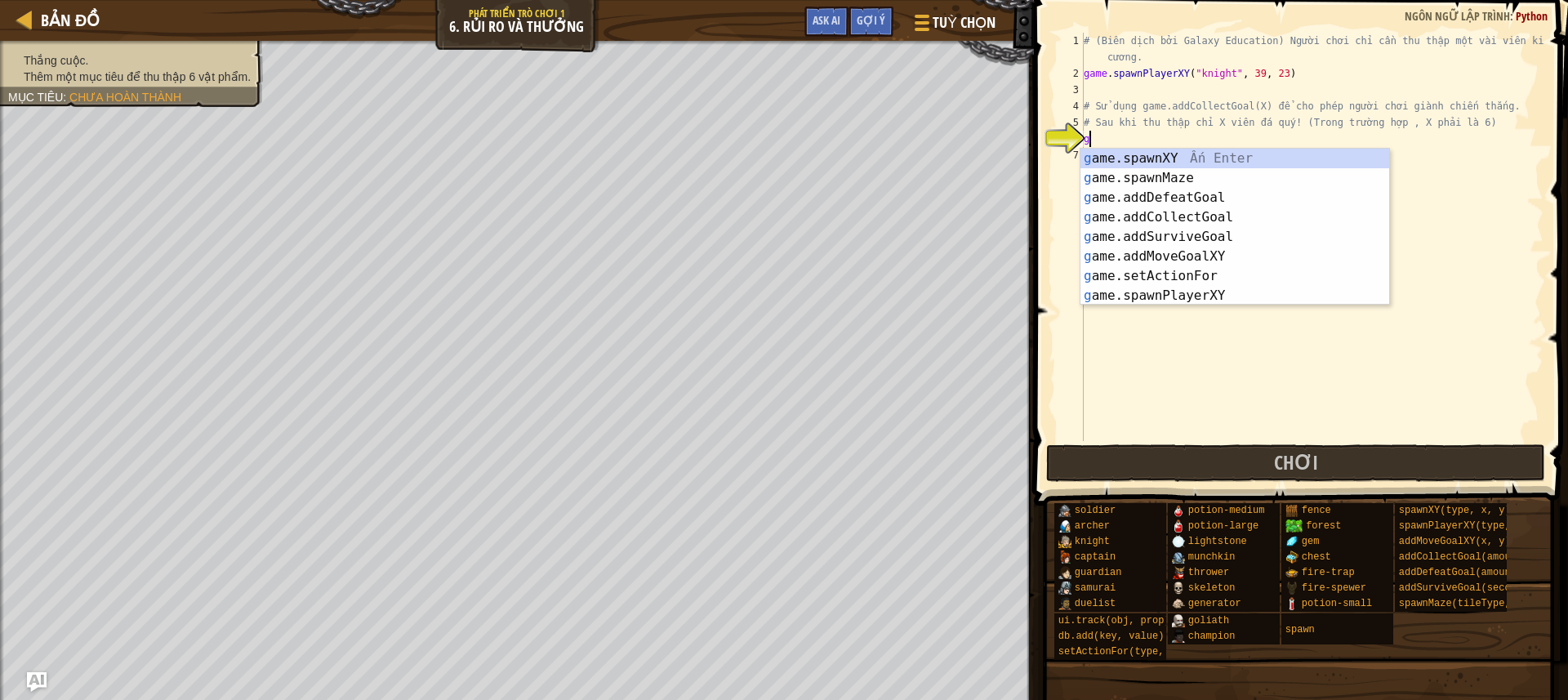
scroll to position [7, 0]
click at [1211, 218] on div "g ame.spawnXY Ấn Enter g ame.spawnMaze Ấn Enter g ame.addDefeatGoal Ấn Enter g …" at bounding box center [1235, 247] width 309 height 196
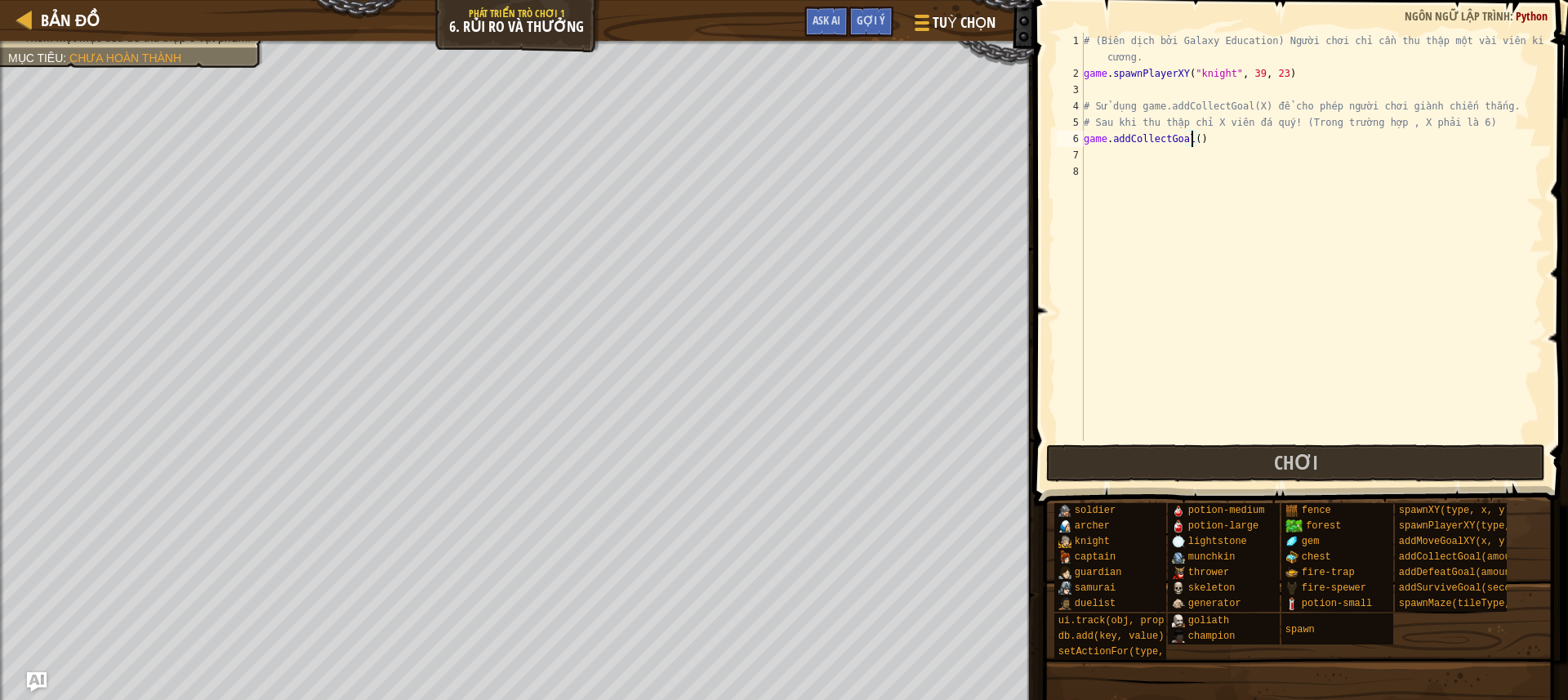
click at [1189, 141] on div "# (Biên dịch bởi Galaxy Education) Người chơi chỉ cần thu thập một vài viên kim…" at bounding box center [1311, 261] width 463 height 457
type textarea "game.addCollectGoal(X)"
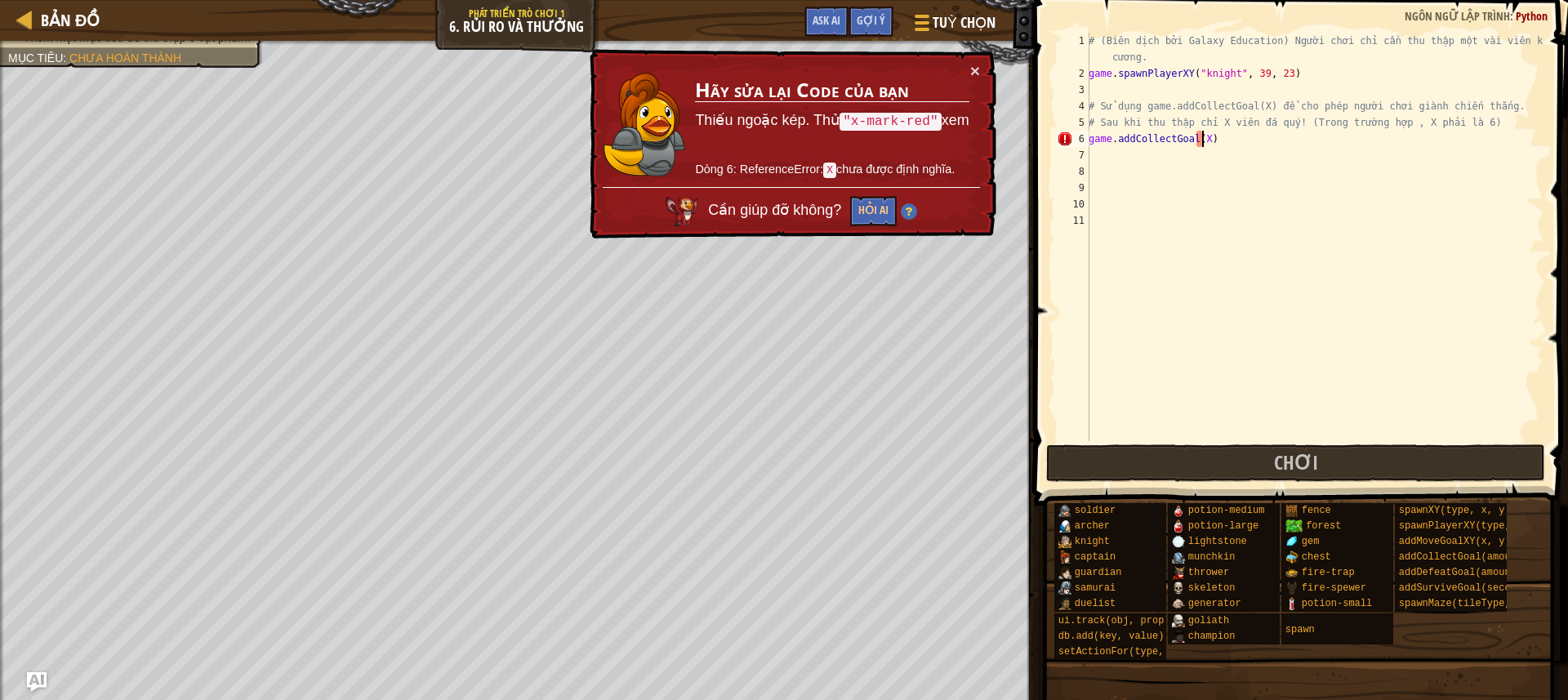
click at [1199, 132] on div "# (Biên dịch bởi Galaxy Education) Người chơi chỉ cần thu thập một vài viên kim…" at bounding box center [1314, 261] width 458 height 457
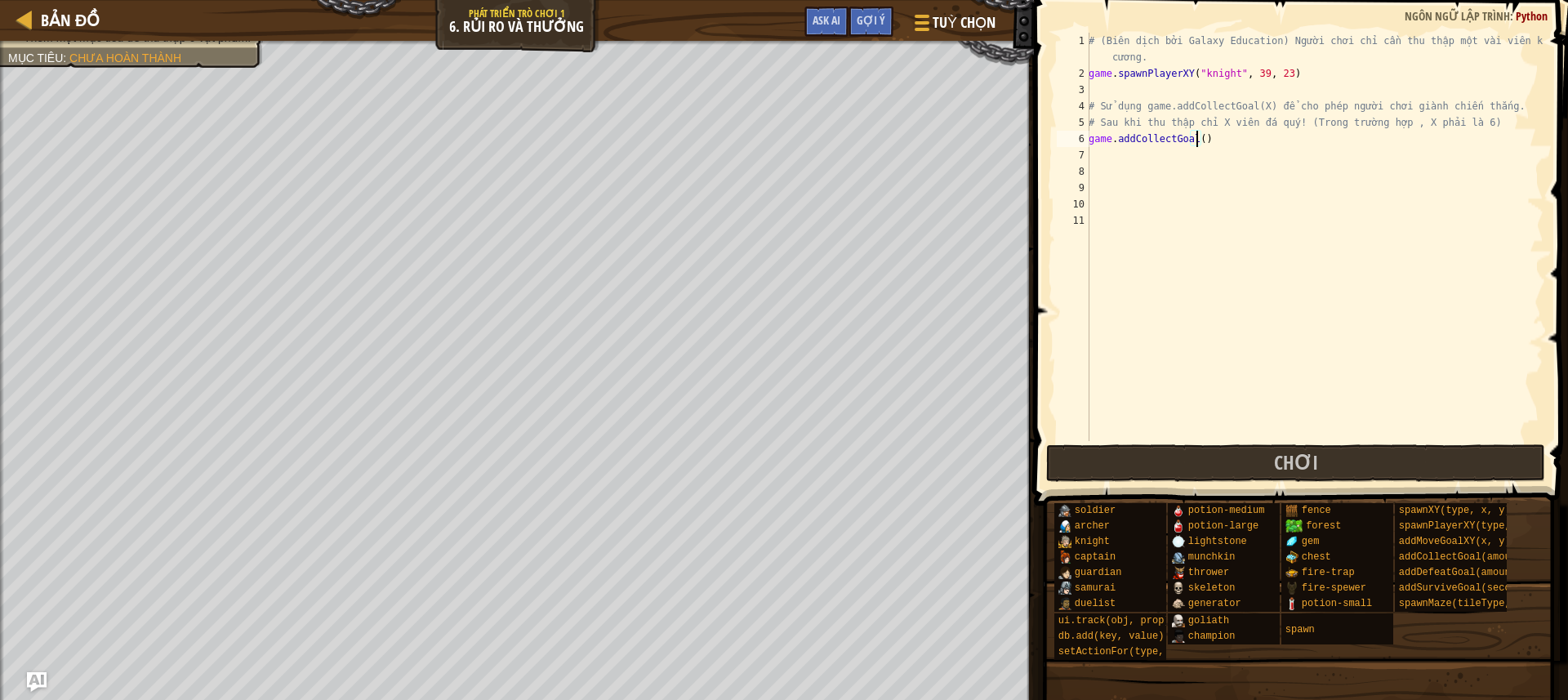
type textarea "game.addCollectGoal(6)"
click at [1096, 149] on div "# (Biên dịch bởi Galaxy Education) Người chơi chỉ cần thu thập một vài viên kim…" at bounding box center [1314, 261] width 458 height 457
